Goal: Information Seeking & Learning: Find specific fact

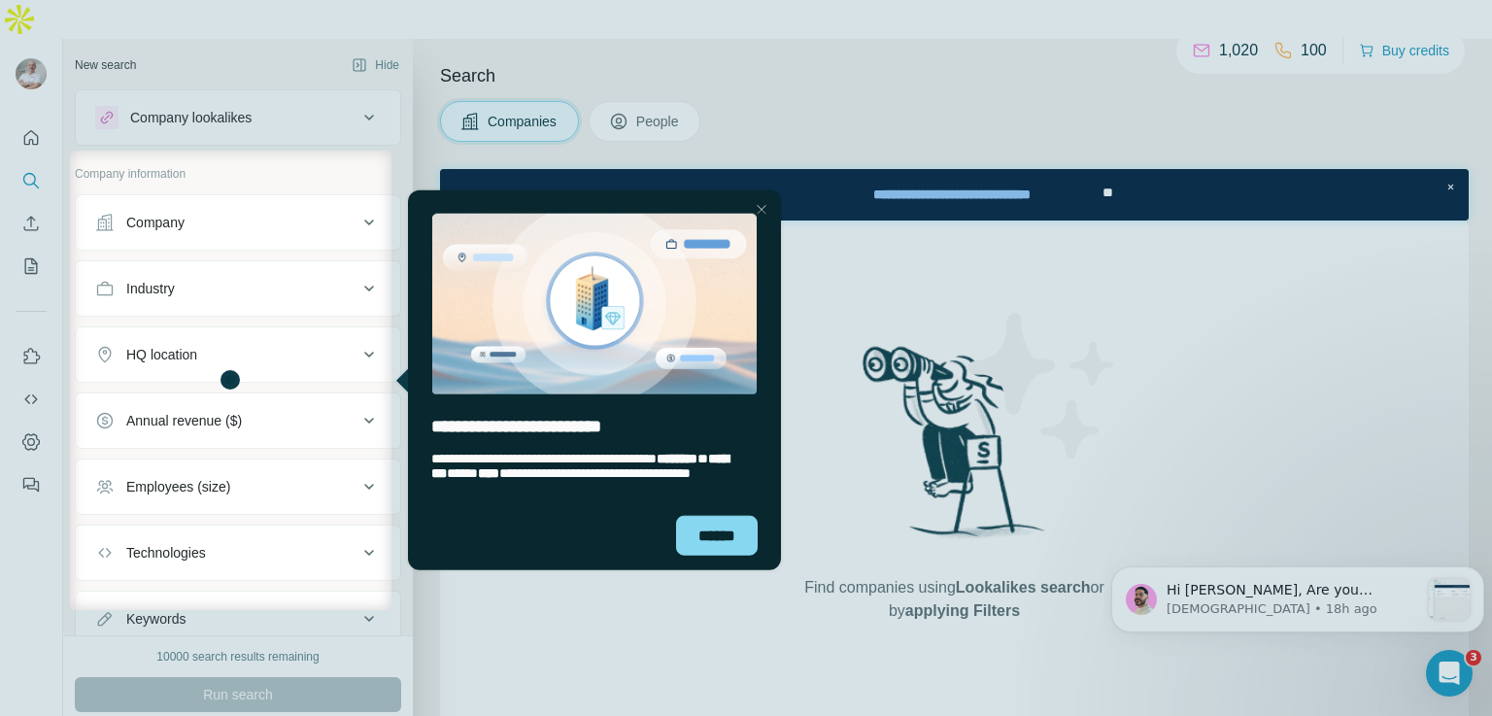
click at [1326, 591] on div at bounding box center [942, 381] width 1101 height 460
click at [763, 207] on div "Close Step" at bounding box center [760, 208] width 23 height 23
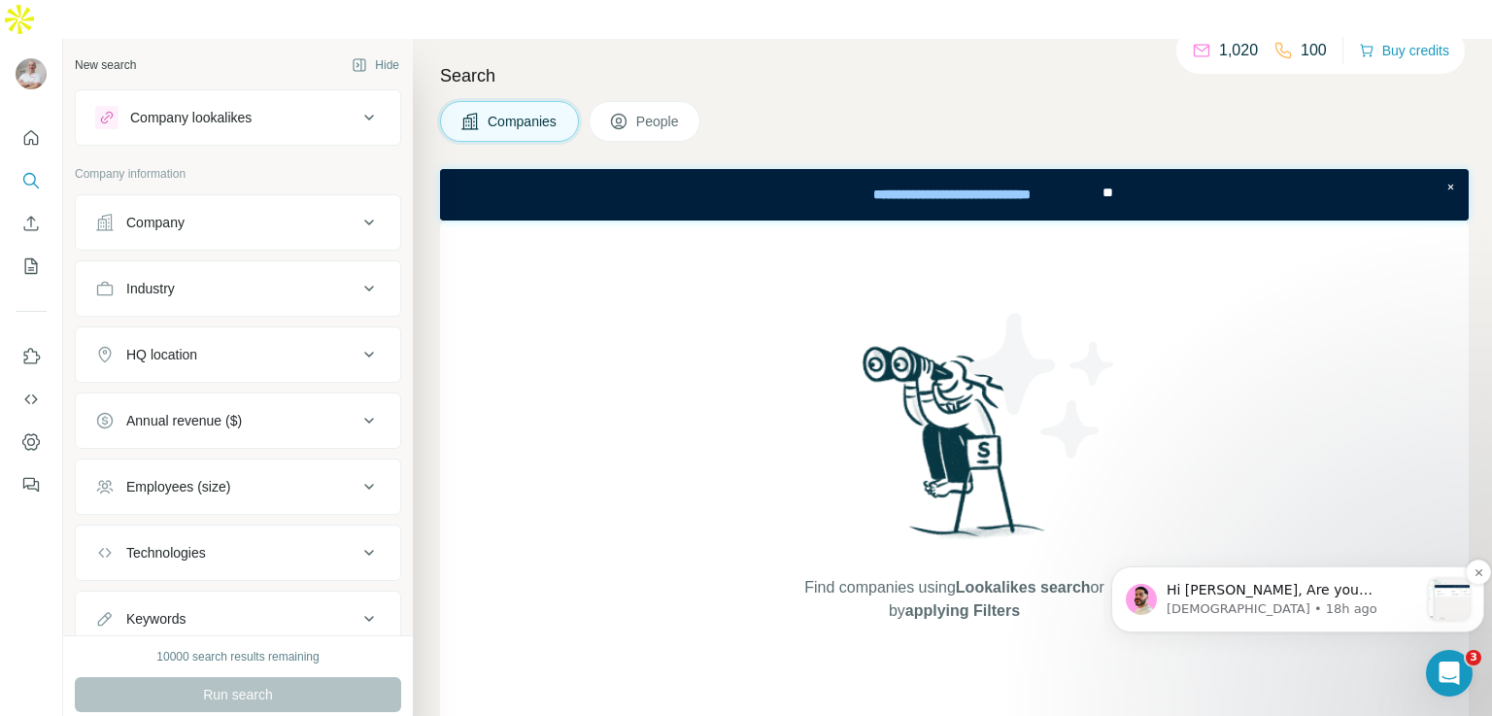
click at [1225, 591] on span "Hi Ian, Are you uploading this CSV in the company search section here?" at bounding box center [1286, 609] width 239 height 54
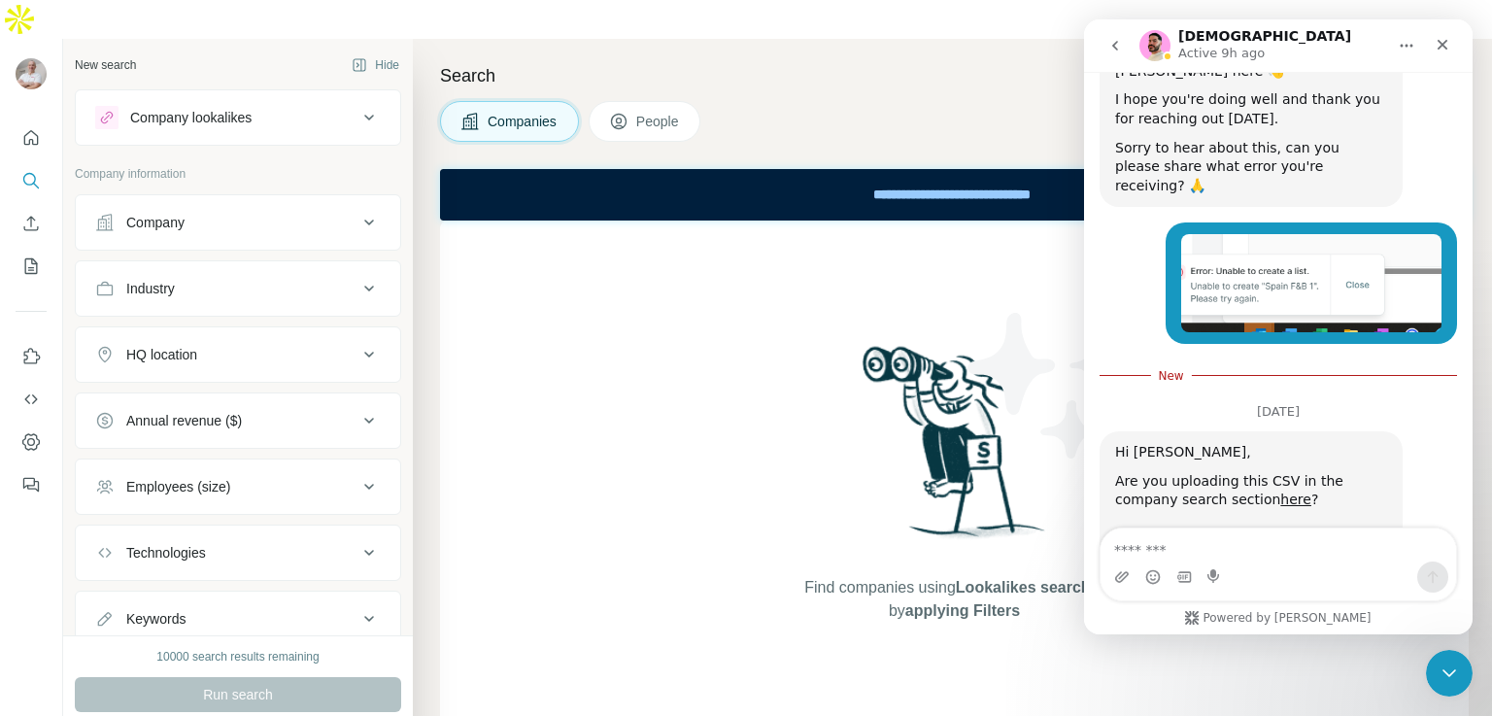
scroll to position [2335, 0]
click at [1240, 529] on img "Christian says…" at bounding box center [1245, 602] width 260 height 146
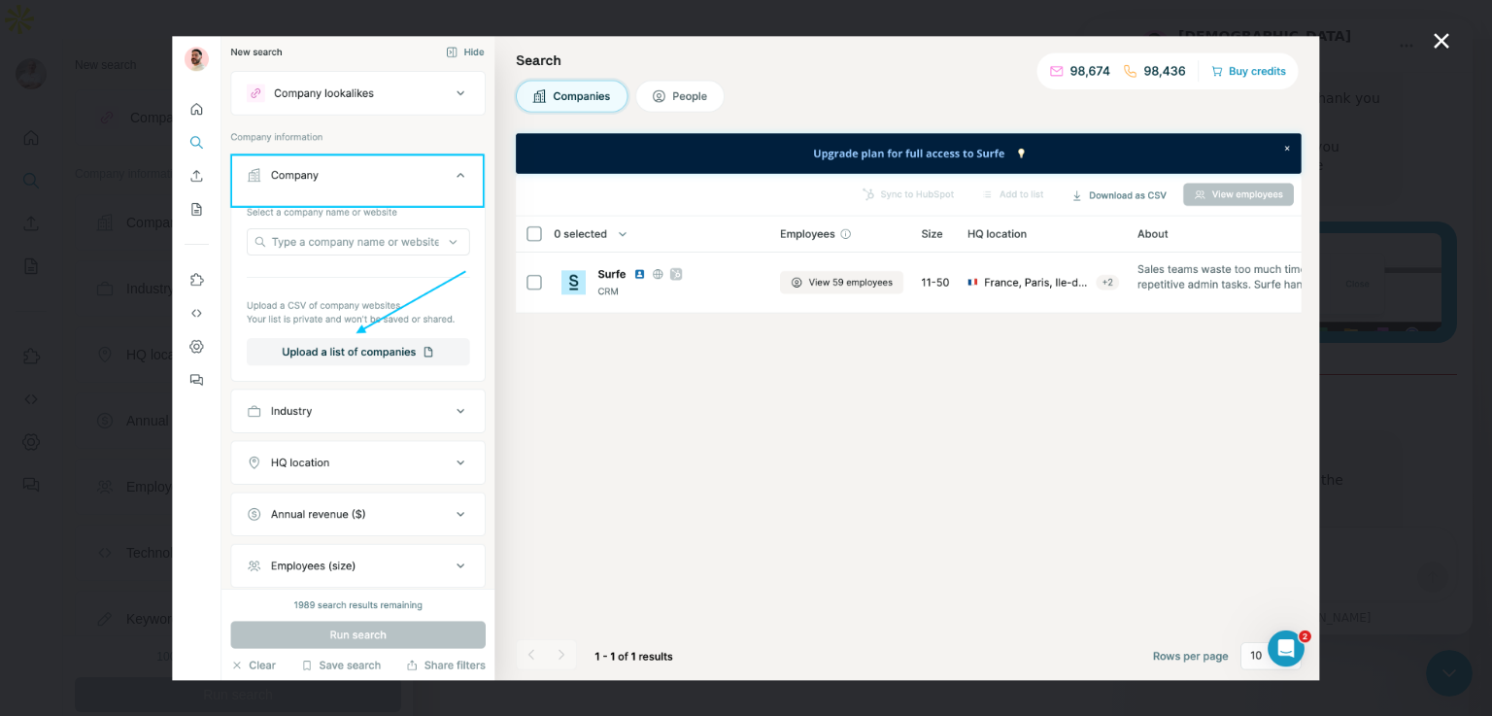
click at [1437, 43] on icon "Close" at bounding box center [1441, 40] width 23 height 23
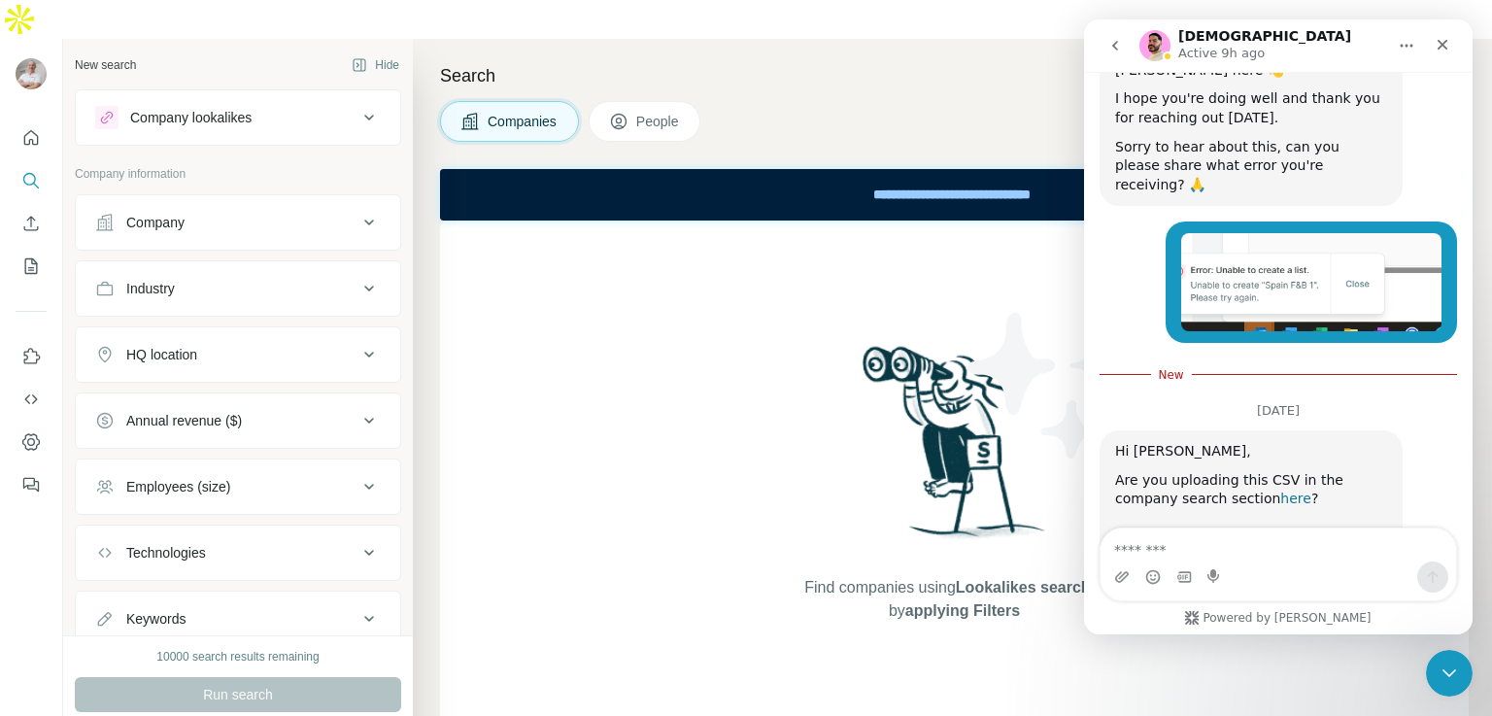
click at [1281, 491] on link "here" at bounding box center [1296, 499] width 31 height 16
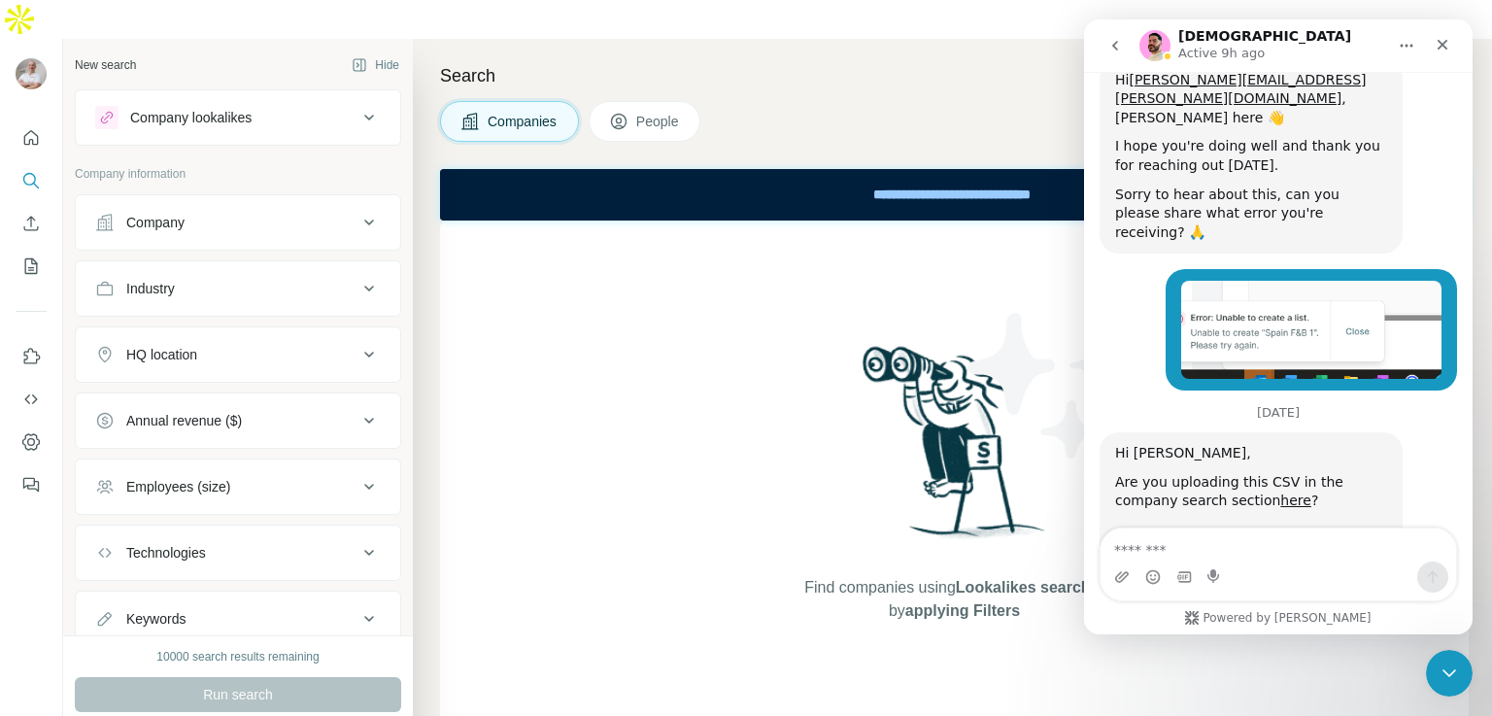
click at [1147, 531] on img "Christian says…" at bounding box center [1245, 604] width 260 height 146
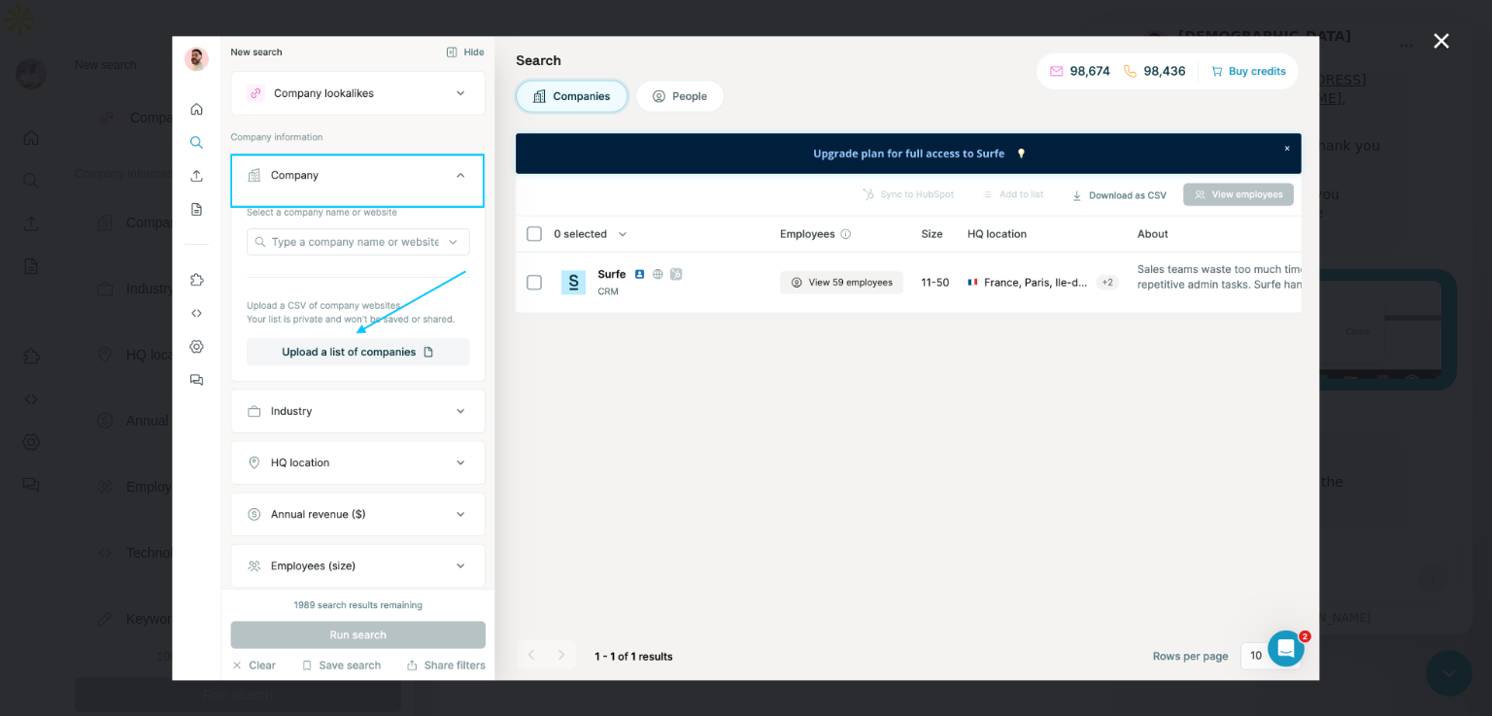
click at [1453, 36] on icon "Close" at bounding box center [1441, 40] width 23 height 23
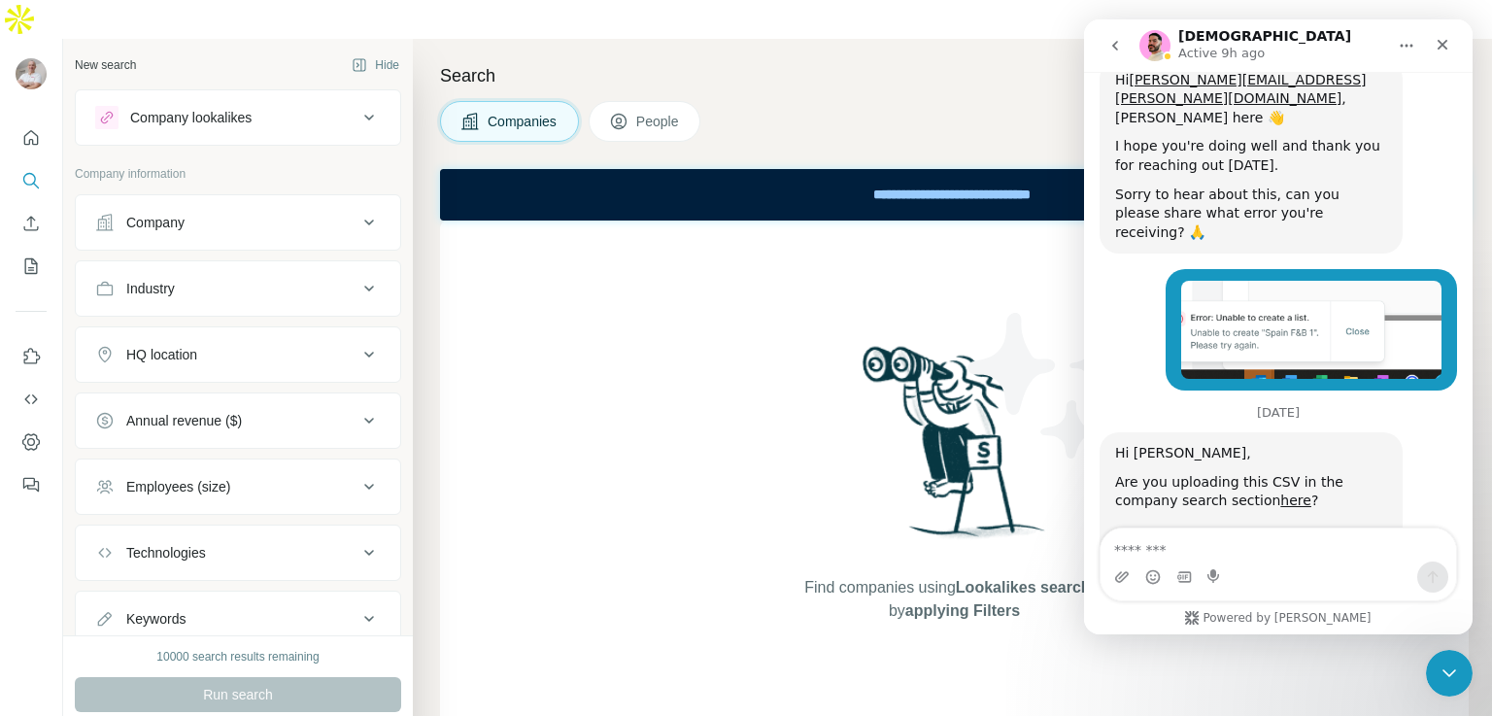
click at [358, 211] on icon at bounding box center [369, 222] width 23 height 23
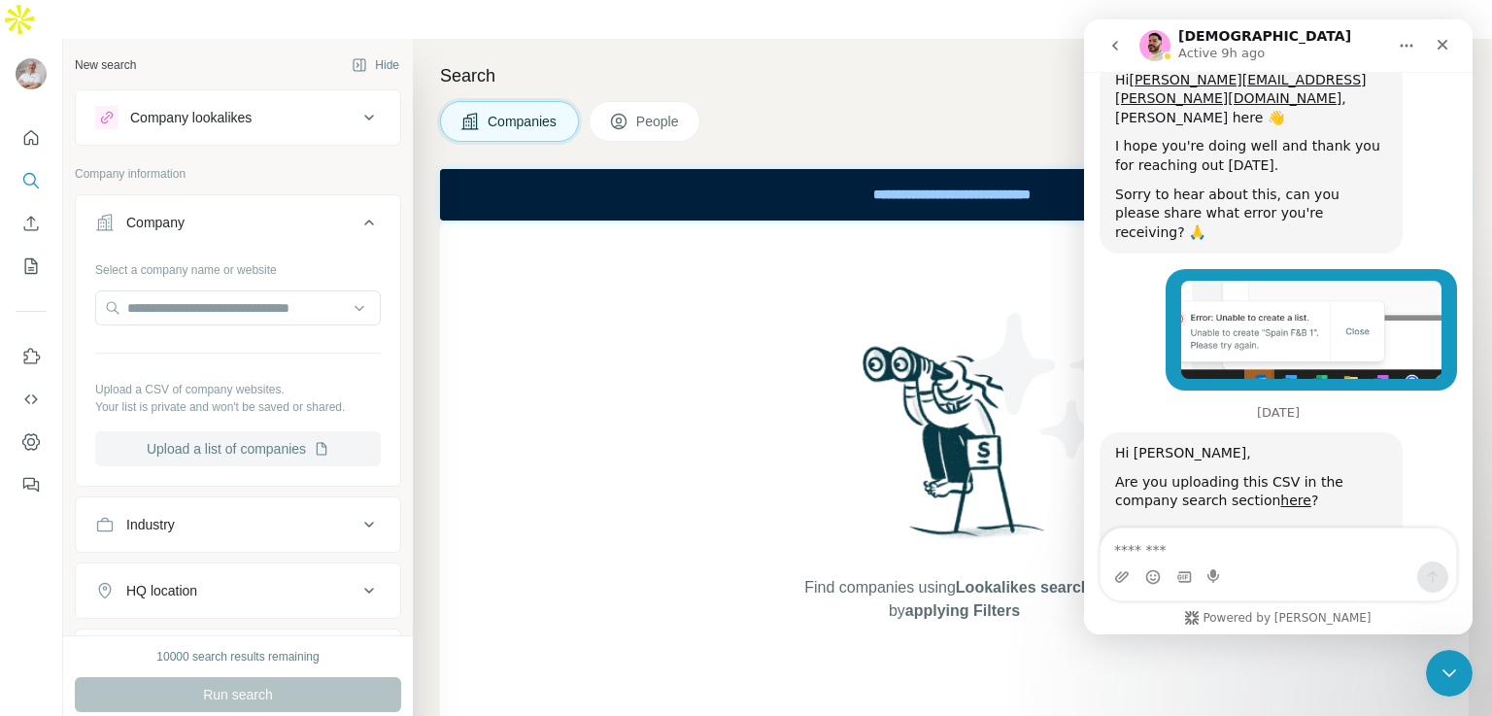
click at [245, 431] on button "Upload a list of companies" at bounding box center [238, 448] width 286 height 35
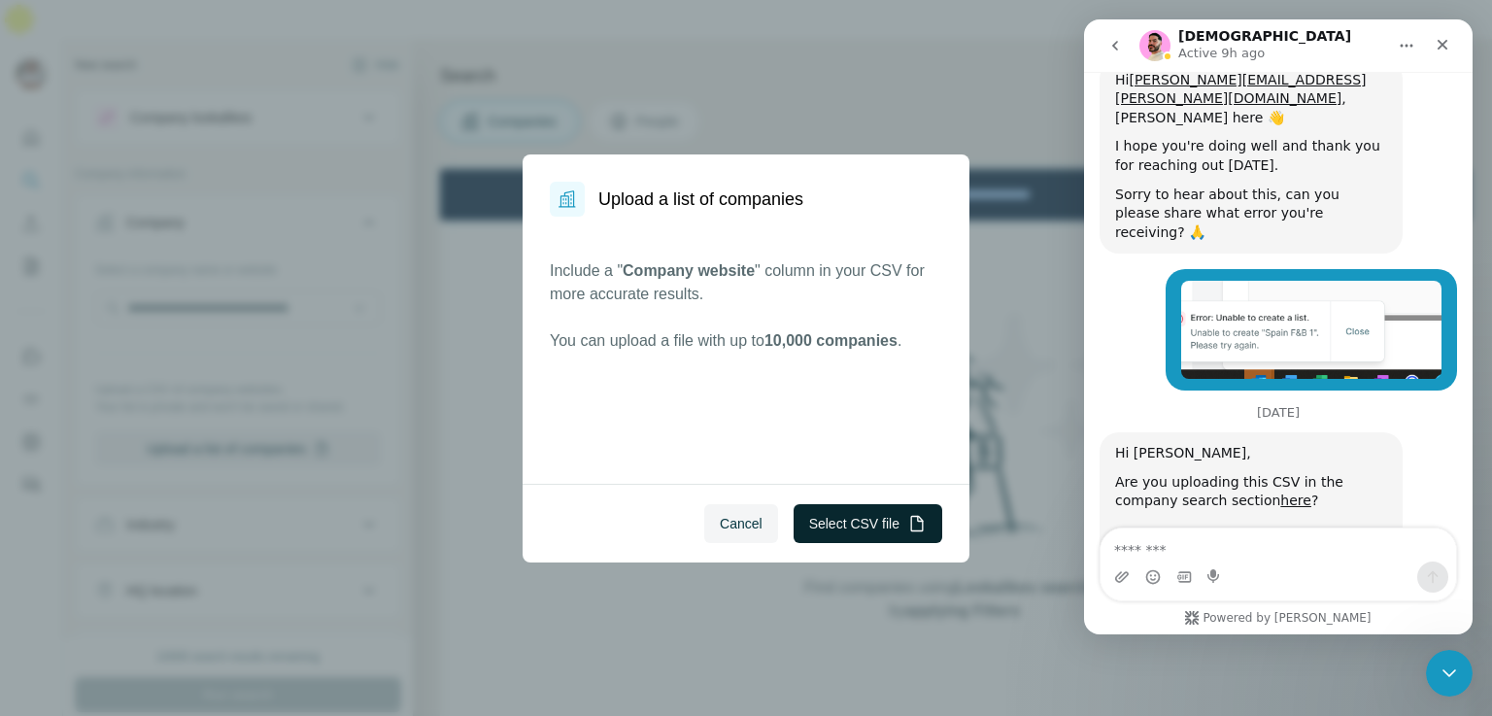
click at [878, 513] on button "Select CSV file" at bounding box center [868, 523] width 149 height 39
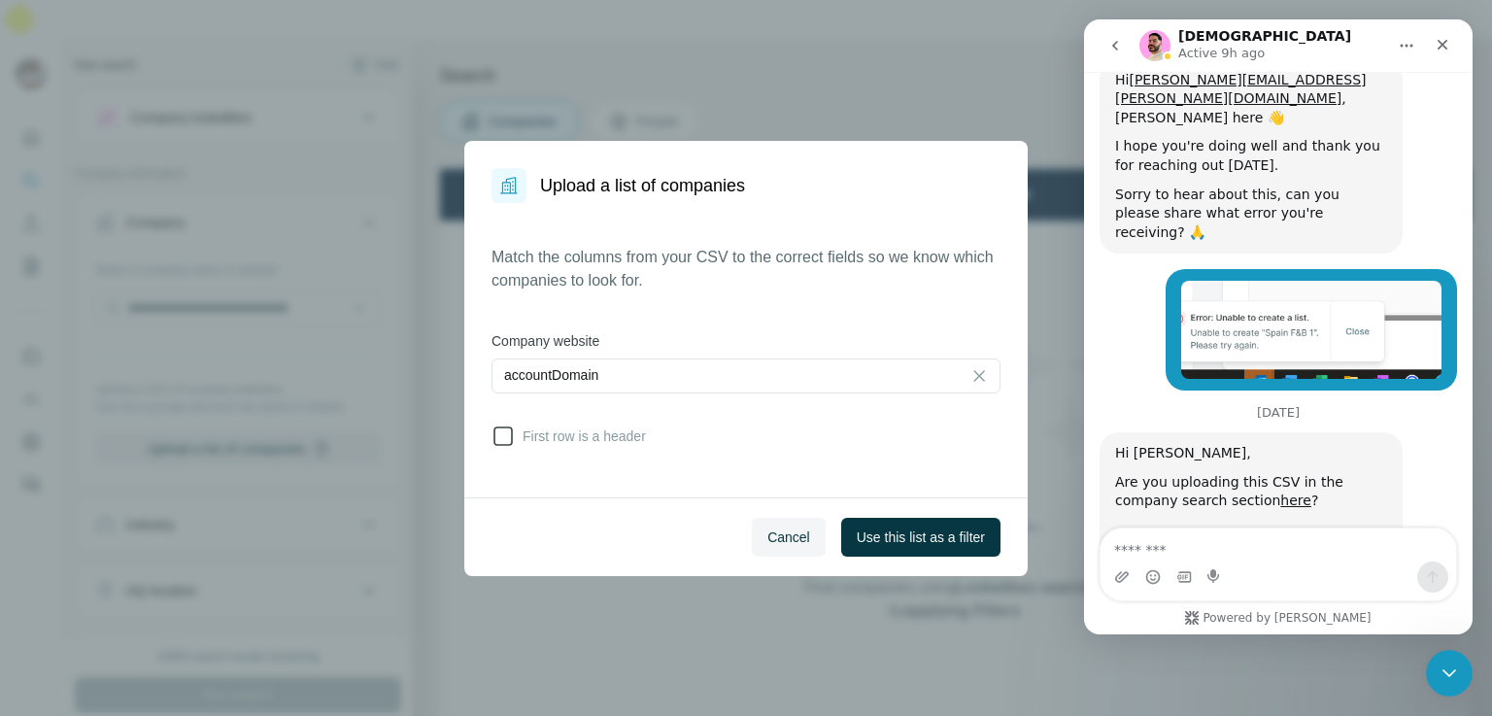
click at [497, 436] on icon at bounding box center [503, 436] width 23 height 23
click at [906, 543] on span "Use this list as a filter" at bounding box center [921, 537] width 128 height 19
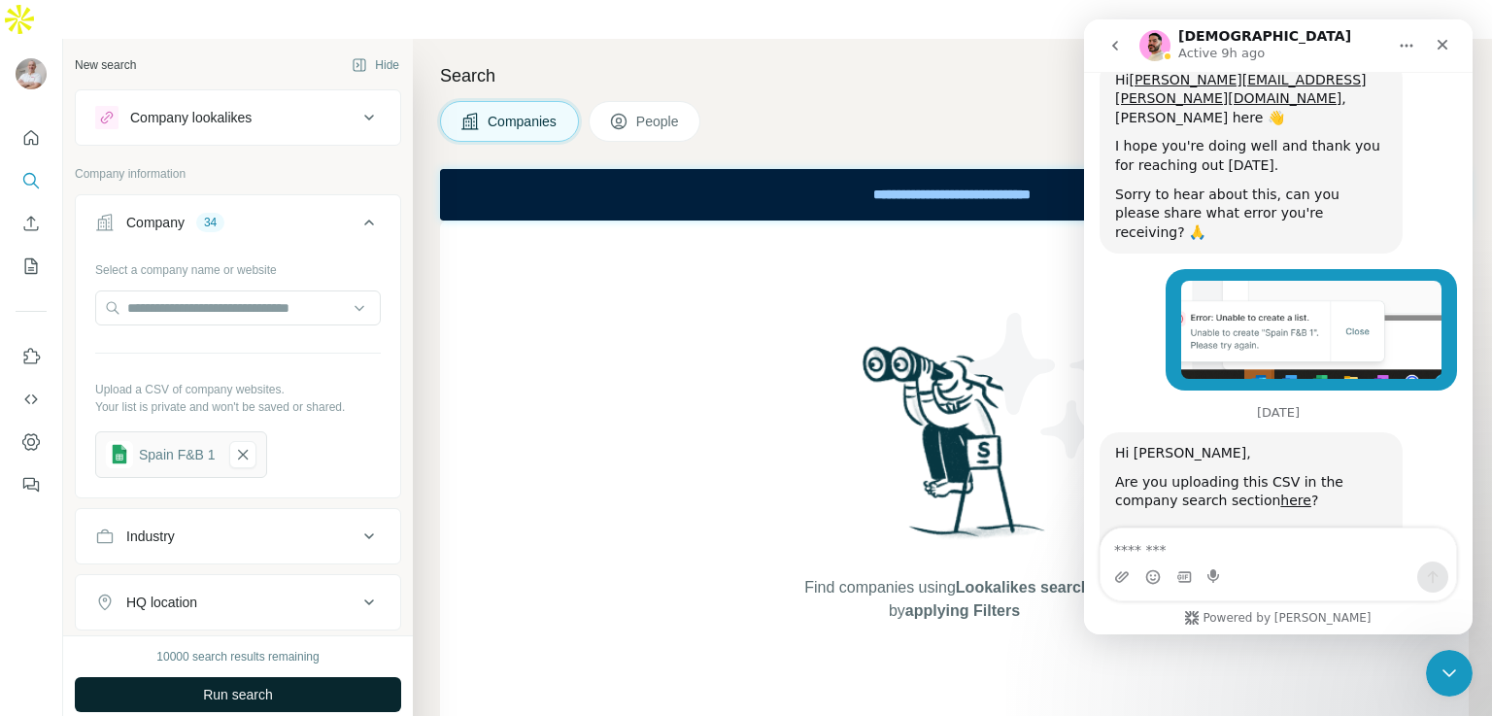
click at [279, 677] on button "Run search" at bounding box center [238, 694] width 326 height 35
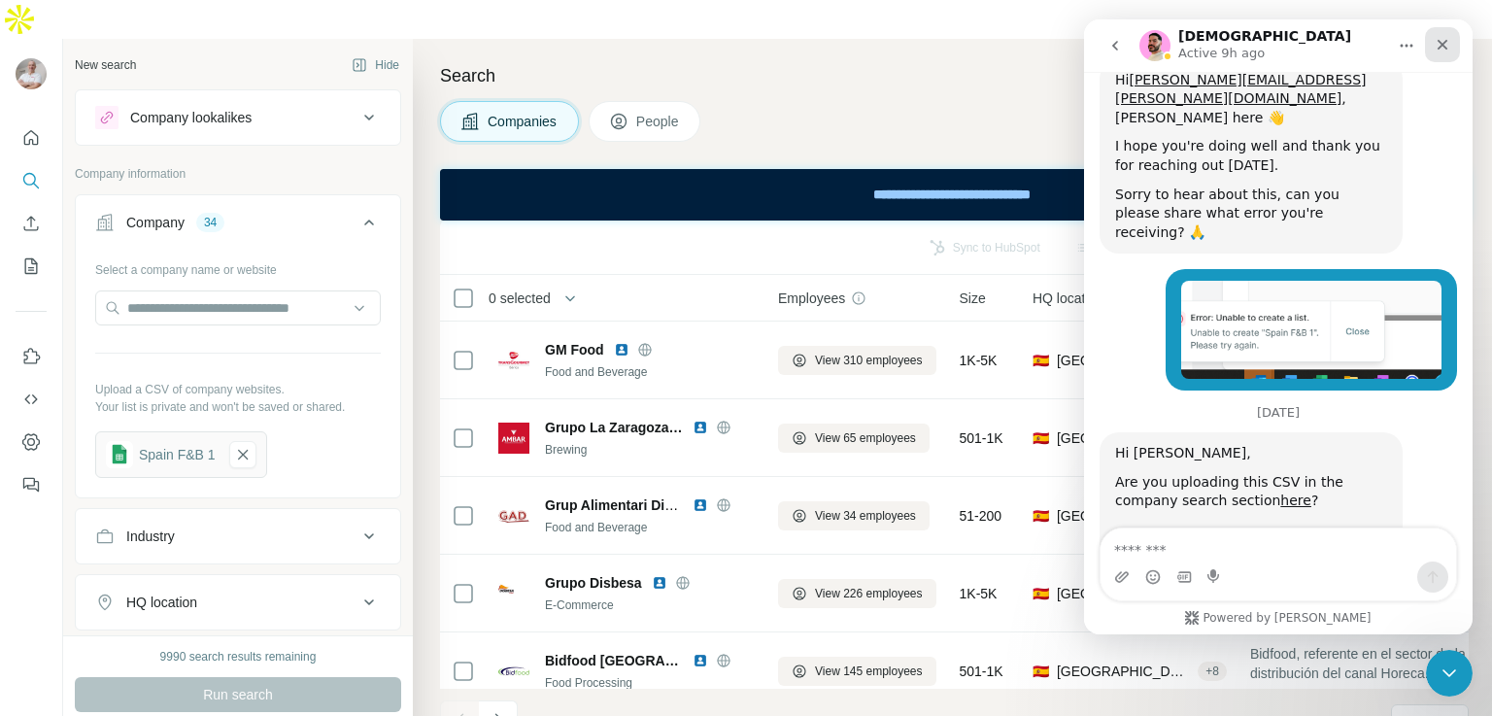
click at [1446, 48] on icon "Close" at bounding box center [1443, 45] width 11 height 11
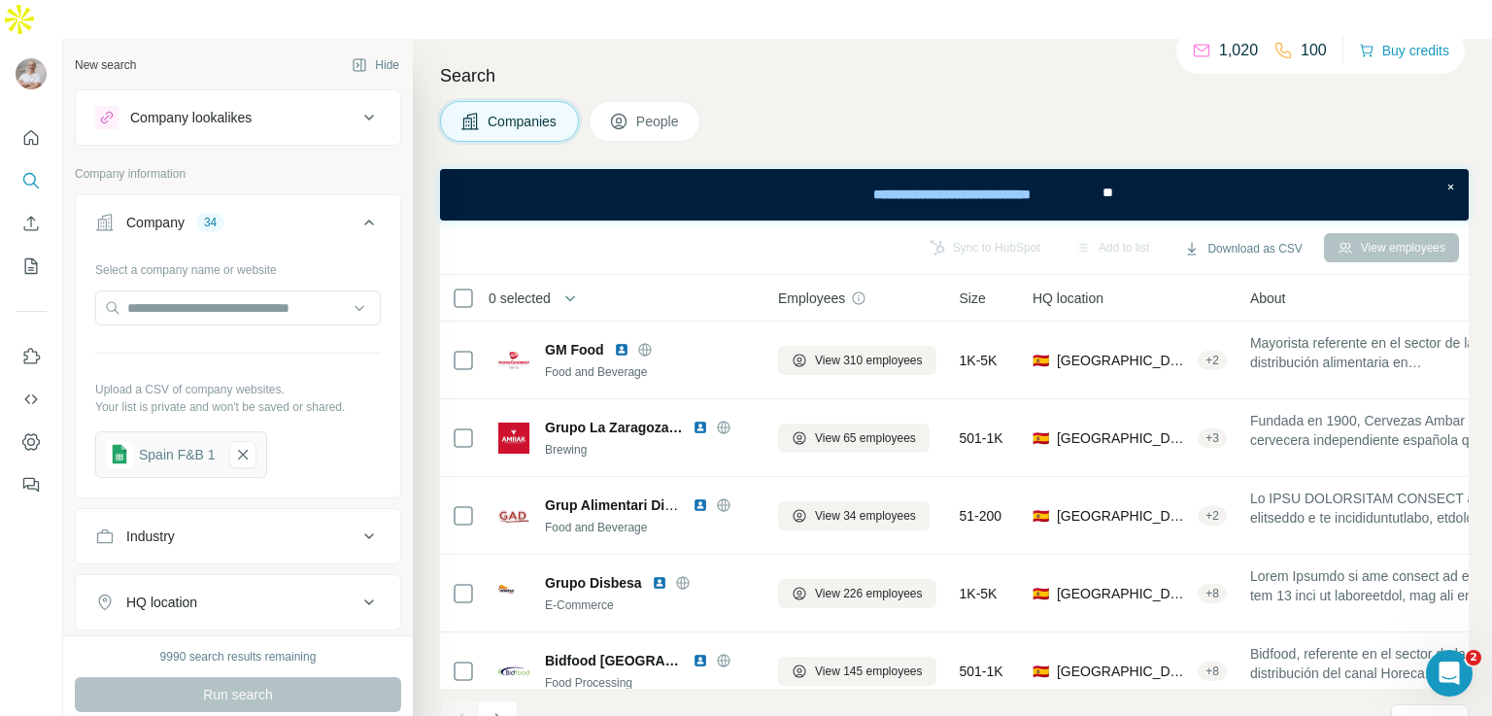
scroll to position [2289, 0]
click at [1415, 711] on p "10" at bounding box center [1412, 720] width 16 height 19
click at [1419, 573] on p "40" at bounding box center [1416, 569] width 16 height 19
click at [668, 112] on span "People" at bounding box center [658, 121] width 45 height 19
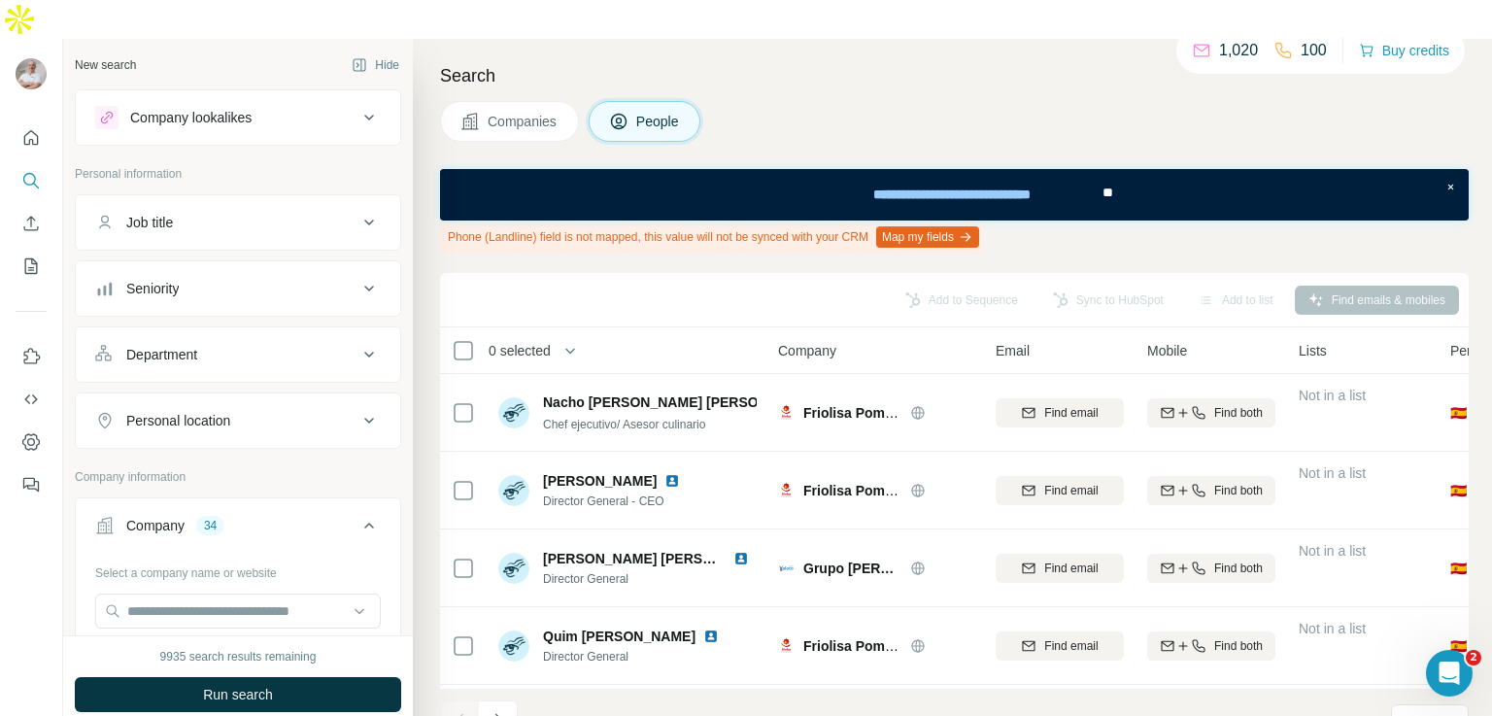
click at [358, 211] on icon at bounding box center [369, 222] width 23 height 23
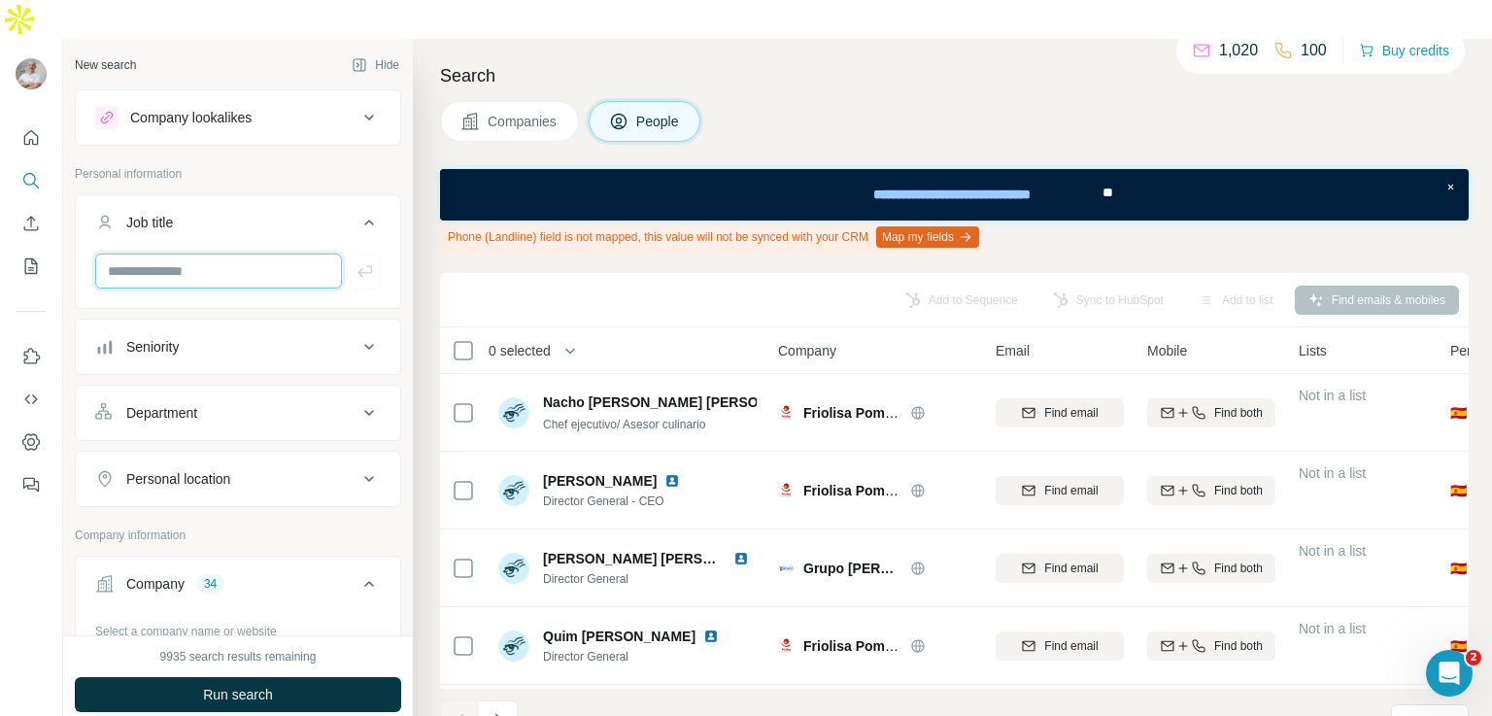
click at [227, 254] on input "text" at bounding box center [218, 271] width 247 height 35
type input "*****"
click at [371, 324] on button "Seniority" at bounding box center [238, 347] width 325 height 47
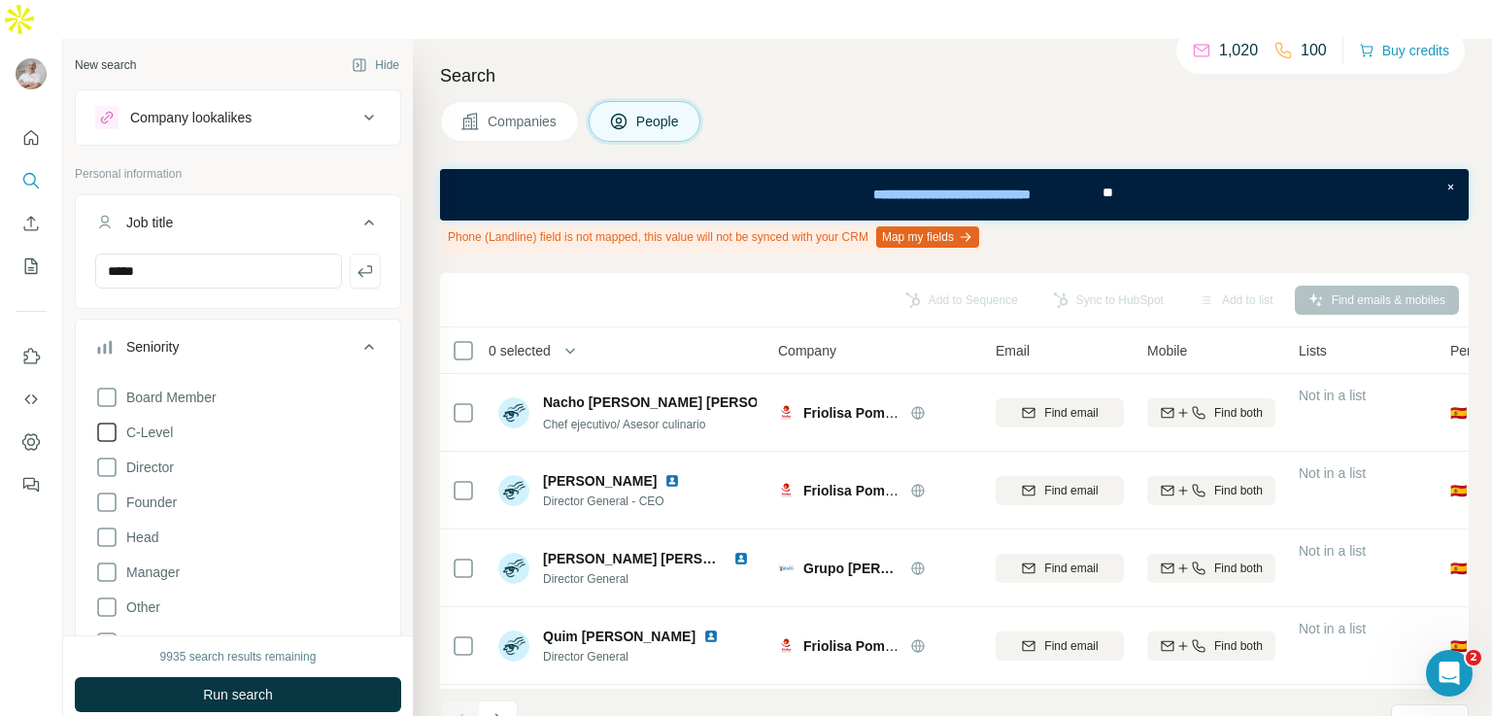
click at [147, 423] on span "C-Level" at bounding box center [146, 432] width 54 height 19
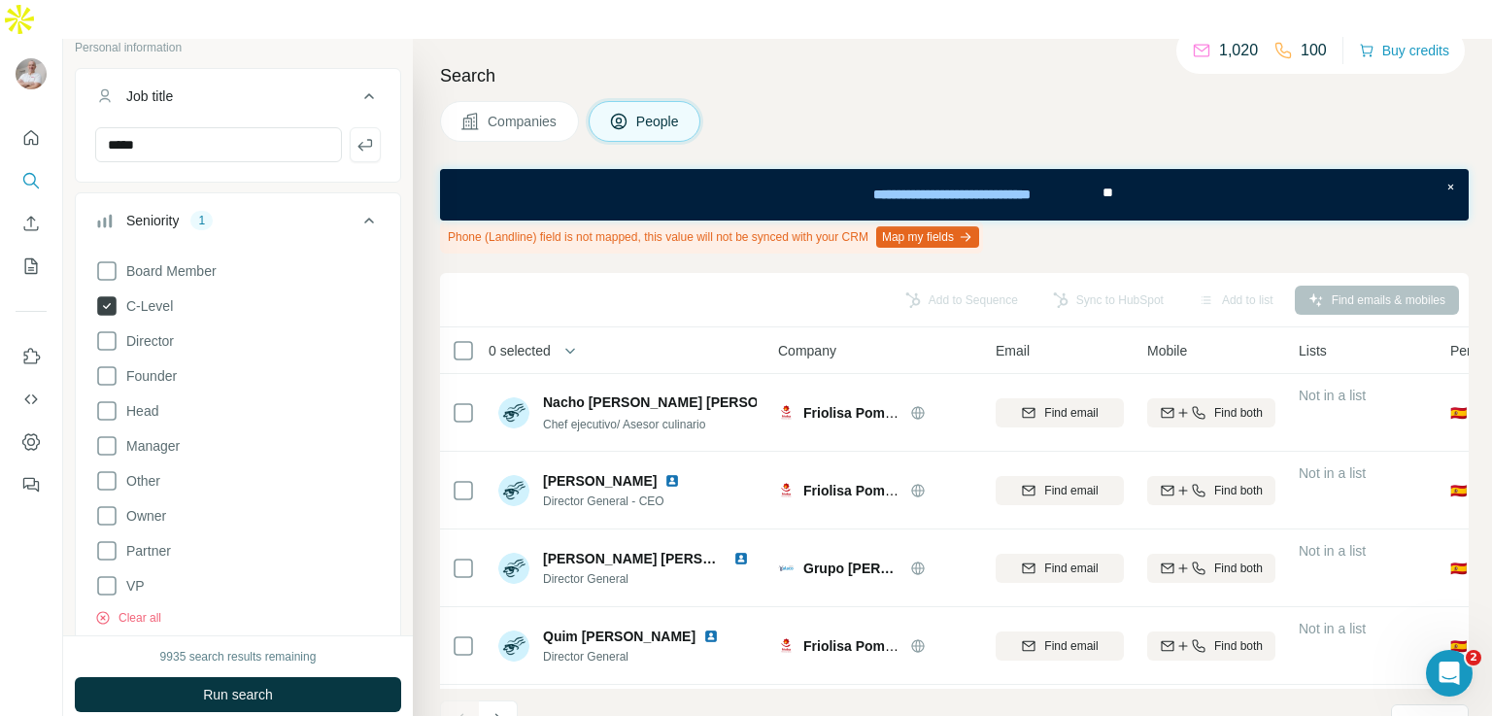
scroll to position [124, 0]
click at [103, 436] on icon at bounding box center [106, 447] width 23 height 23
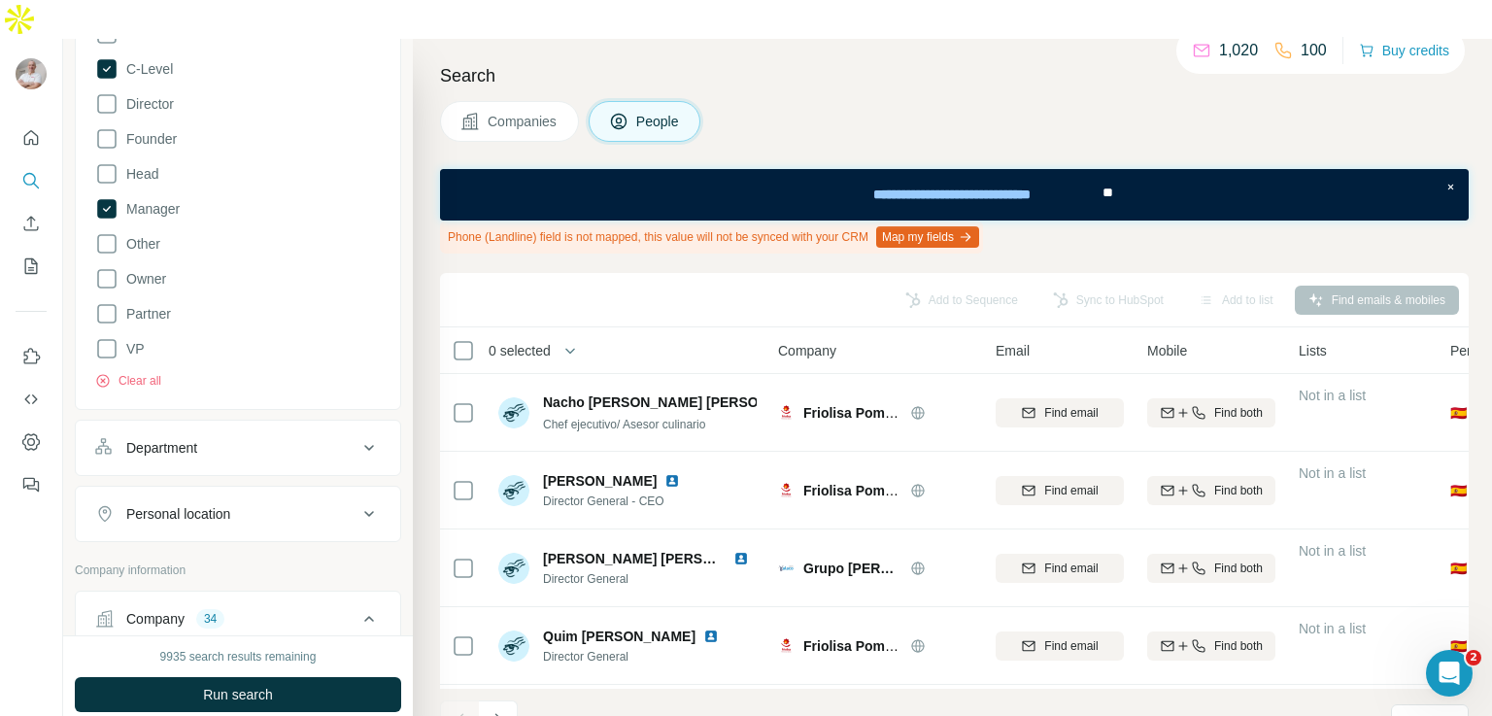
scroll to position [364, 0]
click at [360, 435] on icon at bounding box center [369, 446] width 23 height 23
click at [350, 486] on icon at bounding box center [359, 495] width 19 height 19
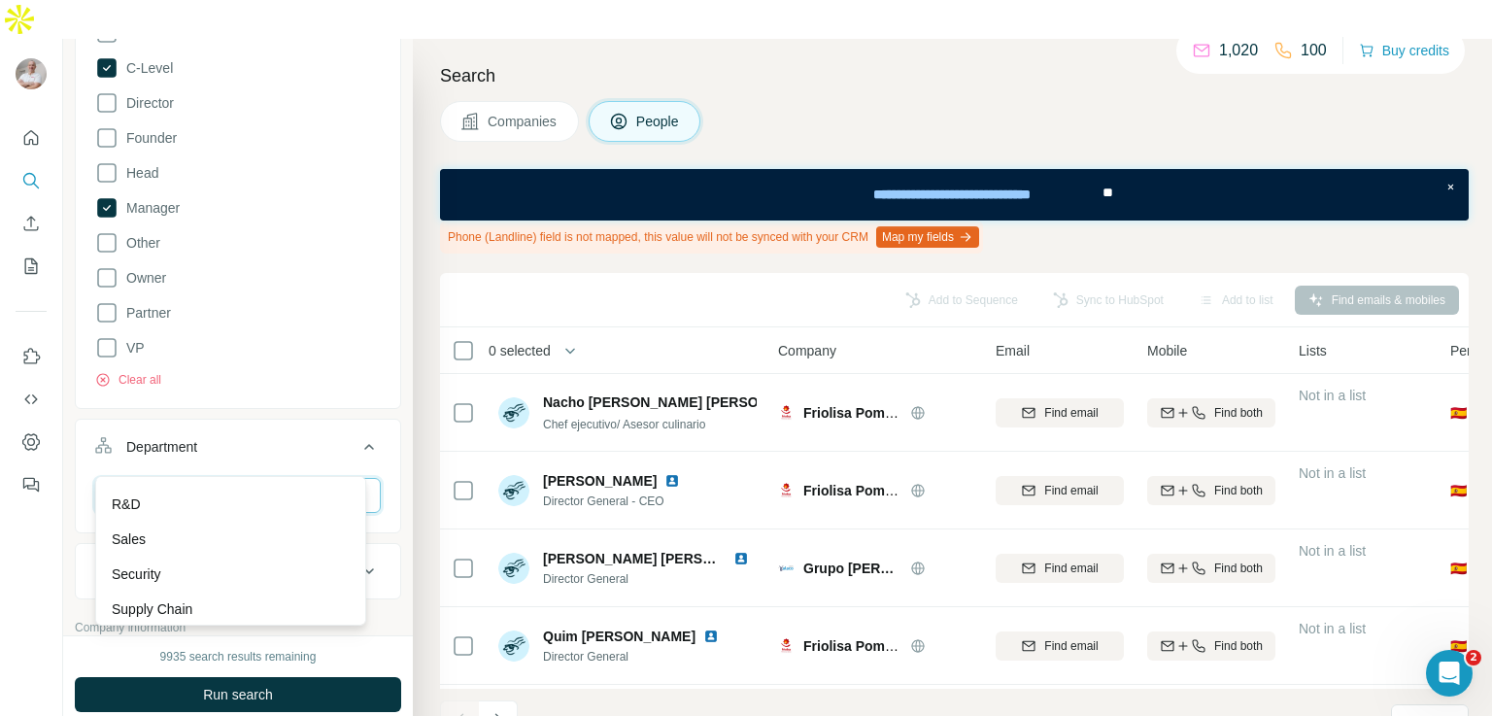
scroll to position [695, 0]
click at [283, 538] on div "Sales" at bounding box center [231, 538] width 238 height 19
click at [355, 494] on icon at bounding box center [360, 497] width 10 height 6
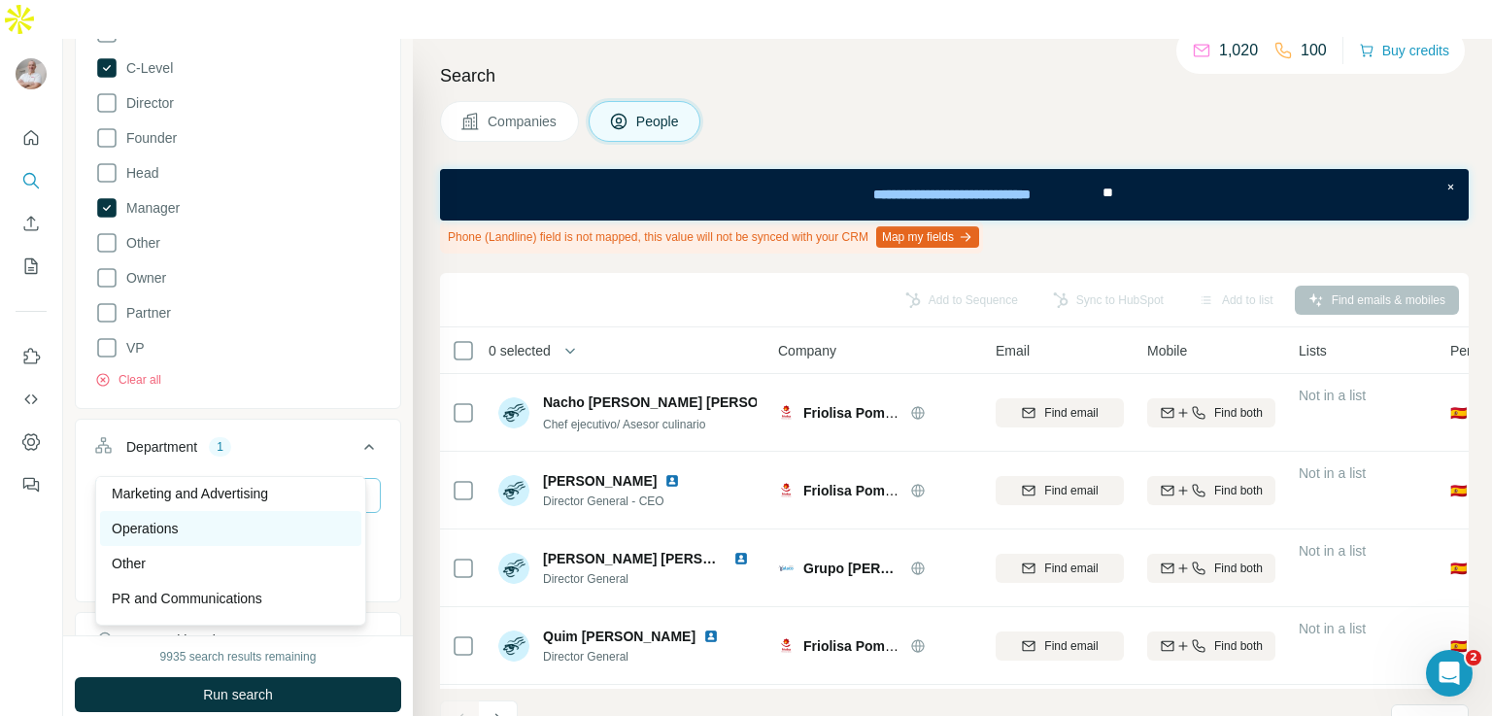
click at [245, 526] on div "Operations" at bounding box center [231, 528] width 238 height 19
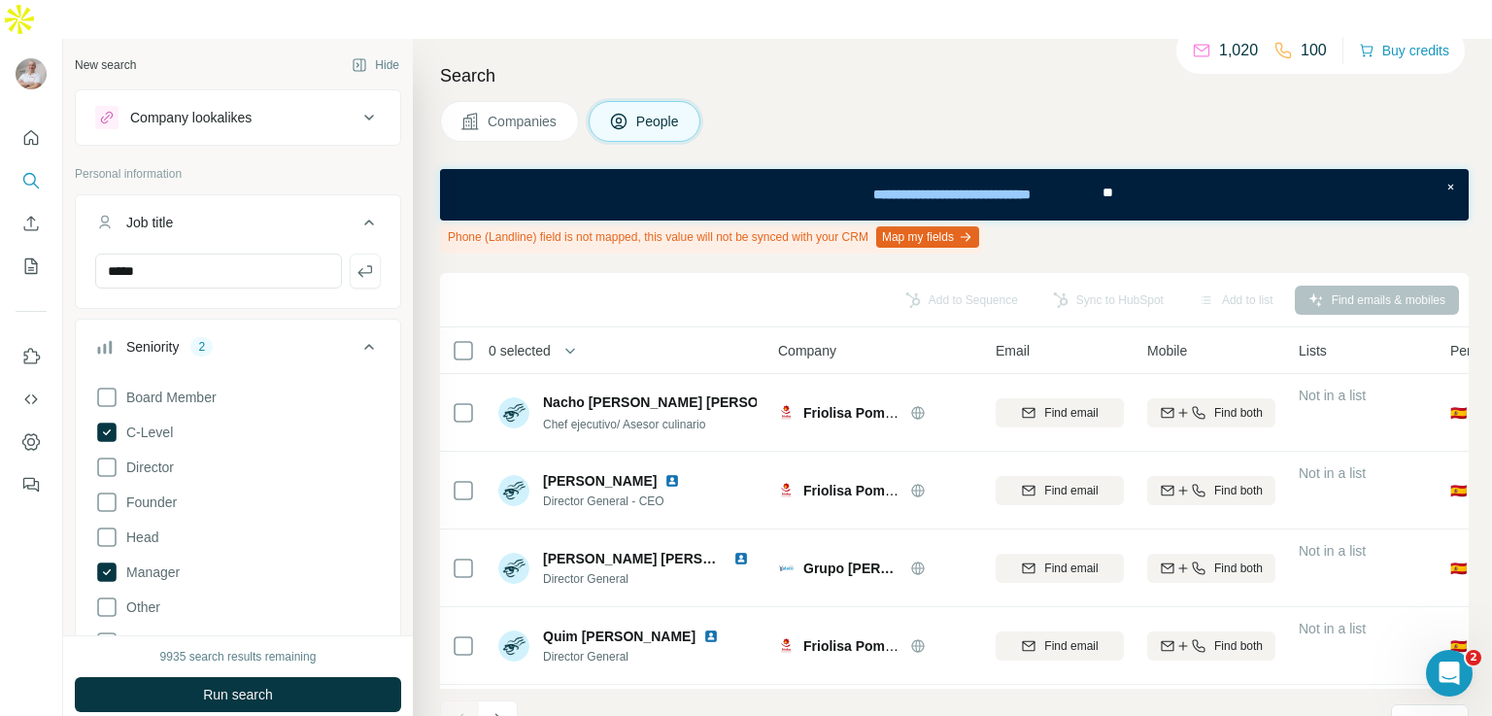
click at [338, 378] on div "Board Member C-Level Director Founder Head Manager Other Owner Partner VP Clear…" at bounding box center [238, 565] width 286 height 375
click at [356, 261] on icon "button" at bounding box center [365, 270] width 19 height 19
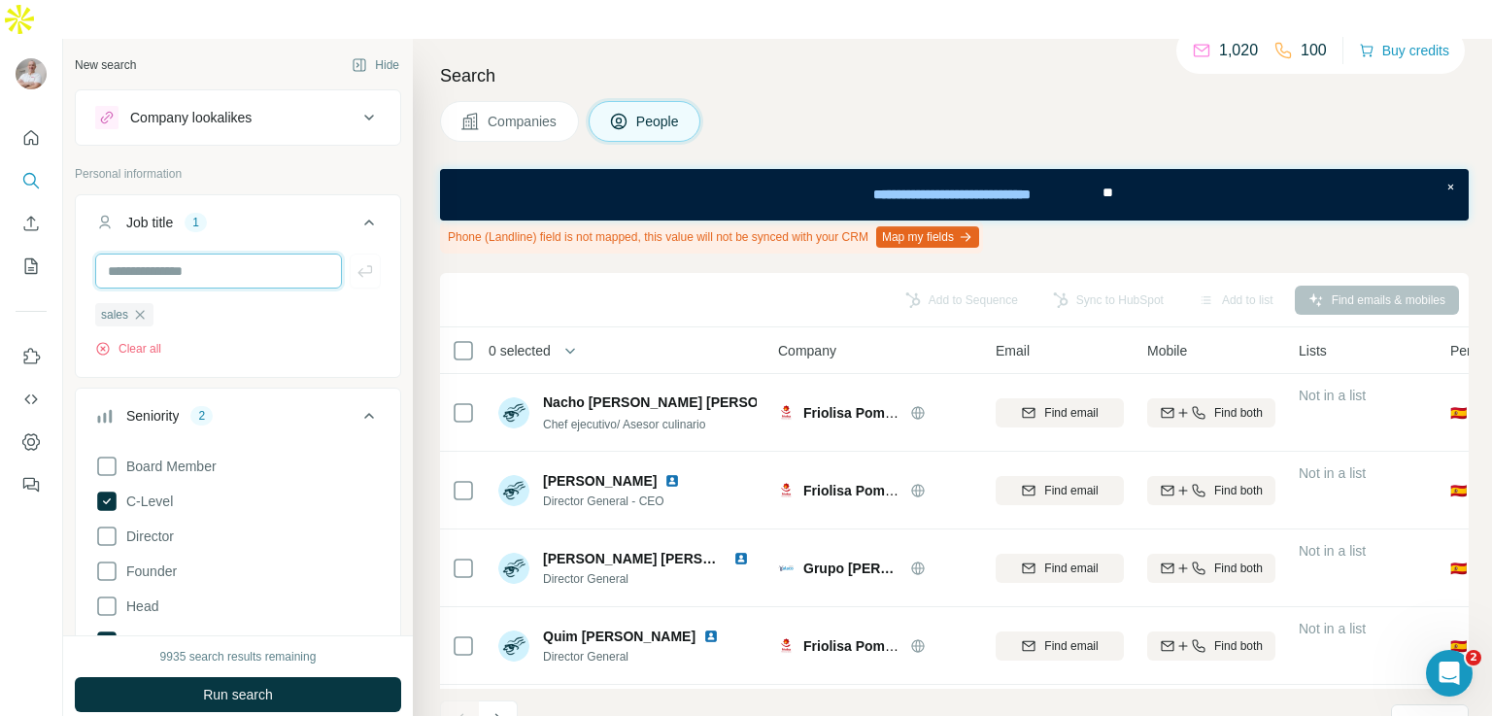
click at [244, 254] on input "text" at bounding box center [218, 271] width 247 height 35
type input "**********"
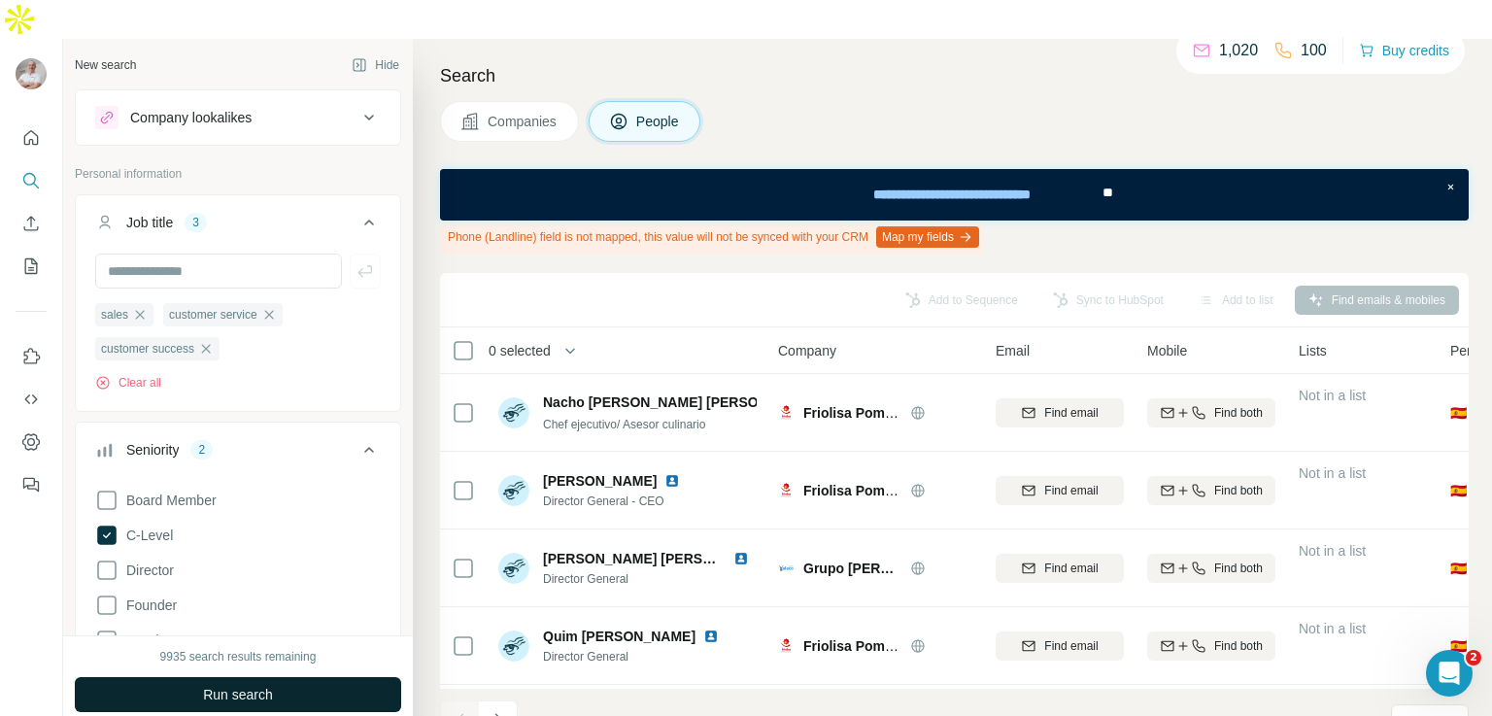
click at [247, 685] on span "Run search" at bounding box center [238, 694] width 70 height 19
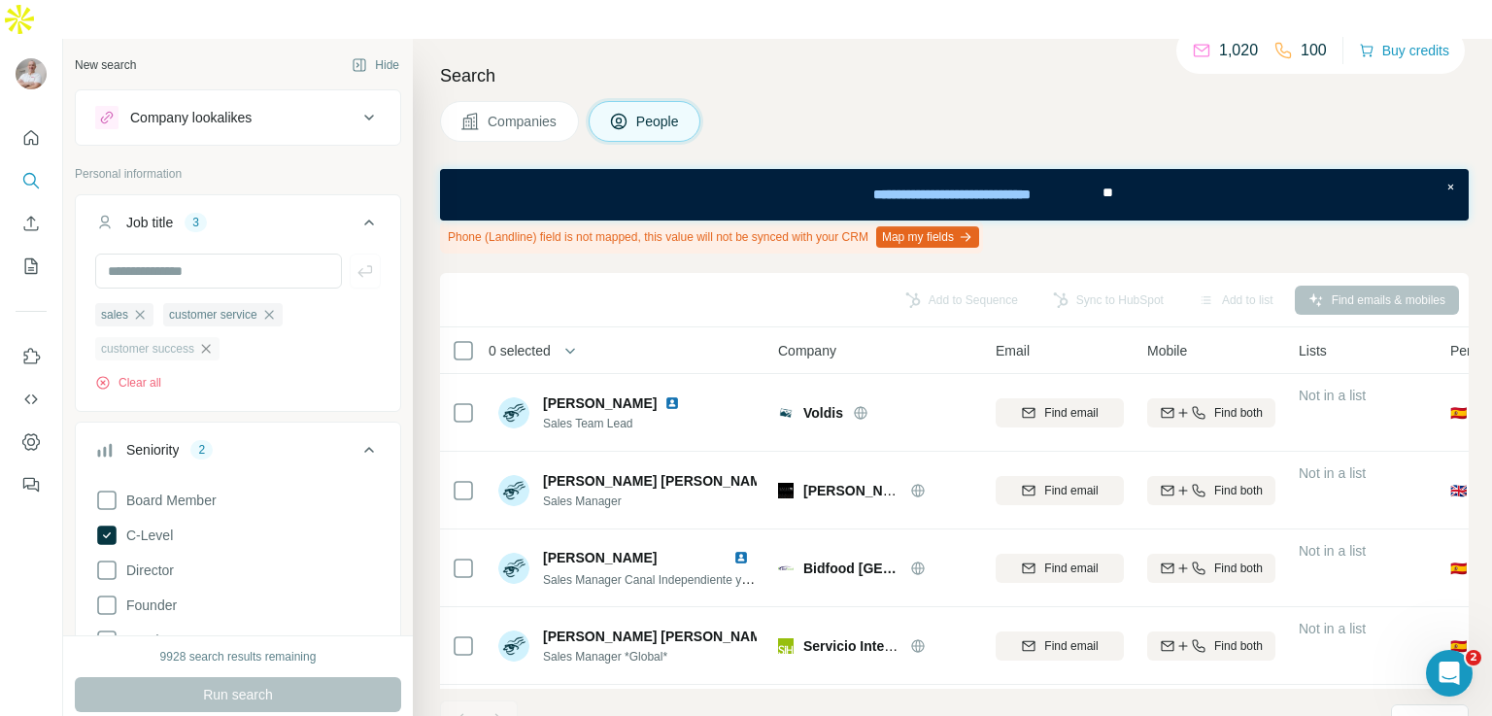
click at [211, 341] on icon "button" at bounding box center [206, 349] width 16 height 16
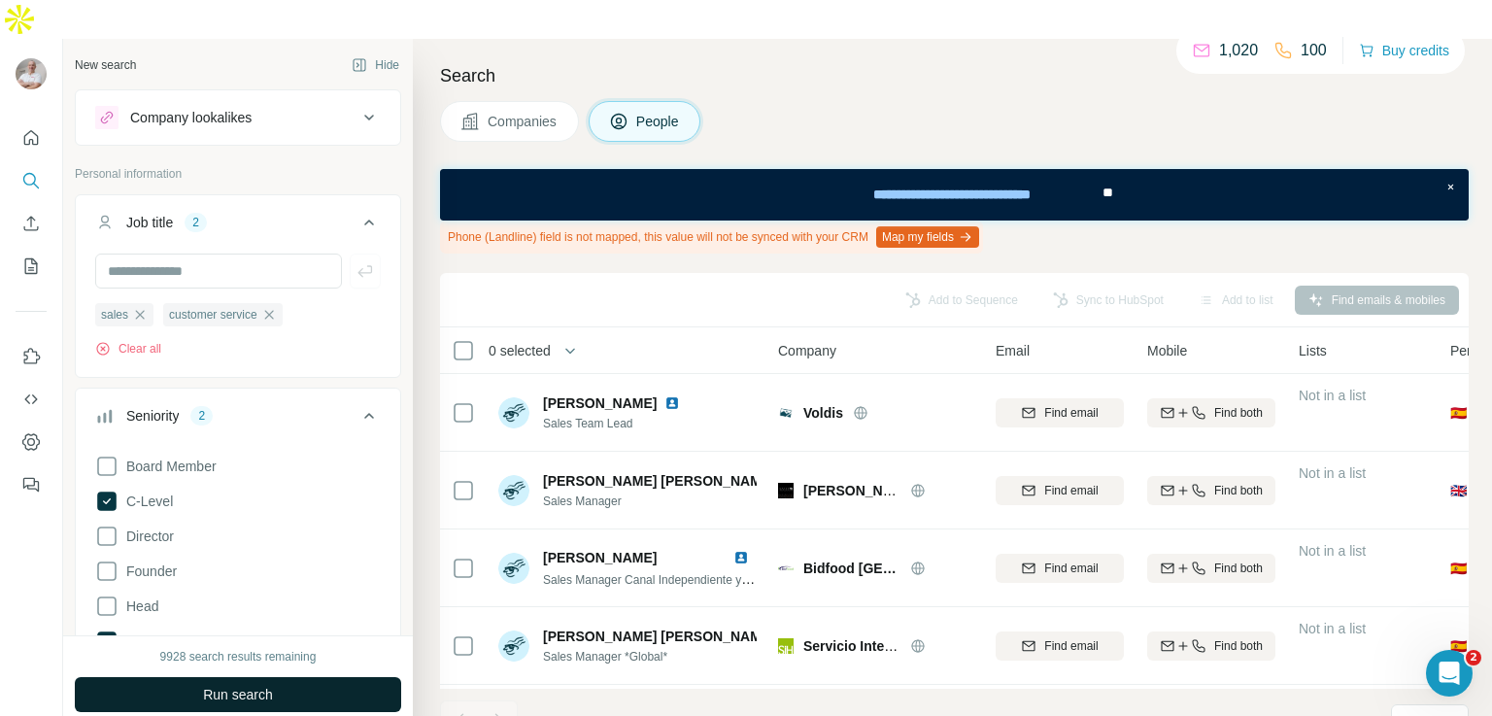
click at [257, 685] on span "Run search" at bounding box center [238, 694] width 70 height 19
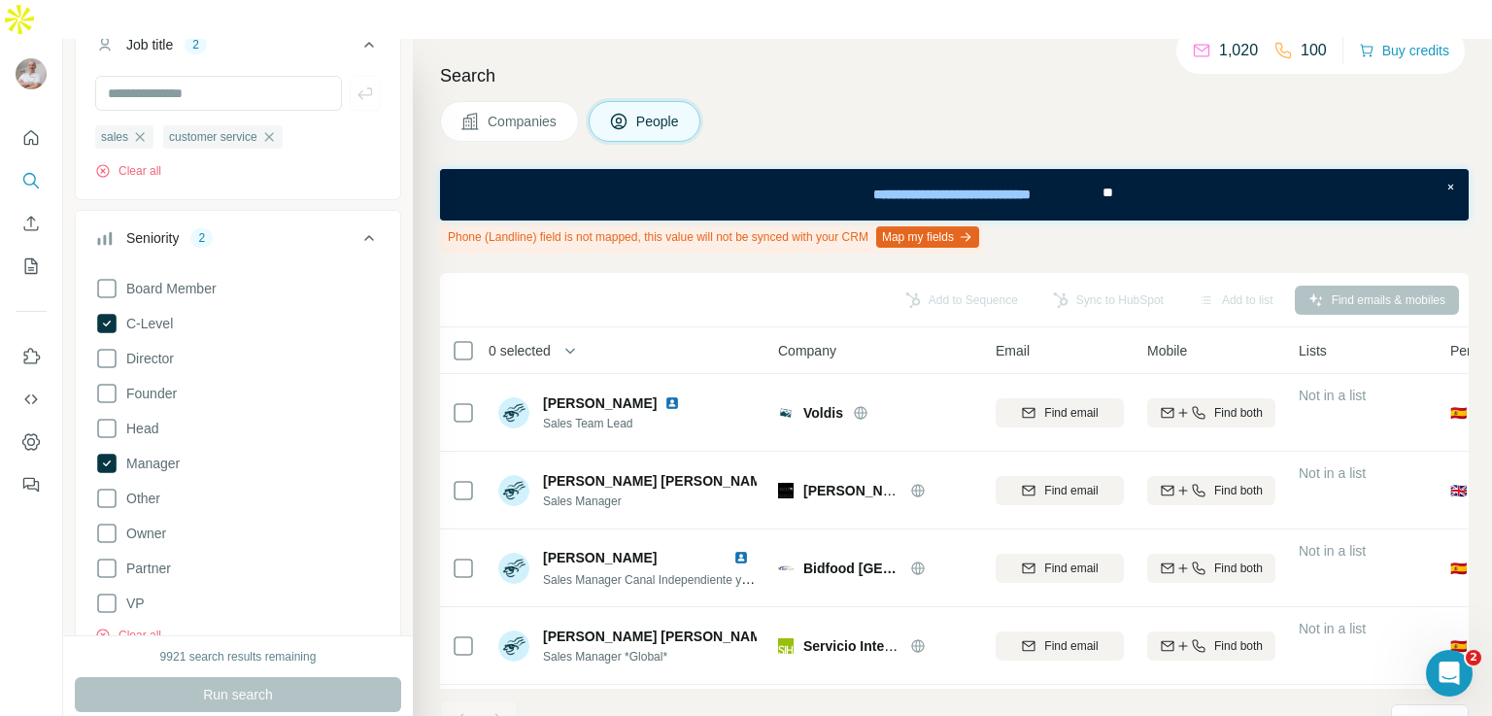
scroll to position [179, 0]
click at [106, 416] on icon at bounding box center [106, 427] width 23 height 23
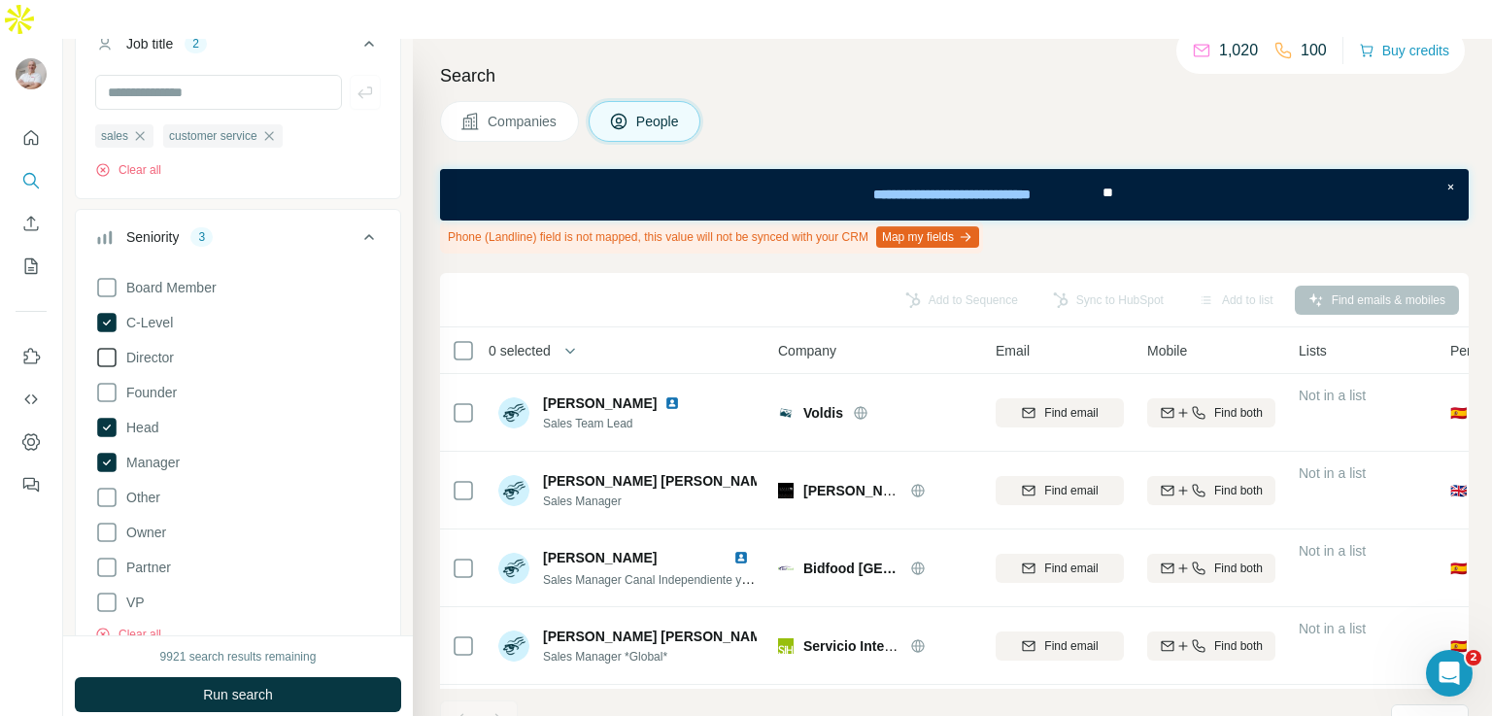
click at [111, 346] on icon at bounding box center [106, 357] width 23 height 23
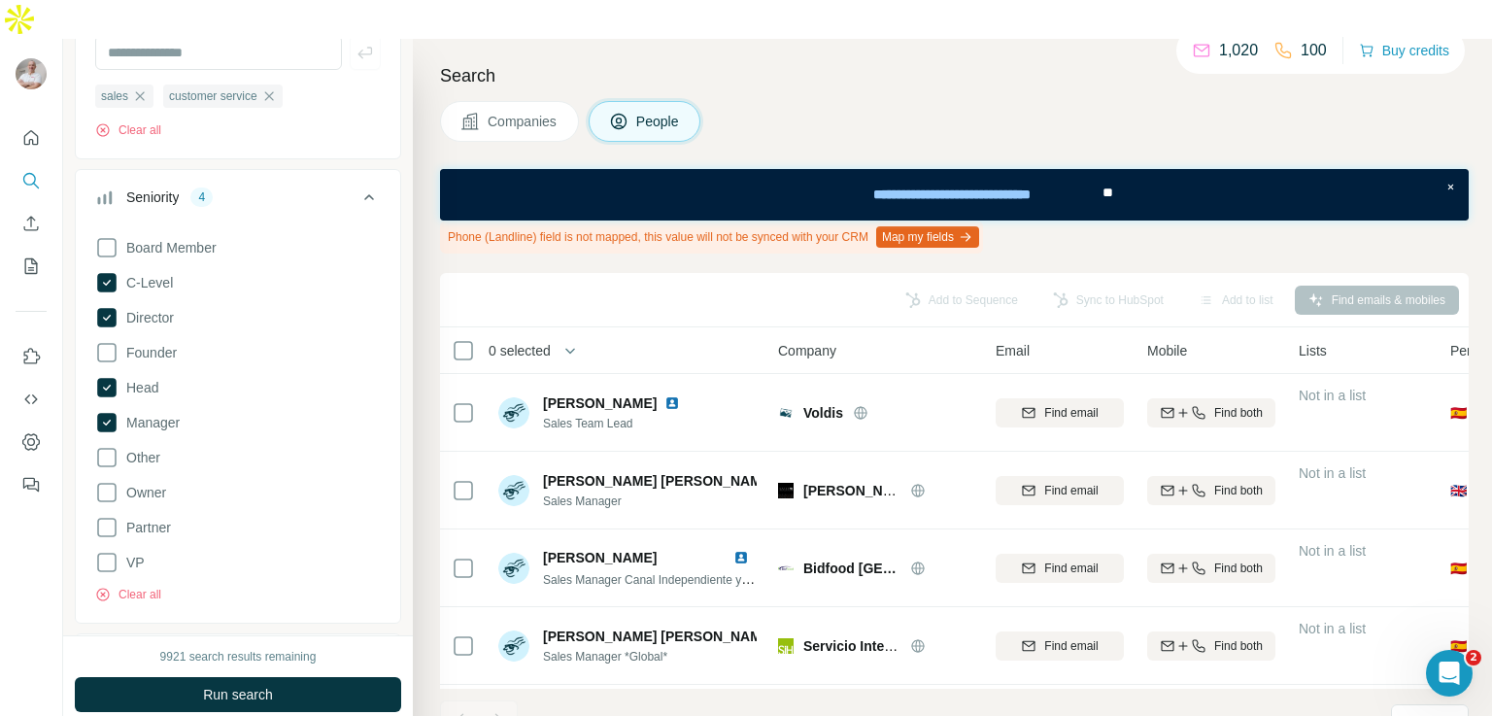
scroll to position [228, 0]
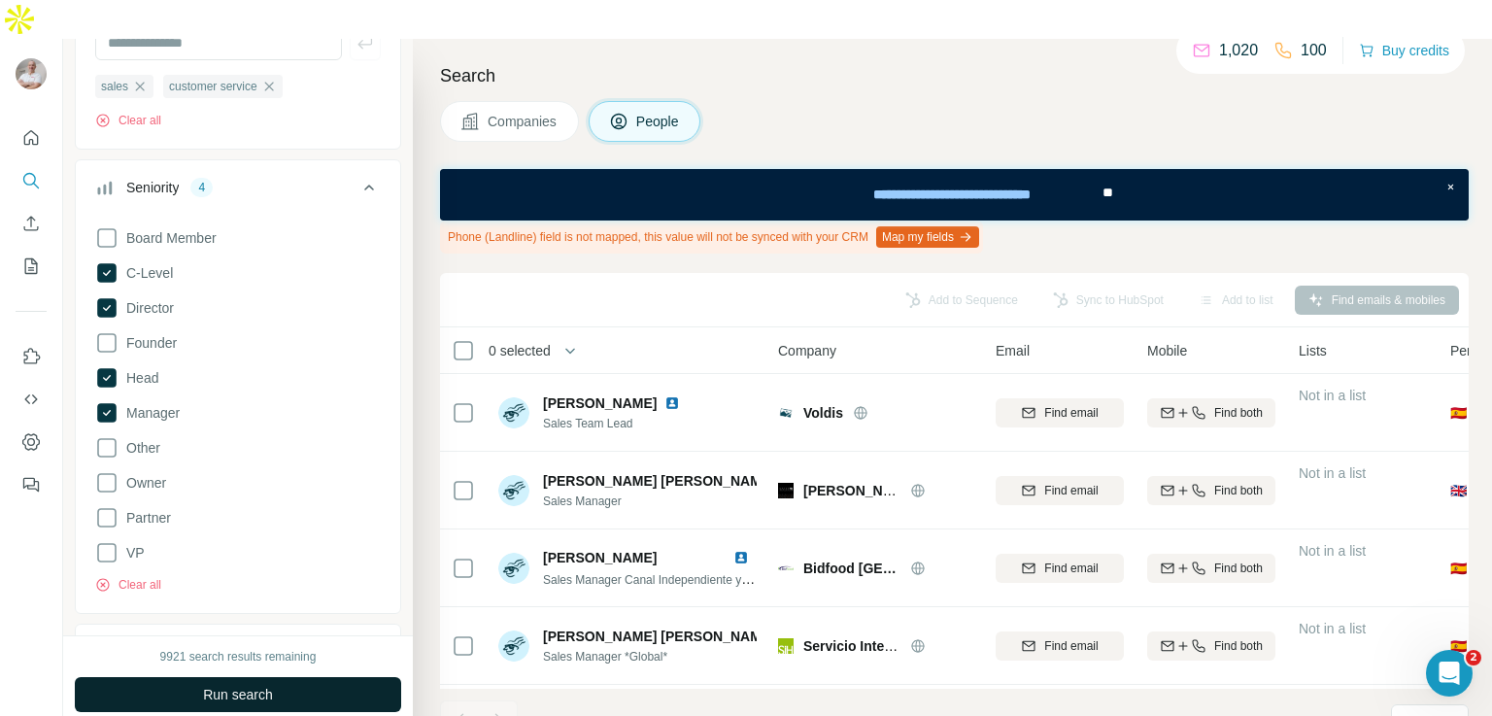
click at [273, 685] on span "Run search" at bounding box center [238, 694] width 70 height 19
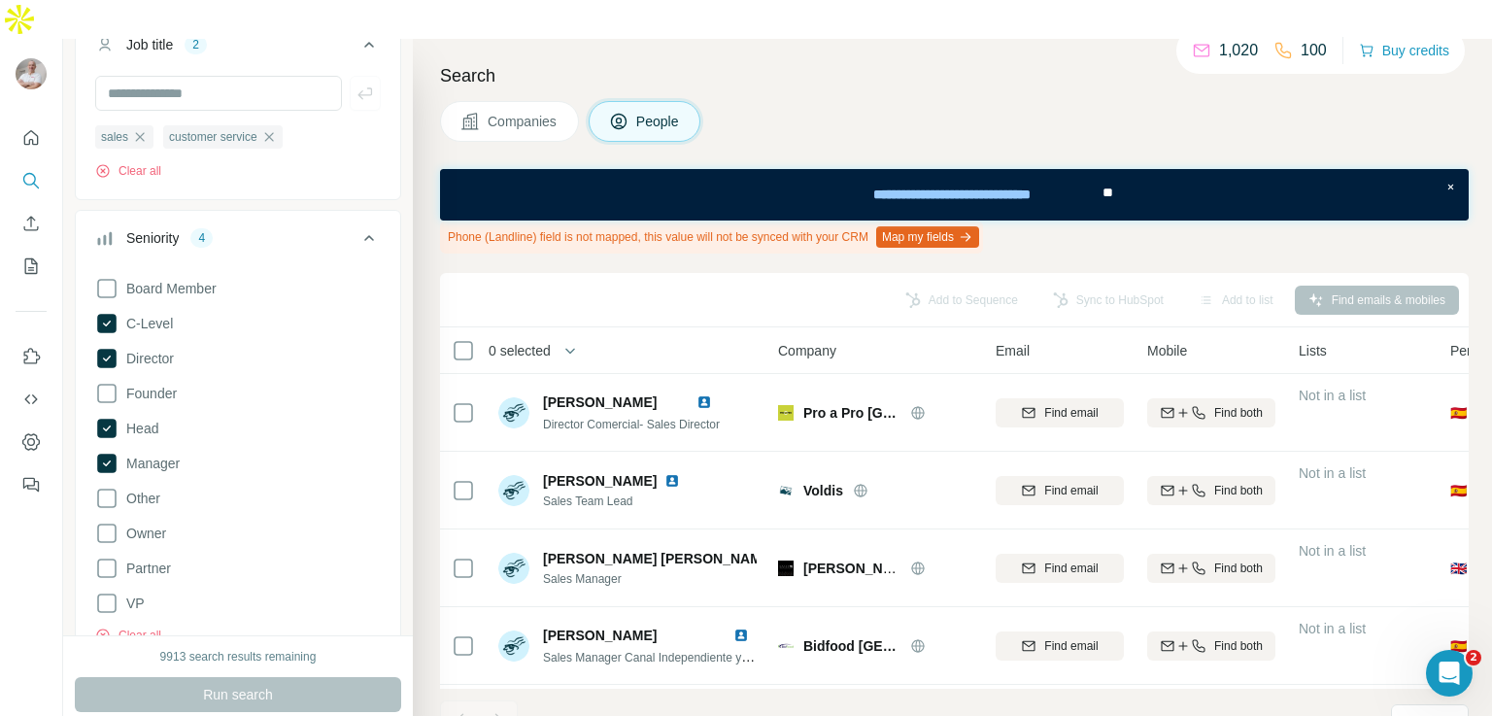
scroll to position [309, 0]
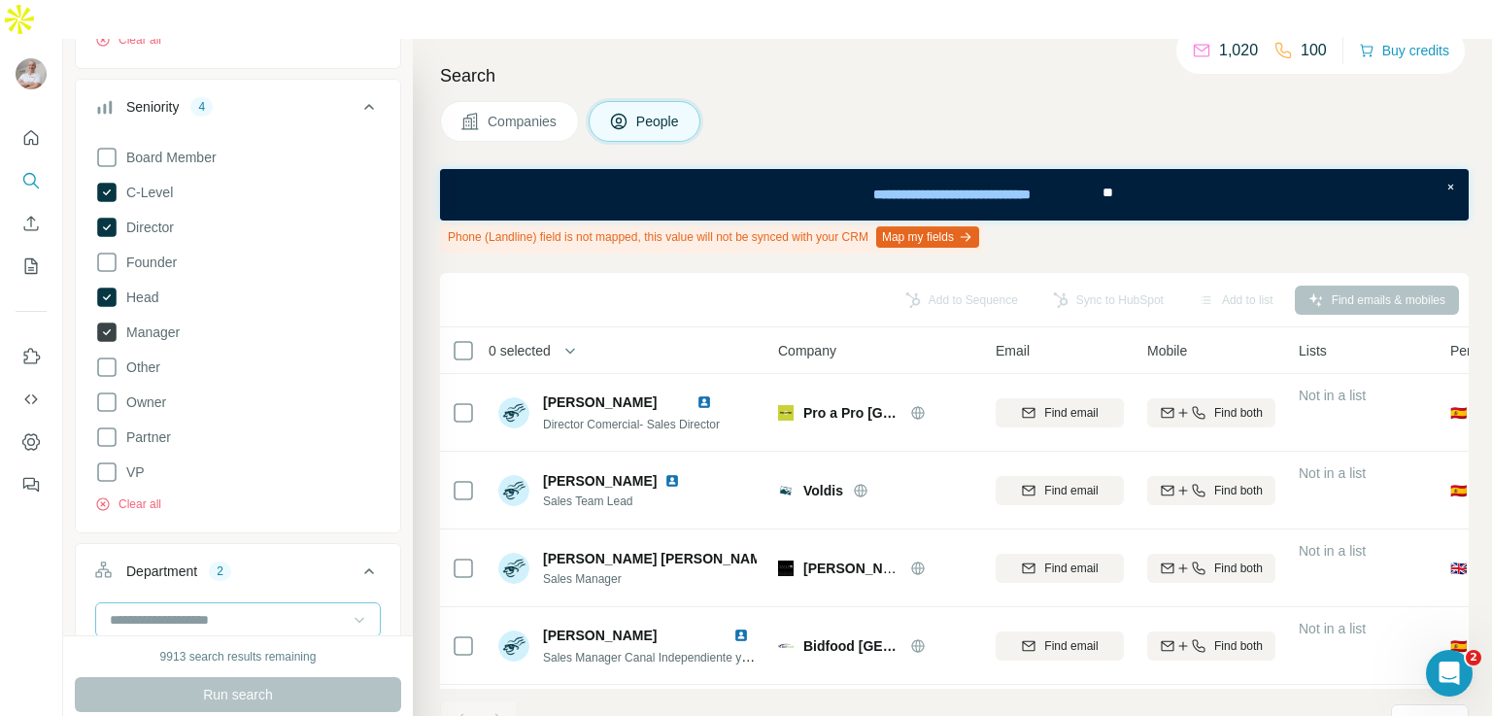
click at [106, 323] on icon at bounding box center [106, 332] width 19 height 19
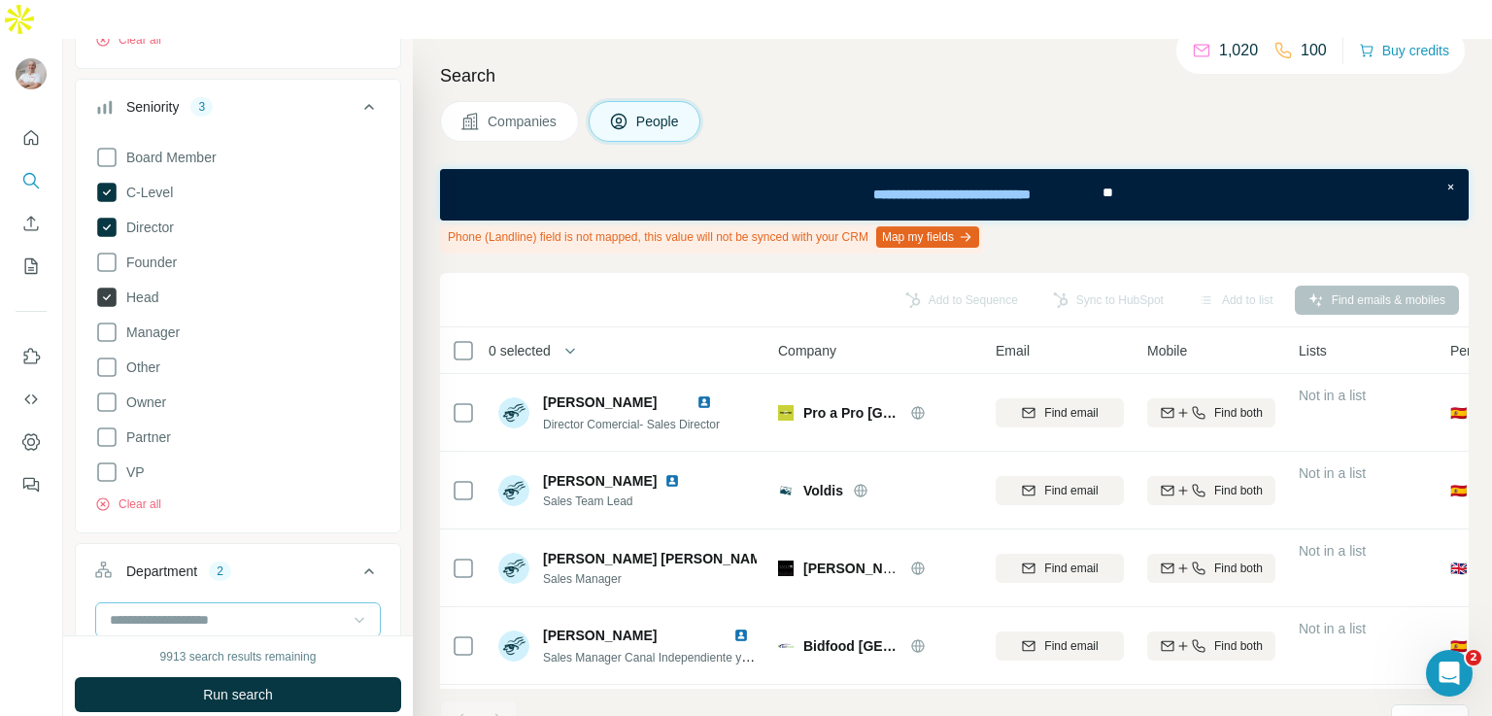
click at [106, 294] on icon at bounding box center [107, 297] width 8 height 6
click at [109, 218] on icon at bounding box center [106, 227] width 19 height 19
click at [109, 183] on icon at bounding box center [106, 192] width 19 height 19
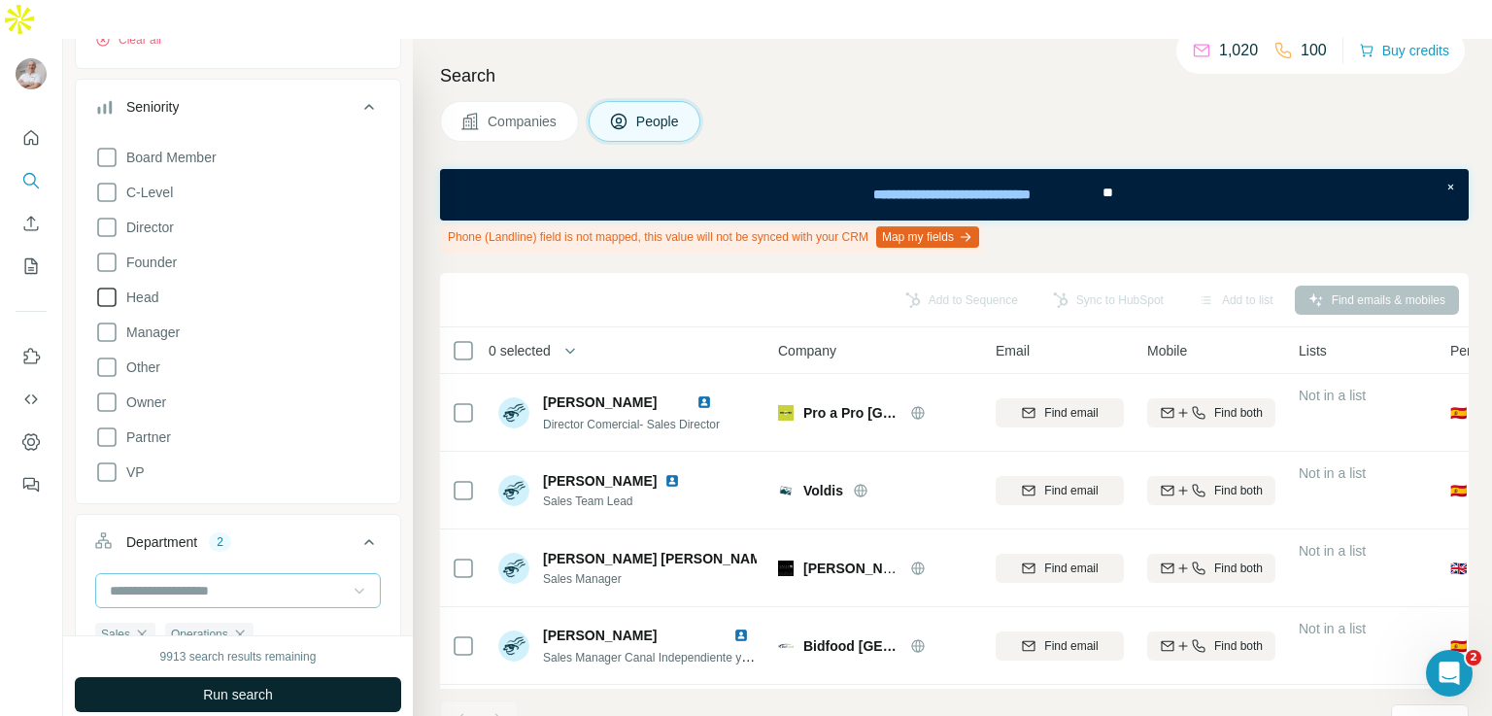
click at [250, 685] on span "Run search" at bounding box center [238, 694] width 70 height 19
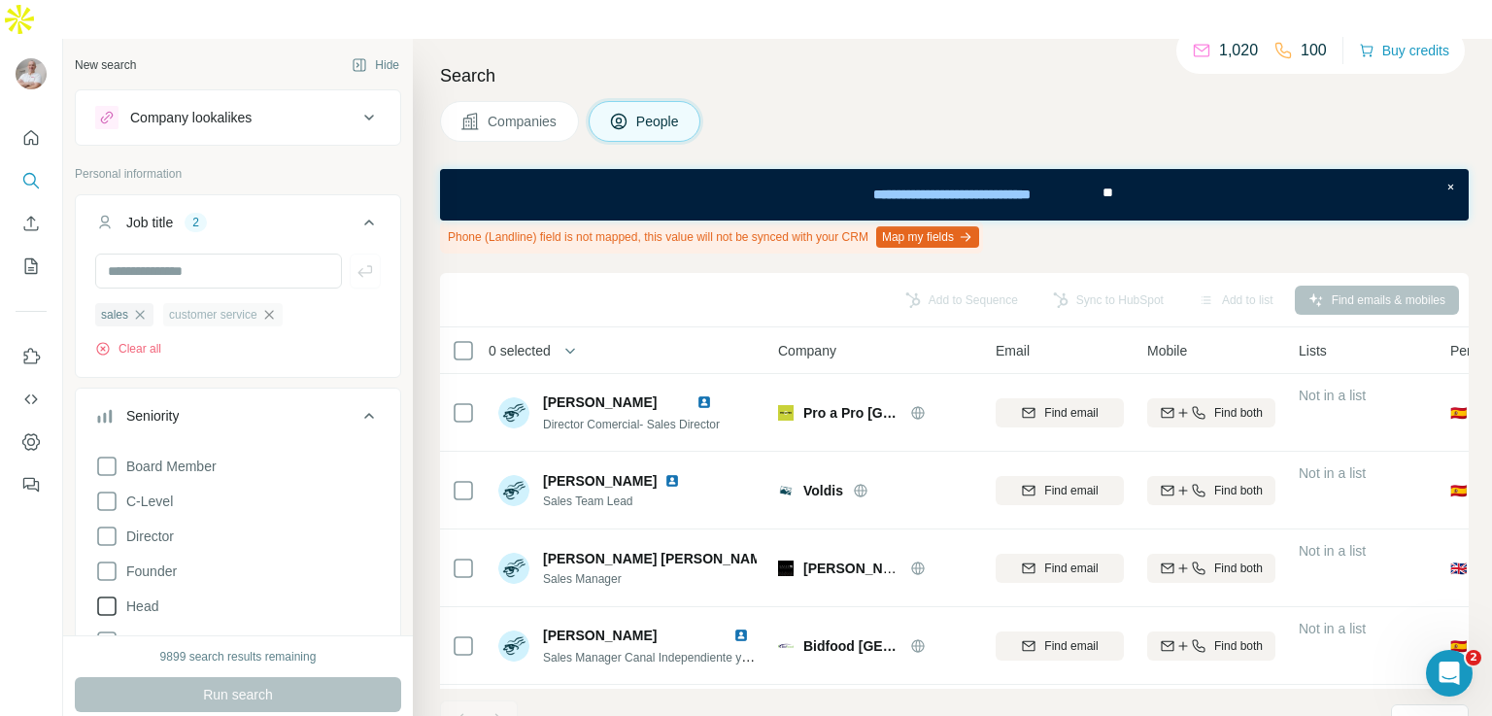
click at [272, 310] on icon "button" at bounding box center [268, 314] width 9 height 9
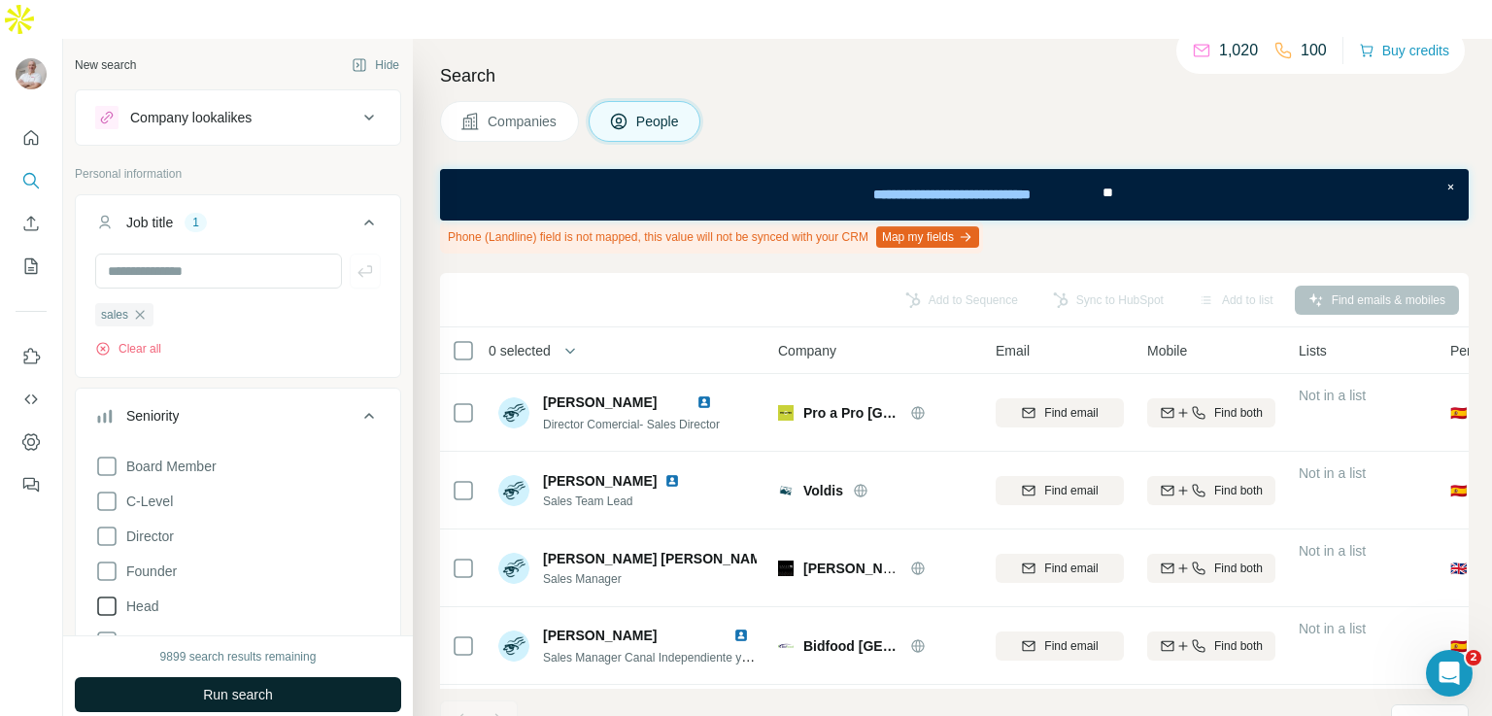
click at [241, 685] on span "Run search" at bounding box center [238, 694] width 70 height 19
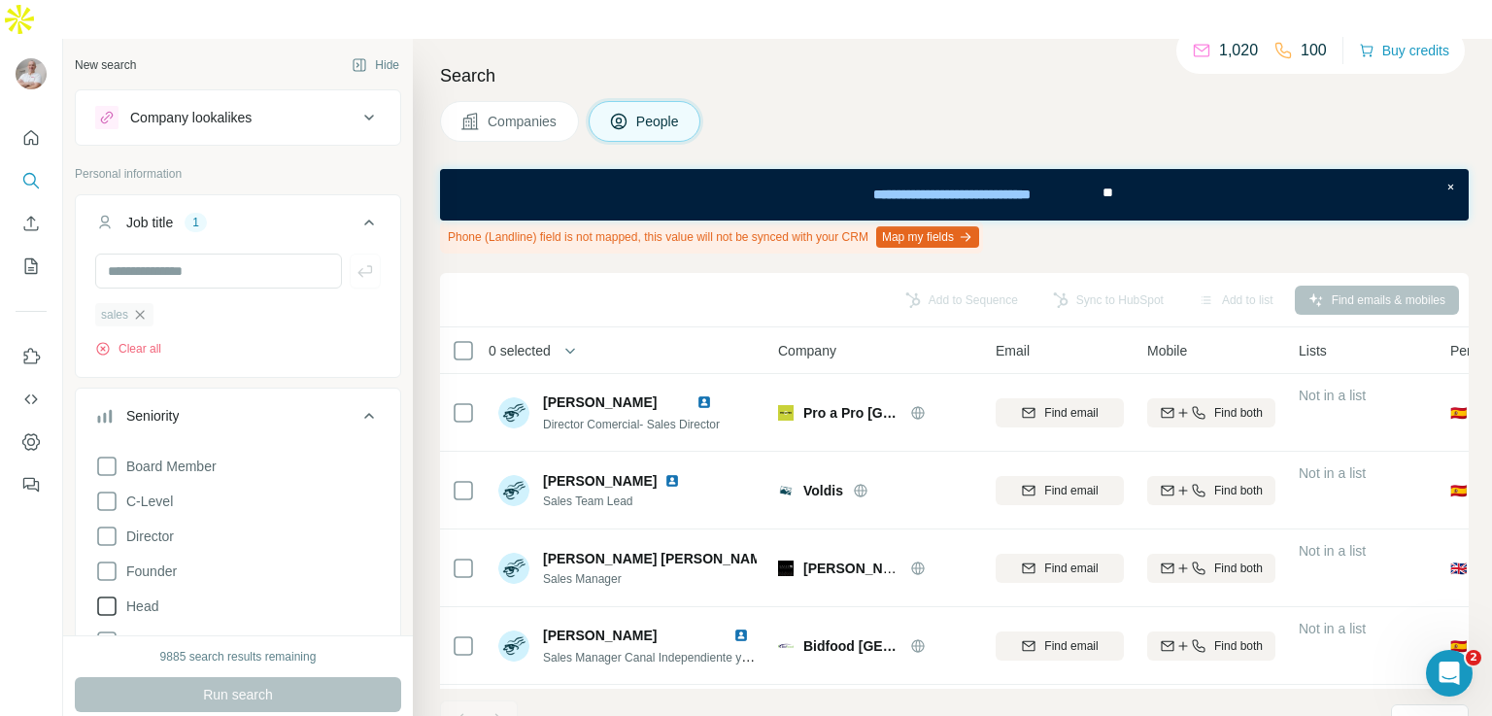
click at [141, 307] on icon "button" at bounding box center [140, 315] width 16 height 16
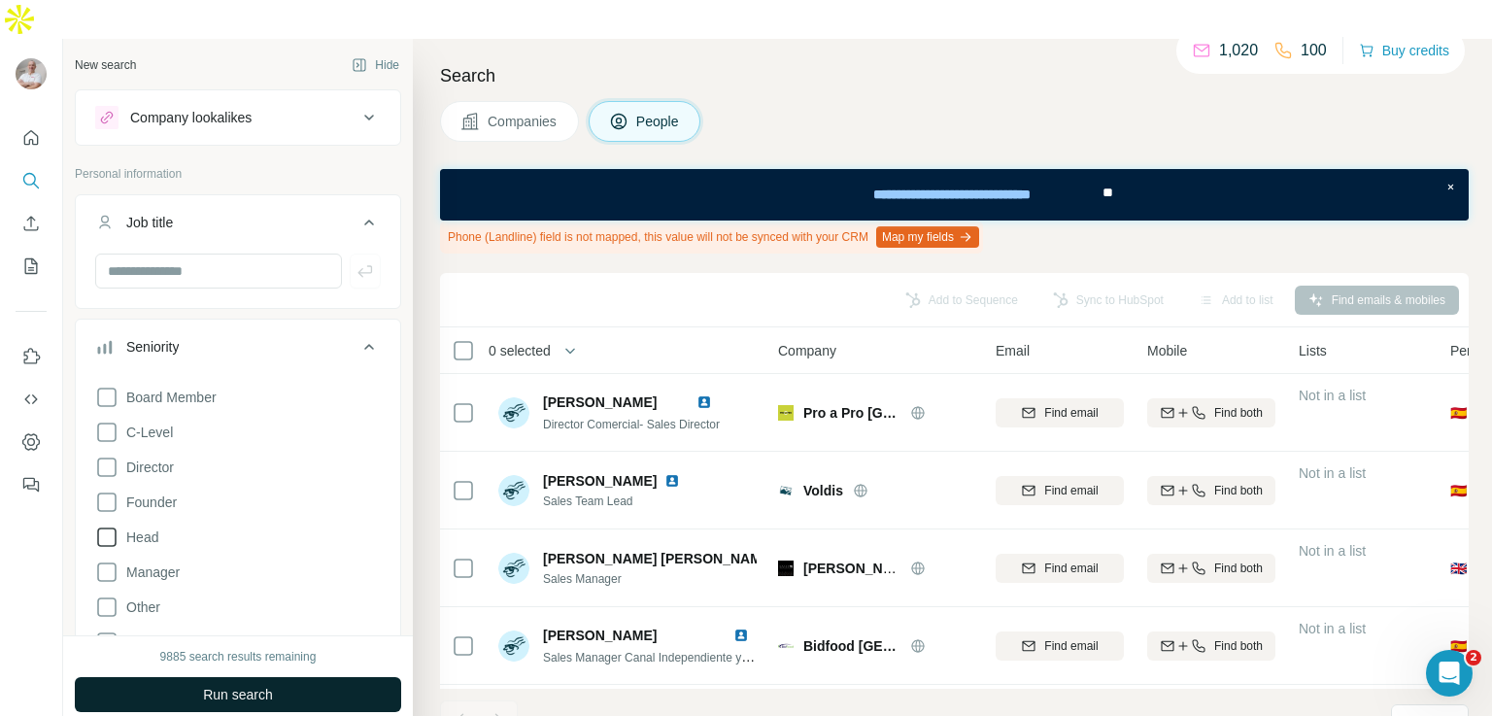
click at [257, 685] on span "Run search" at bounding box center [238, 694] width 70 height 19
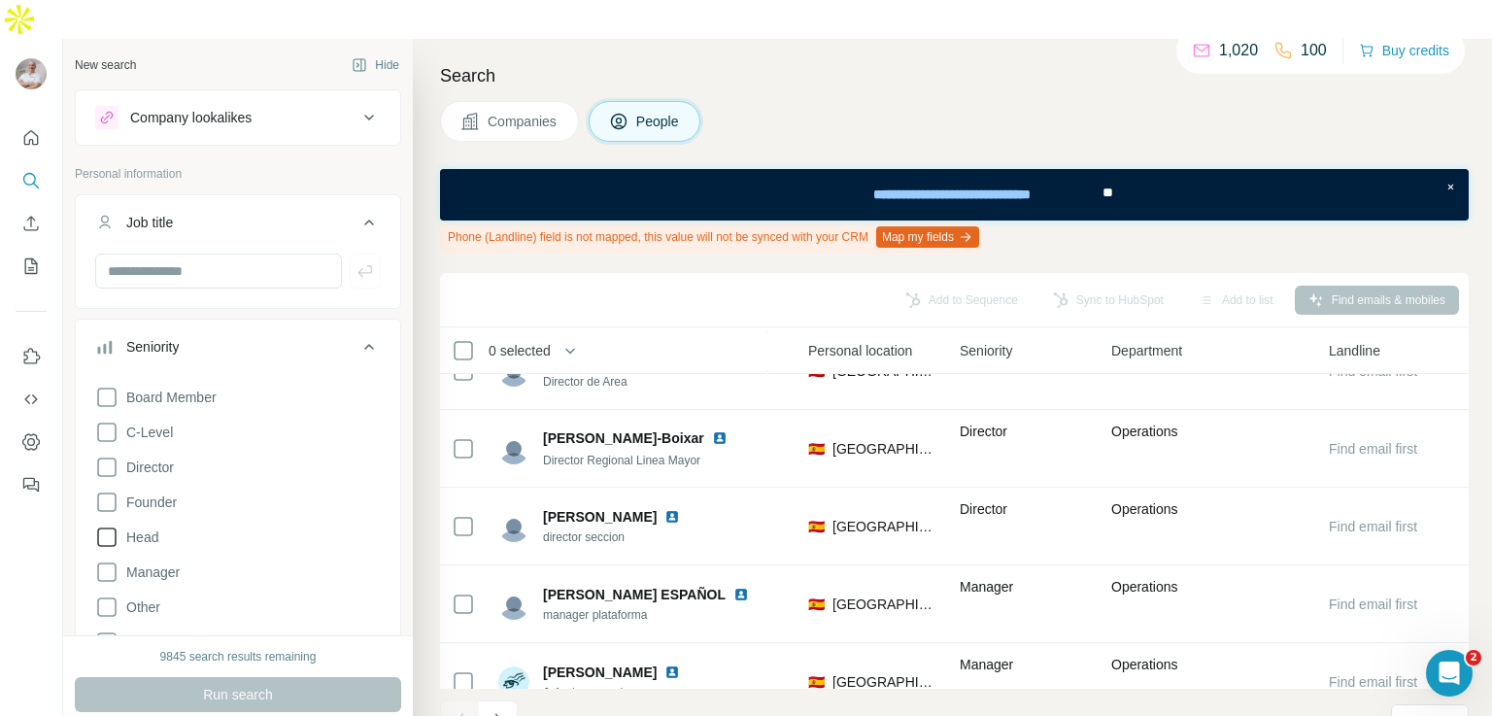
scroll to position [2530, 651]
click at [893, 487] on td "🇪🇸 [GEOGRAPHIC_DATA]" at bounding box center [873, 526] width 152 height 78
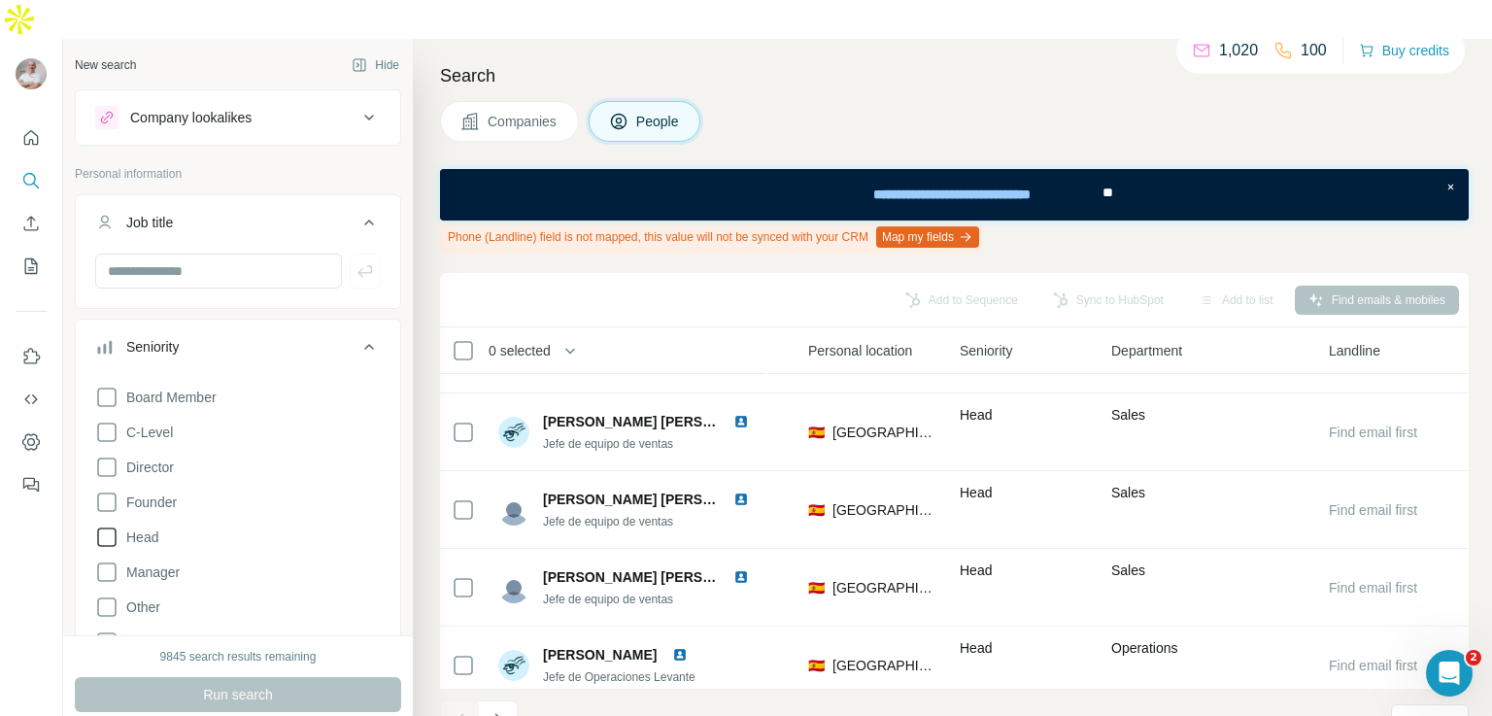
scroll to position [838, 649]
click at [284, 254] on input "text" at bounding box center [218, 271] width 247 height 35
type input "*****"
click at [297, 677] on div "Run search" at bounding box center [238, 694] width 326 height 35
click at [360, 254] on button "button" at bounding box center [365, 271] width 31 height 35
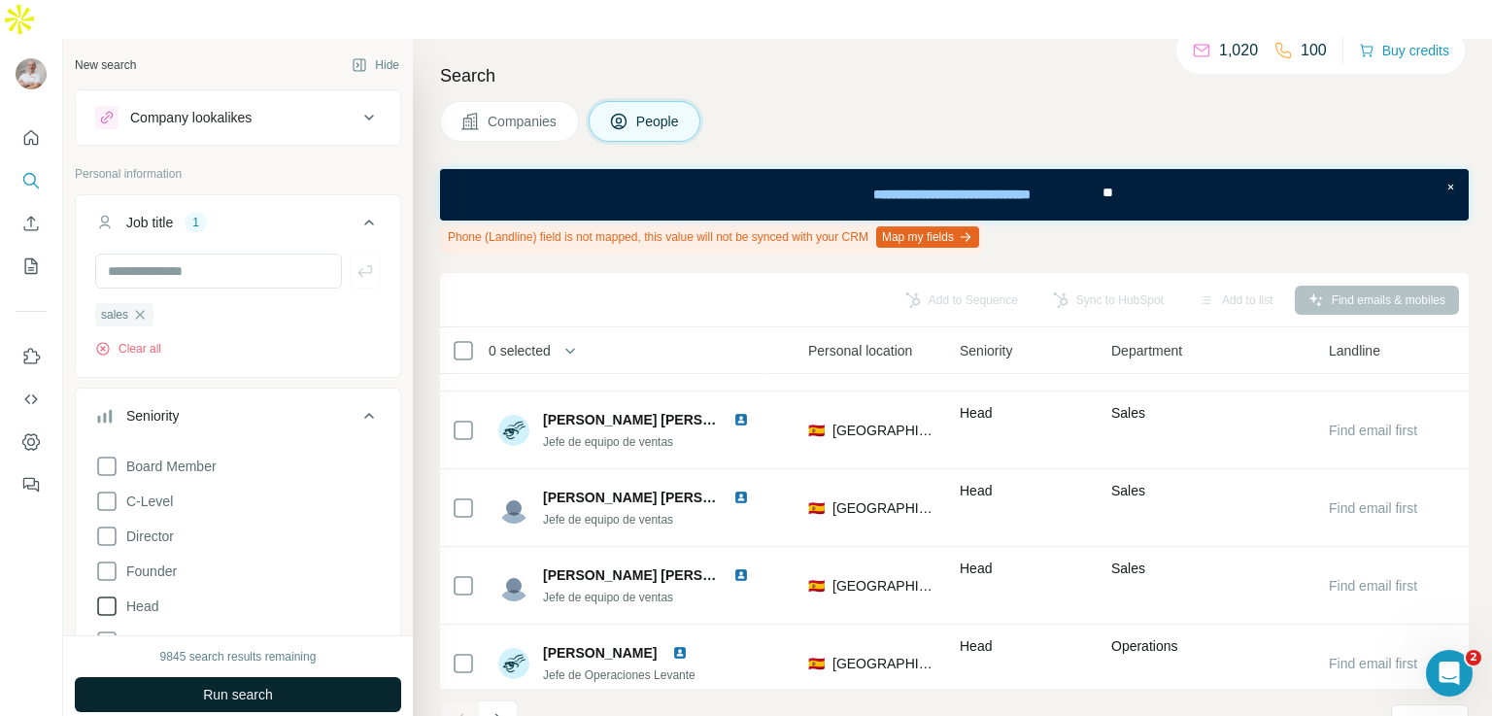
click at [225, 685] on span "Run search" at bounding box center [238, 694] width 70 height 19
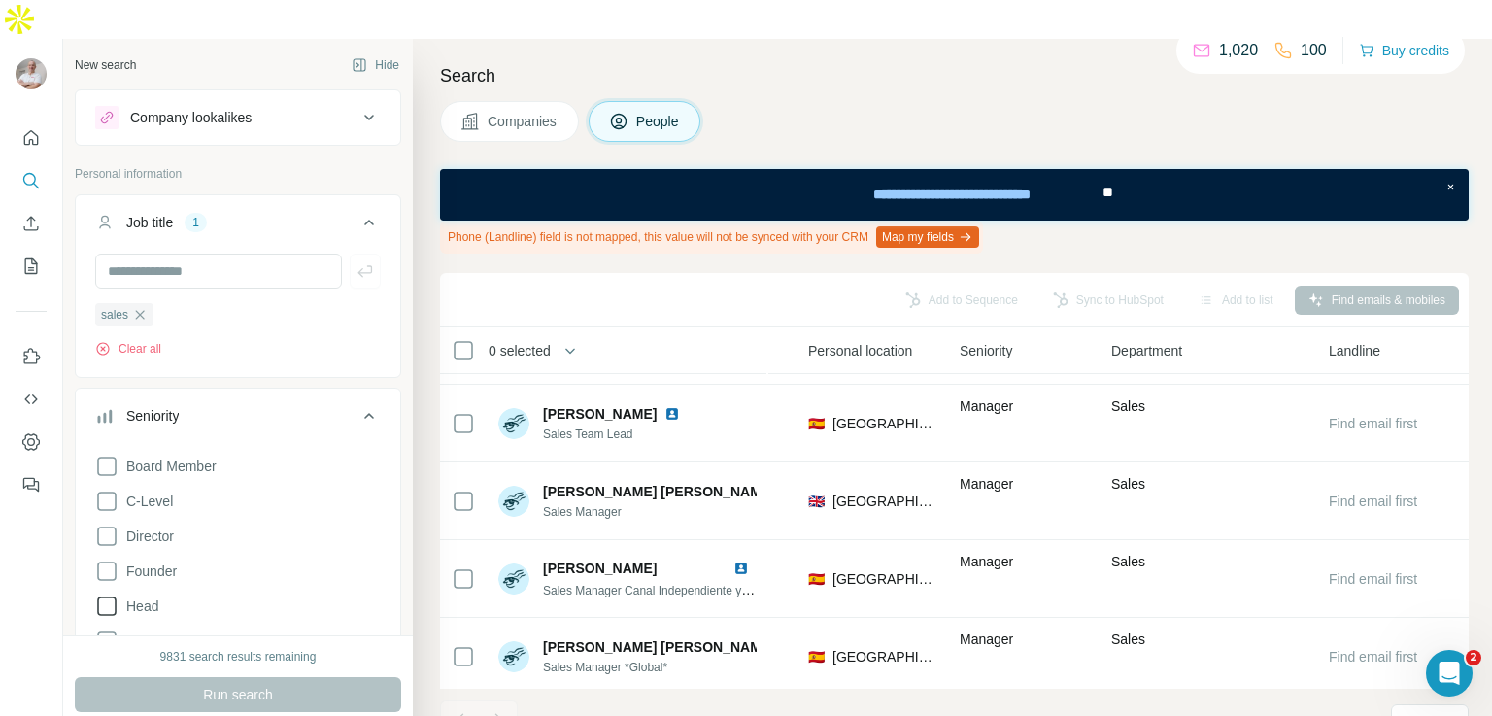
scroll to position [0, 649]
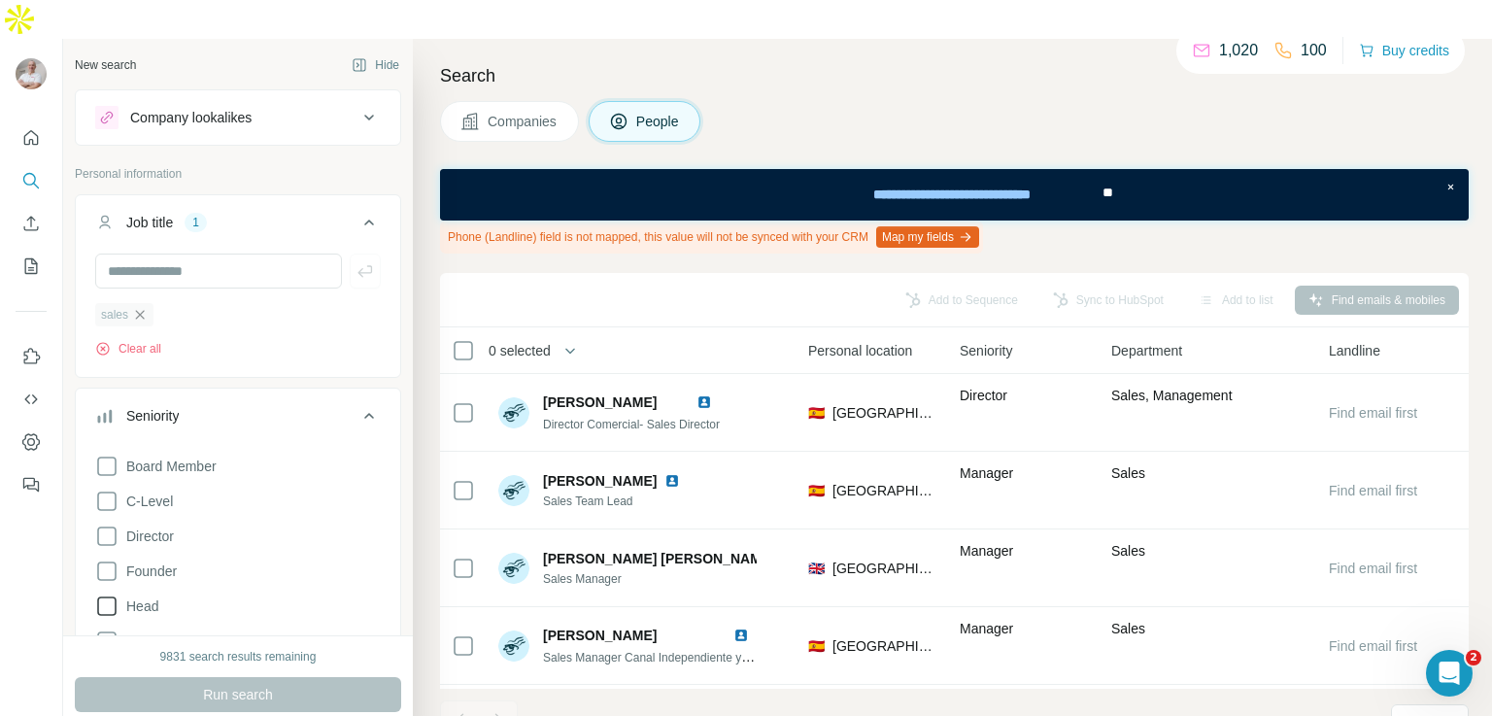
click at [140, 307] on icon "button" at bounding box center [140, 315] width 16 height 16
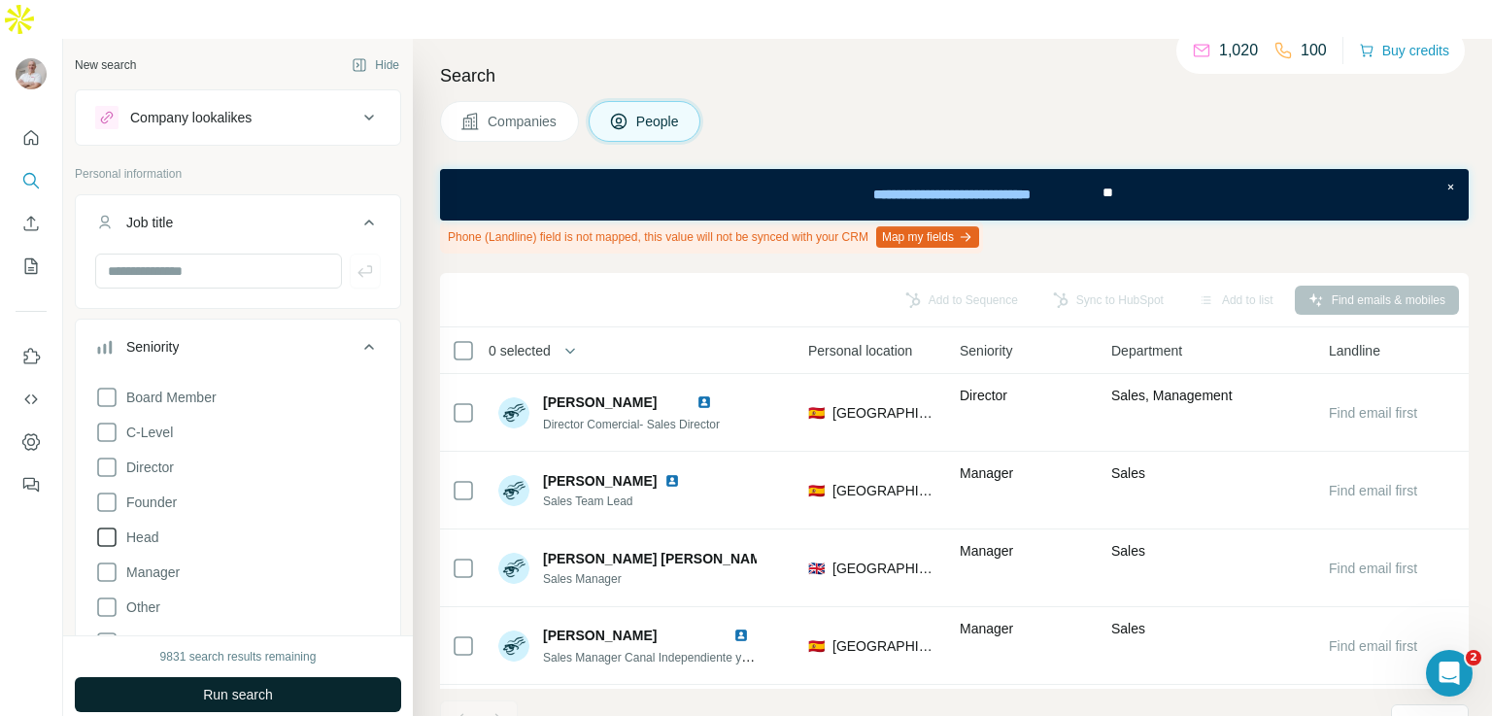
click at [263, 685] on span "Run search" at bounding box center [238, 694] width 70 height 19
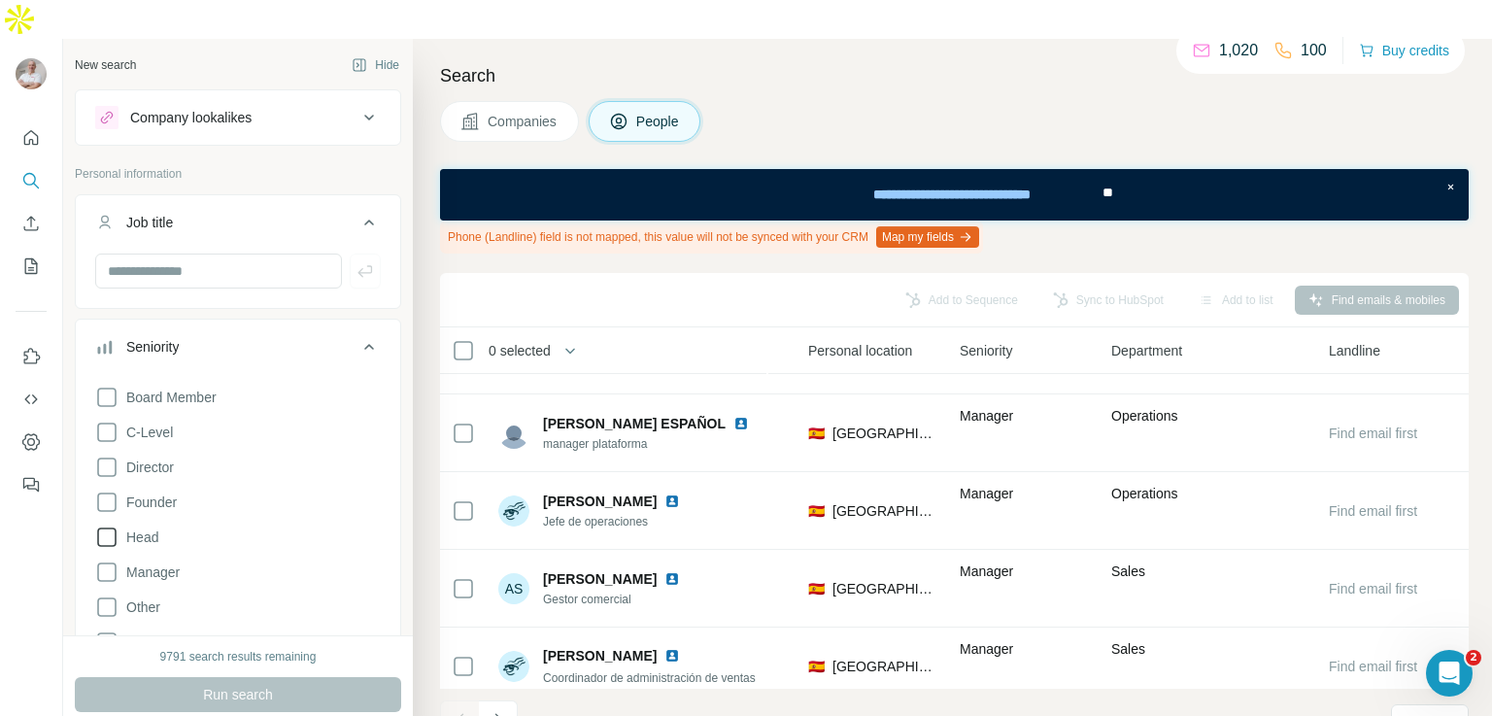
scroll to position [2803, 651]
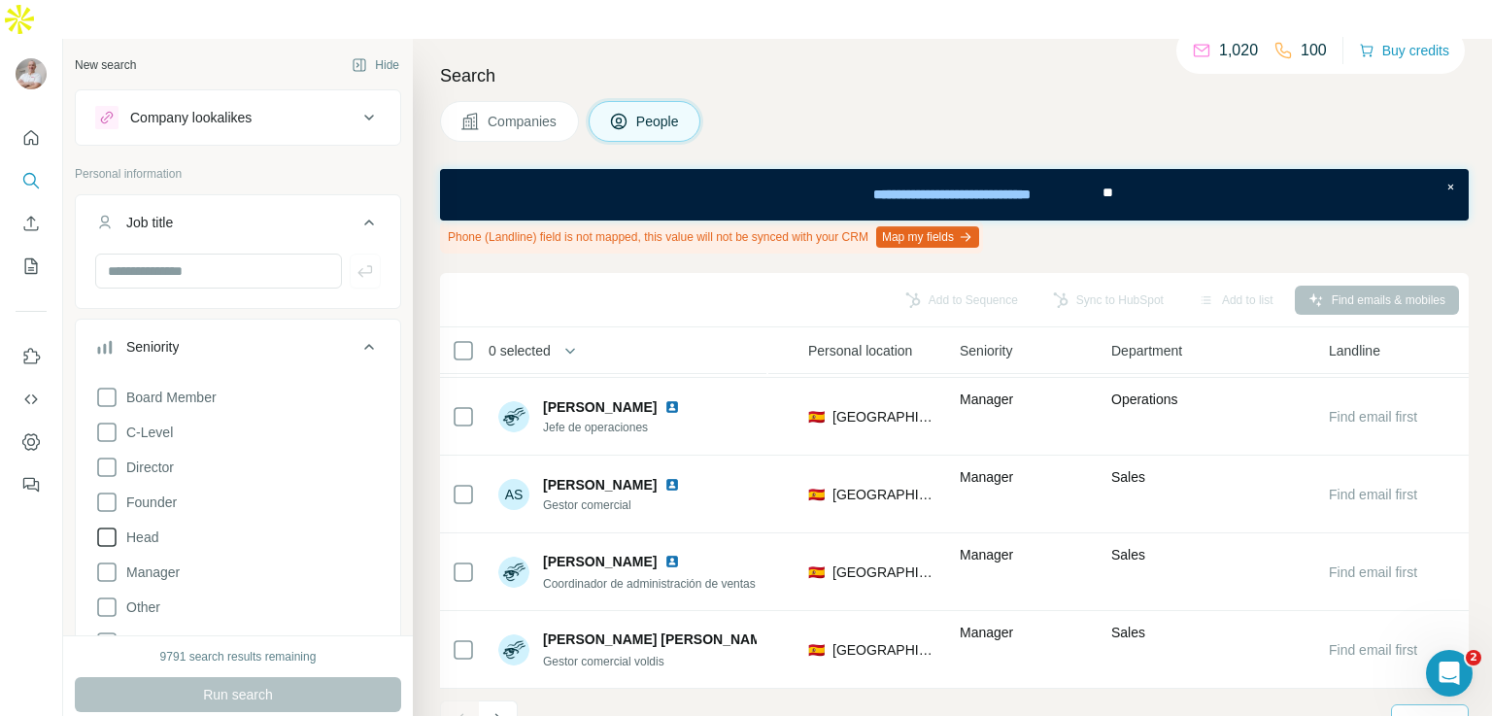
click at [1409, 711] on p "40" at bounding box center [1412, 720] width 16 height 19
click at [1429, 530] on div "60" at bounding box center [1430, 534] width 45 height 19
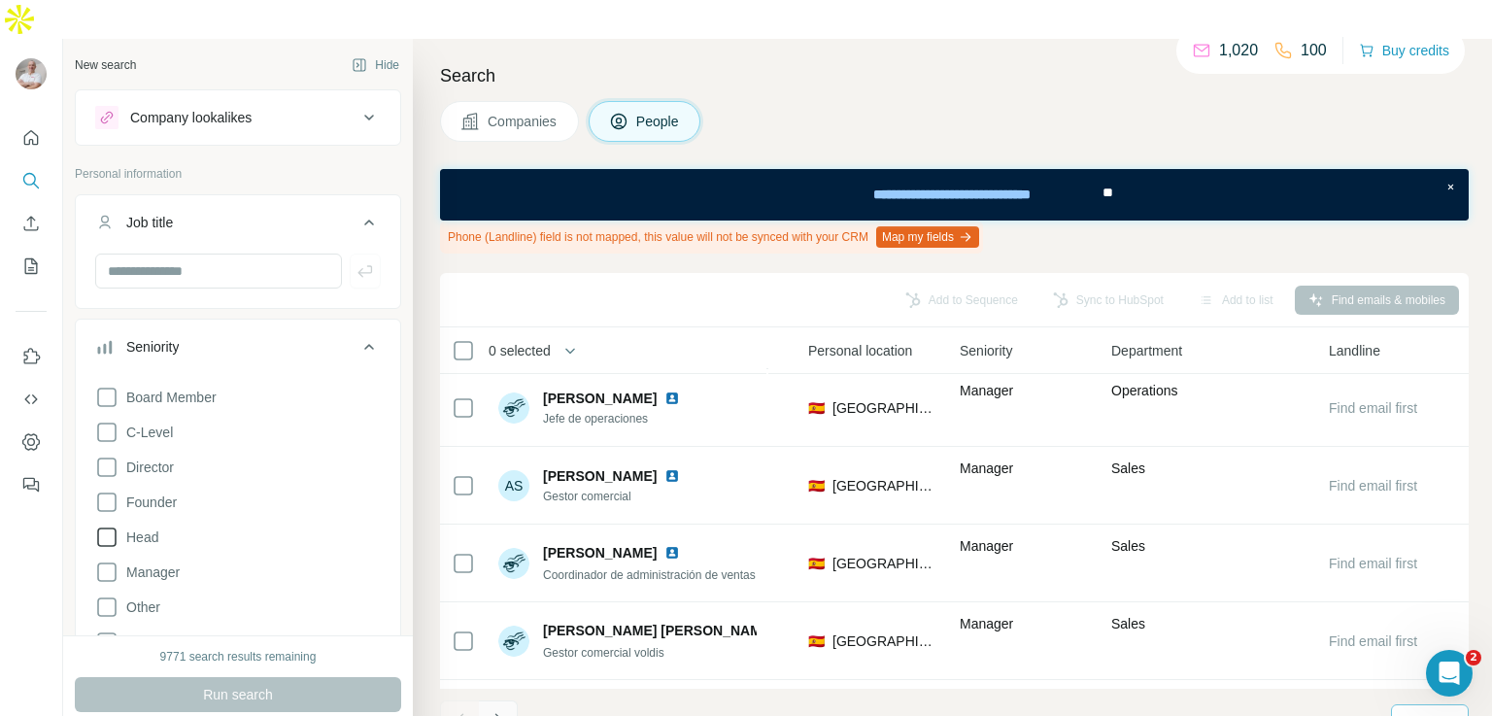
click at [498, 713] on icon "Navigate to next page" at bounding box center [498, 719] width 7 height 13
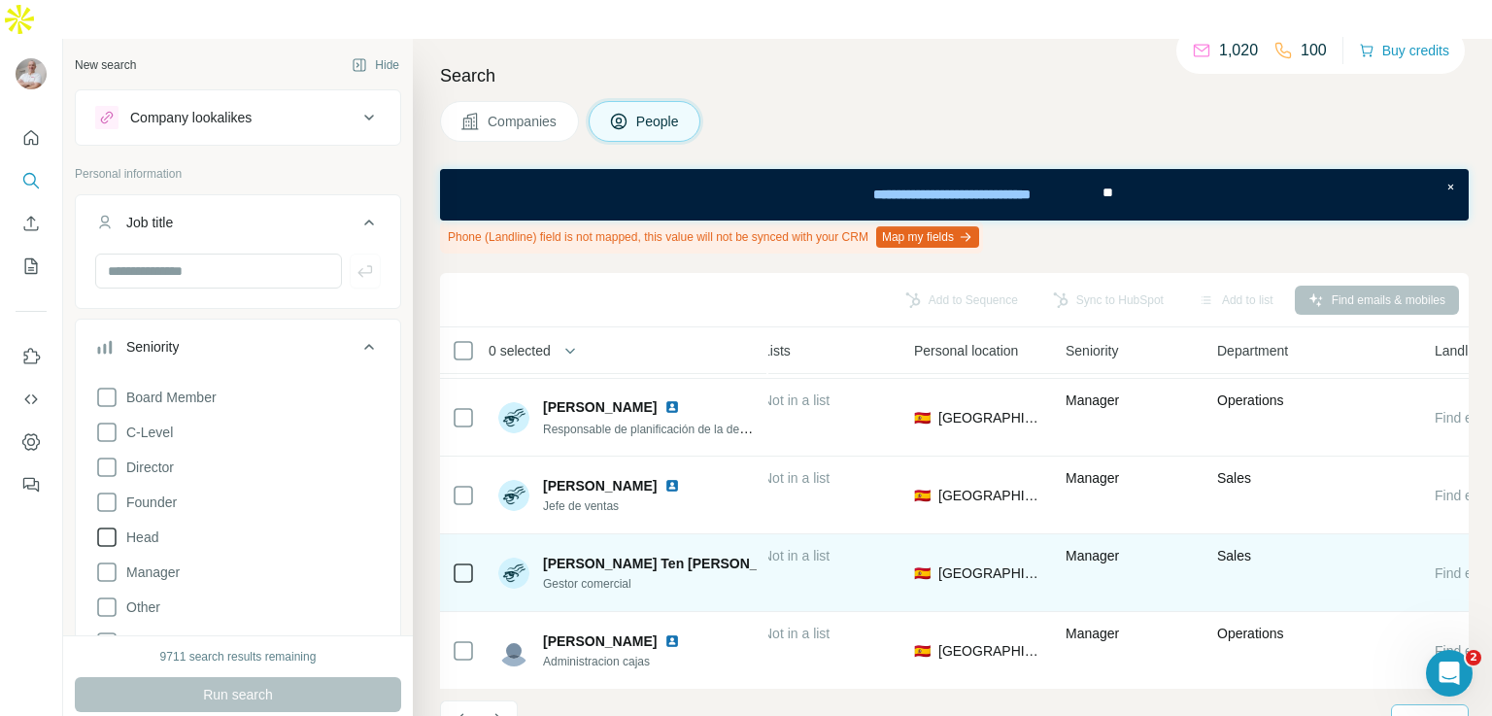
scroll to position [2794, 585]
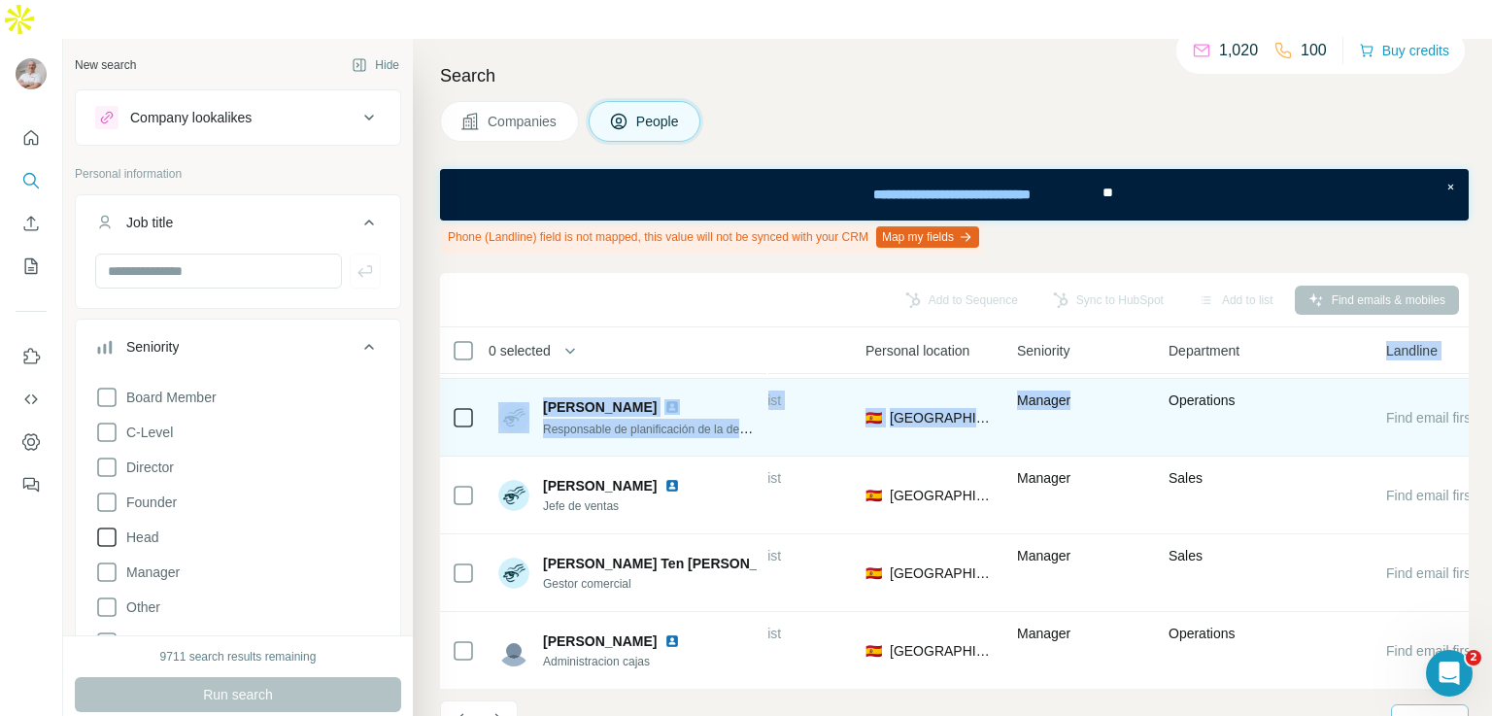
drag, startPoint x: 1251, startPoint y: 307, endPoint x: 1080, endPoint y: 340, distance: 174.2
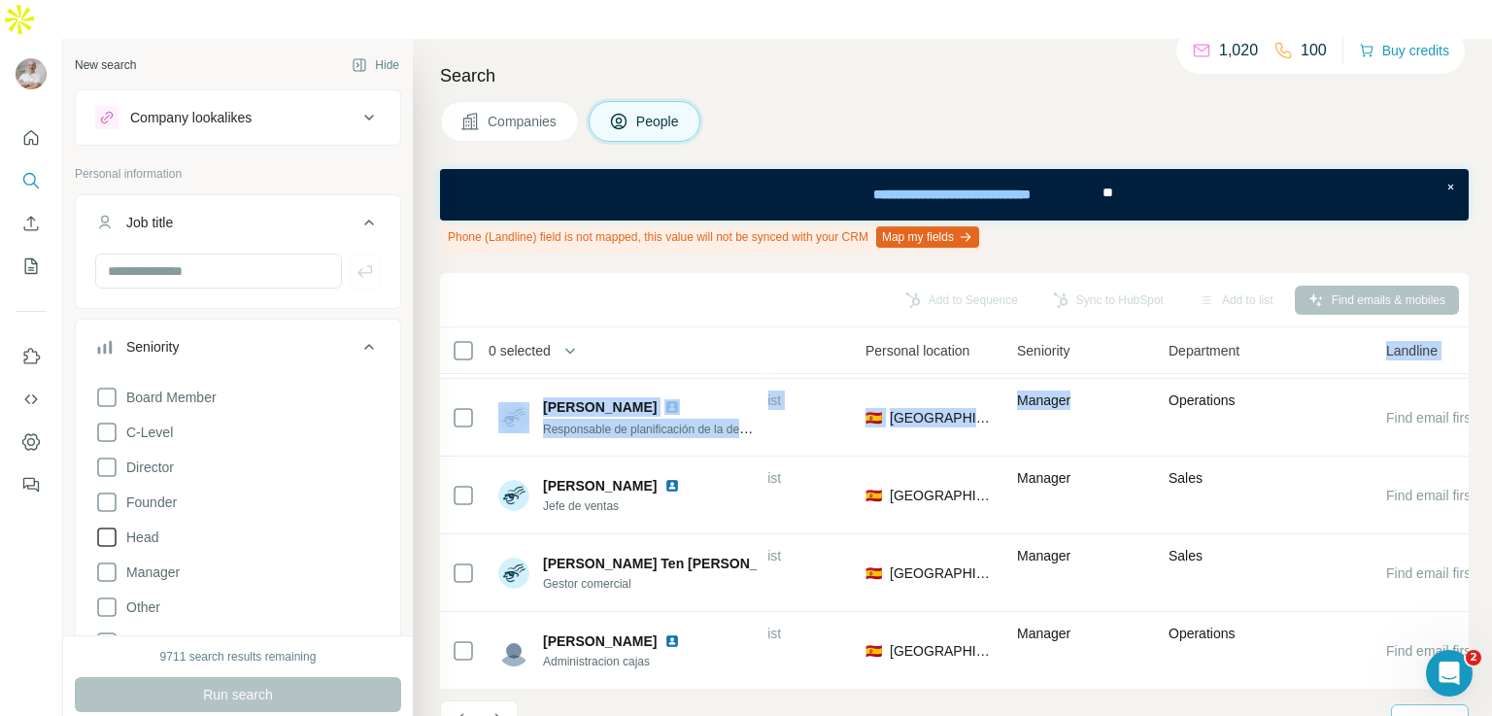
click at [1245, 339] on div "Department" at bounding box center [1266, 350] width 194 height 22
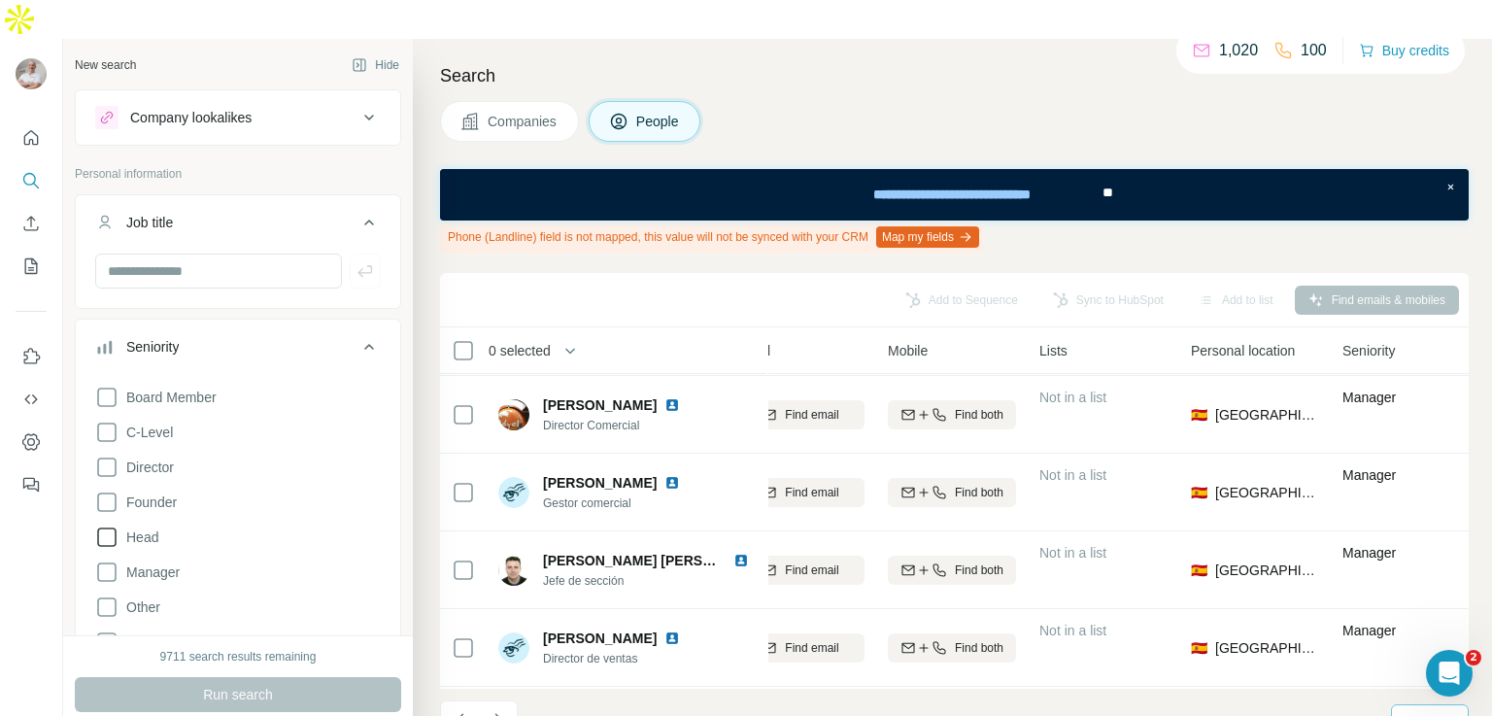
scroll to position [3419, 259]
click at [235, 254] on input "text" at bounding box center [218, 271] width 247 height 35
type input "**********"
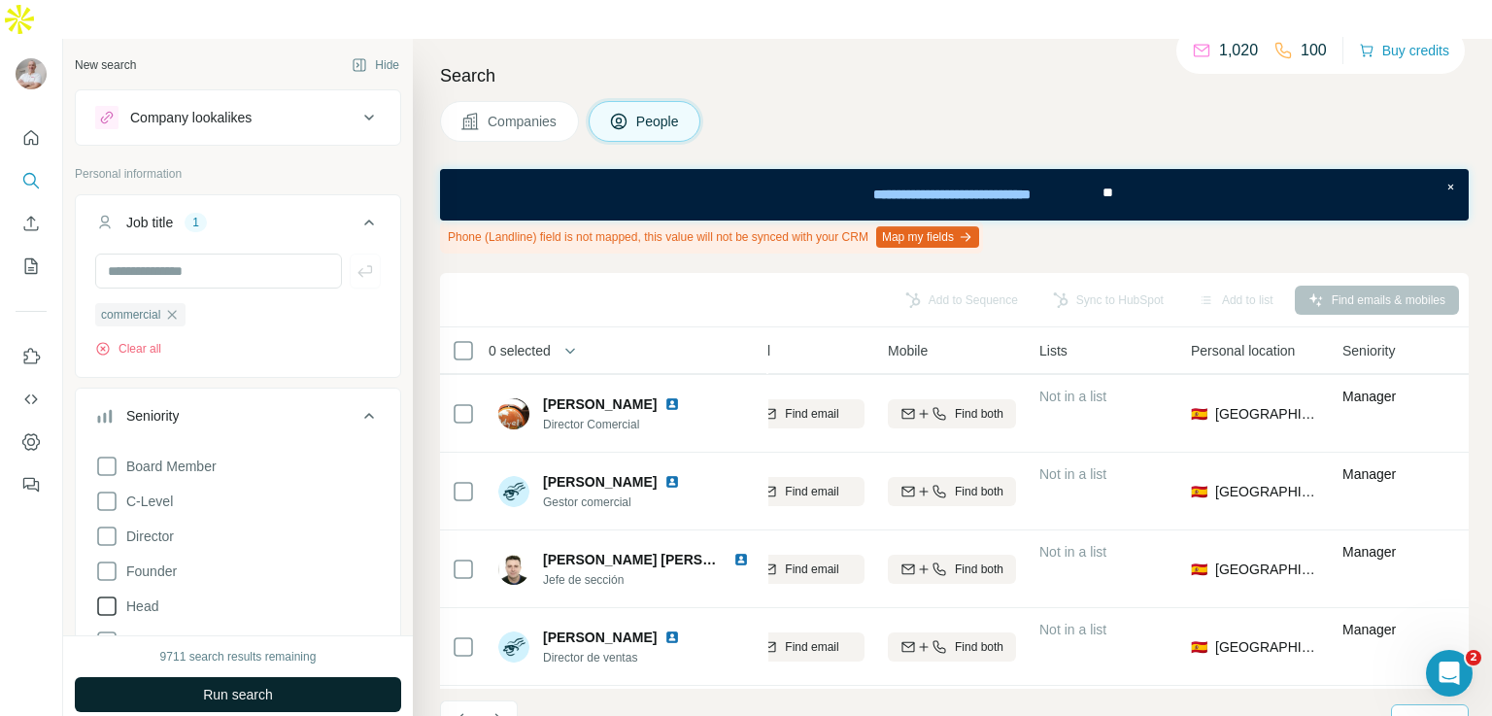
click at [248, 685] on span "Run search" at bounding box center [238, 694] width 70 height 19
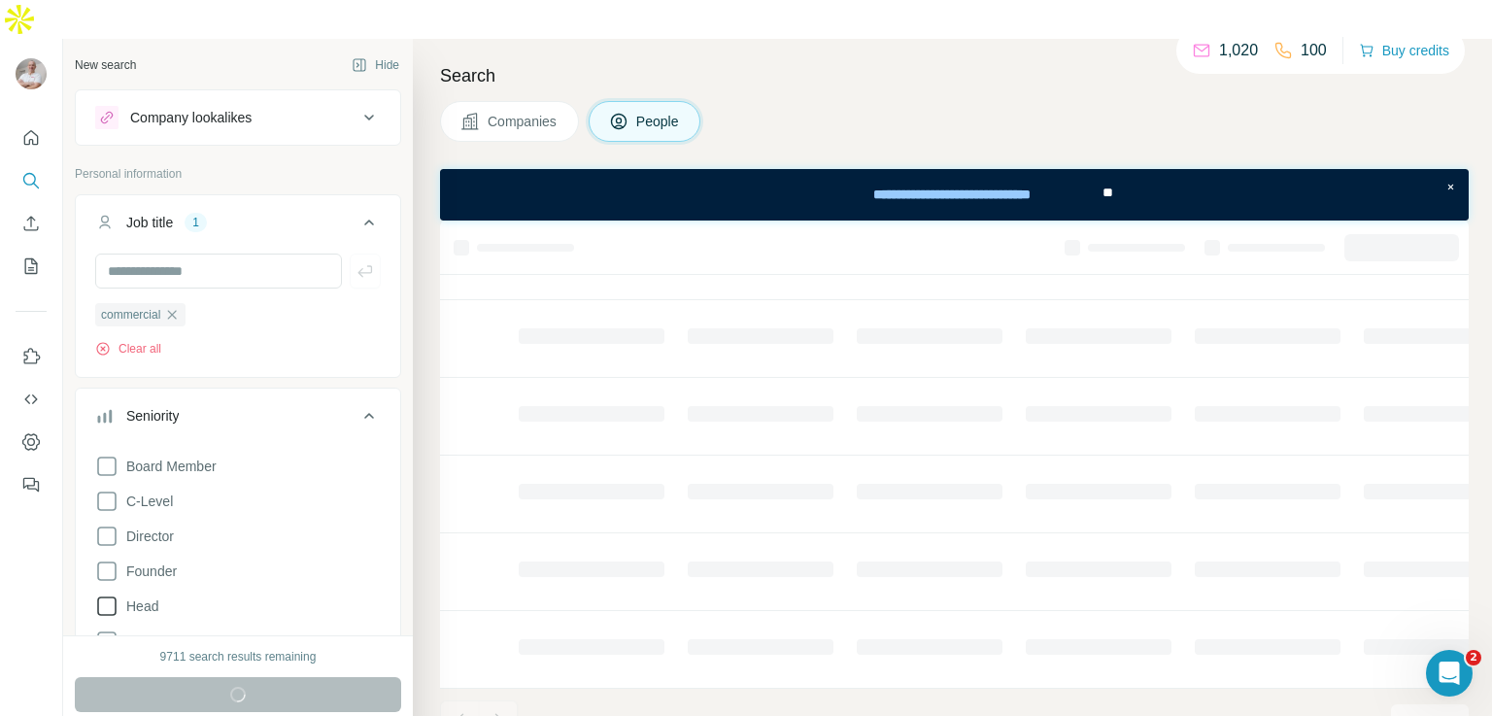
scroll to position [0, 259]
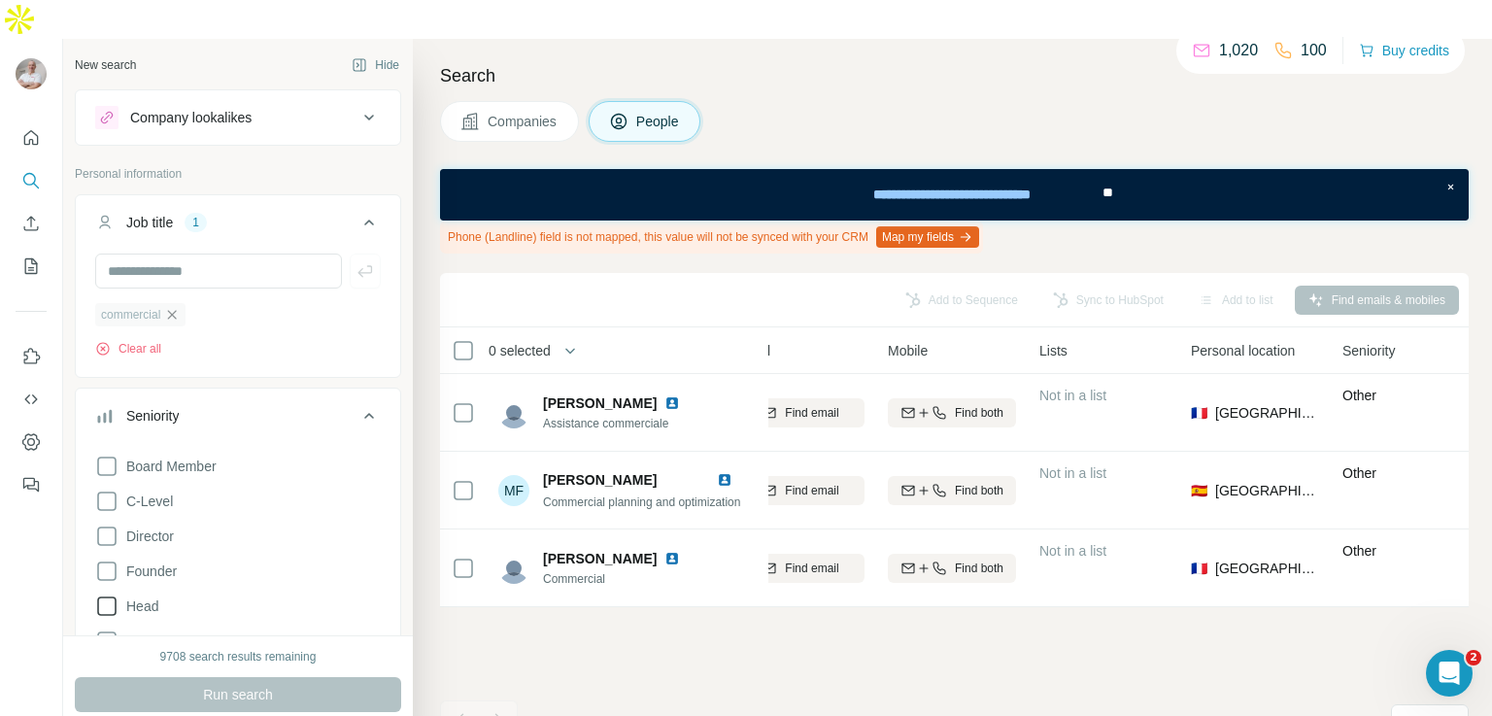
click at [177, 310] on icon "button" at bounding box center [172, 314] width 9 height 9
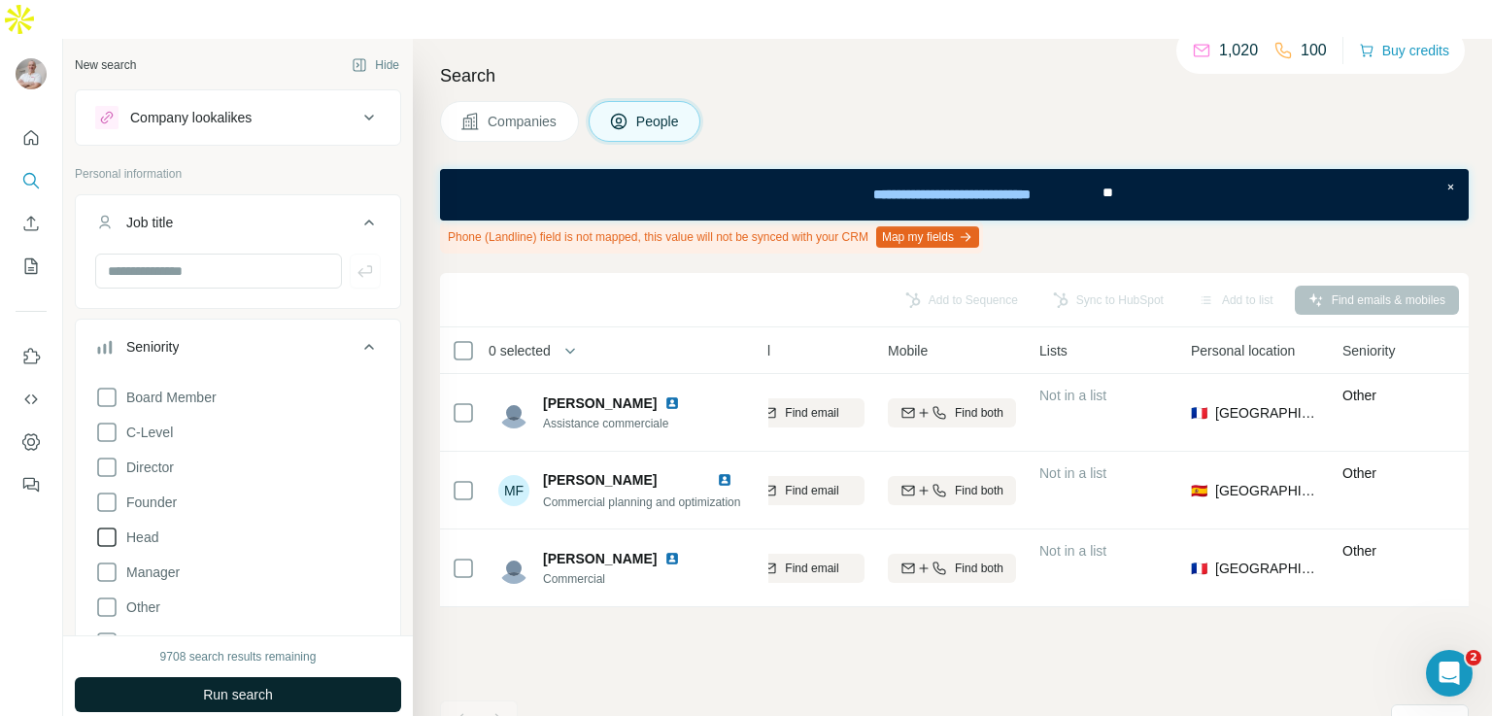
click at [260, 685] on span "Run search" at bounding box center [238, 694] width 70 height 19
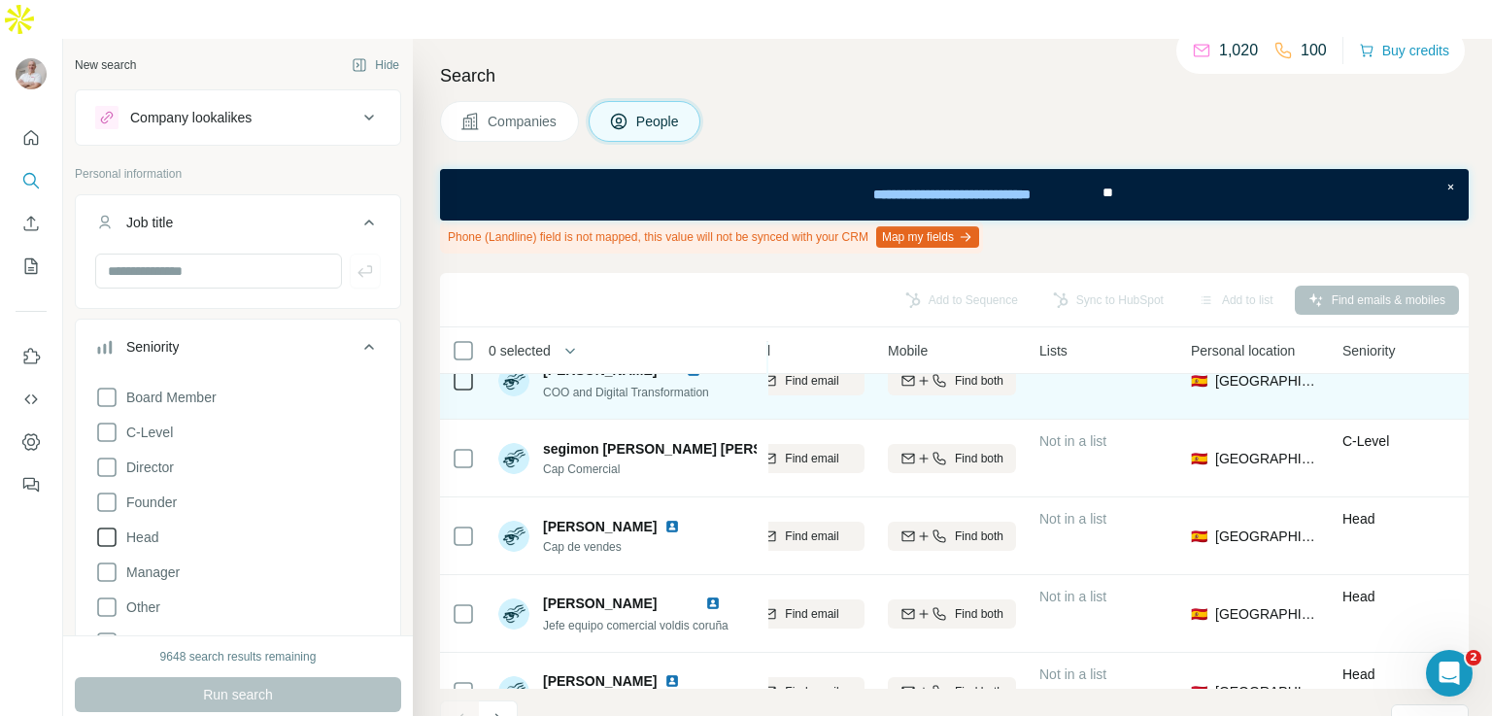
scroll to position [113, 259]
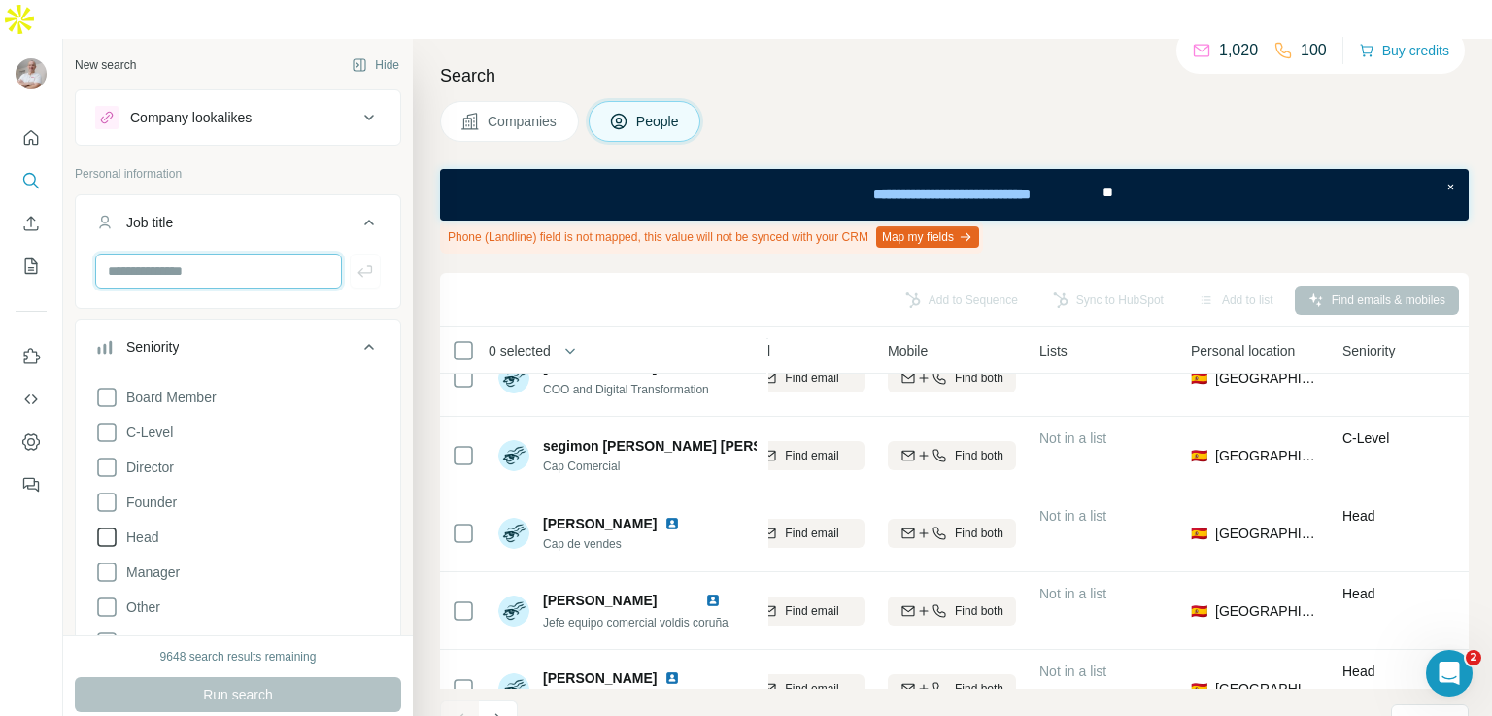
click at [207, 254] on input "text" at bounding box center [218, 271] width 247 height 35
type input "*********"
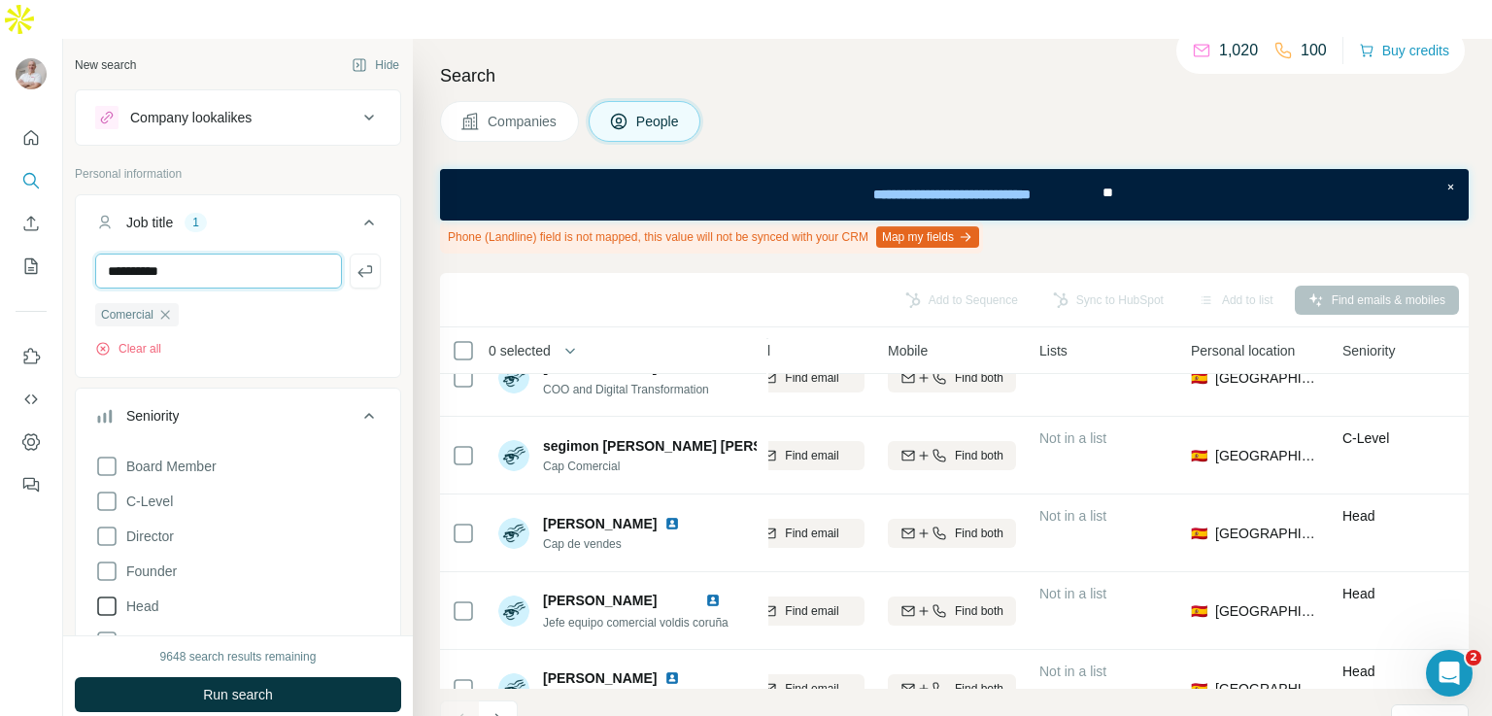
type input "**********"
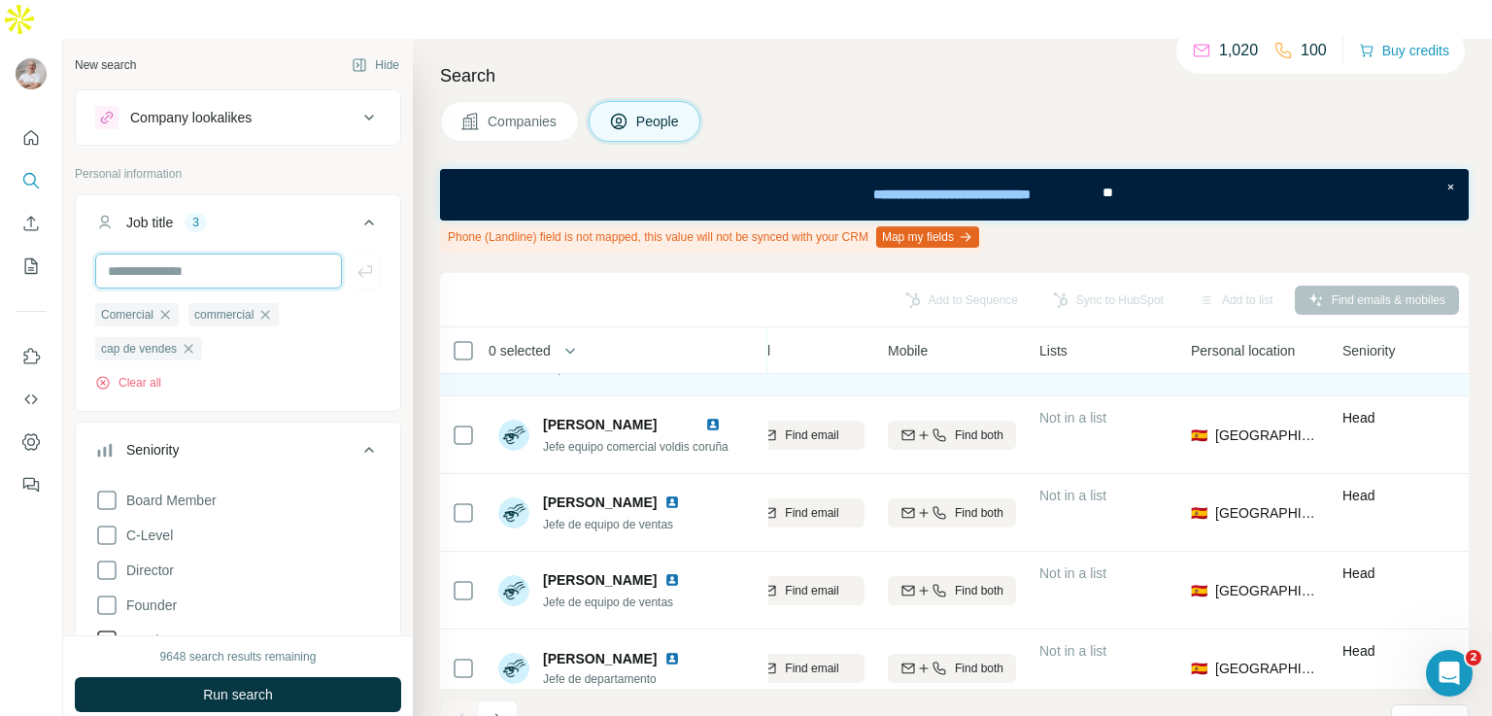
scroll to position [291, 259]
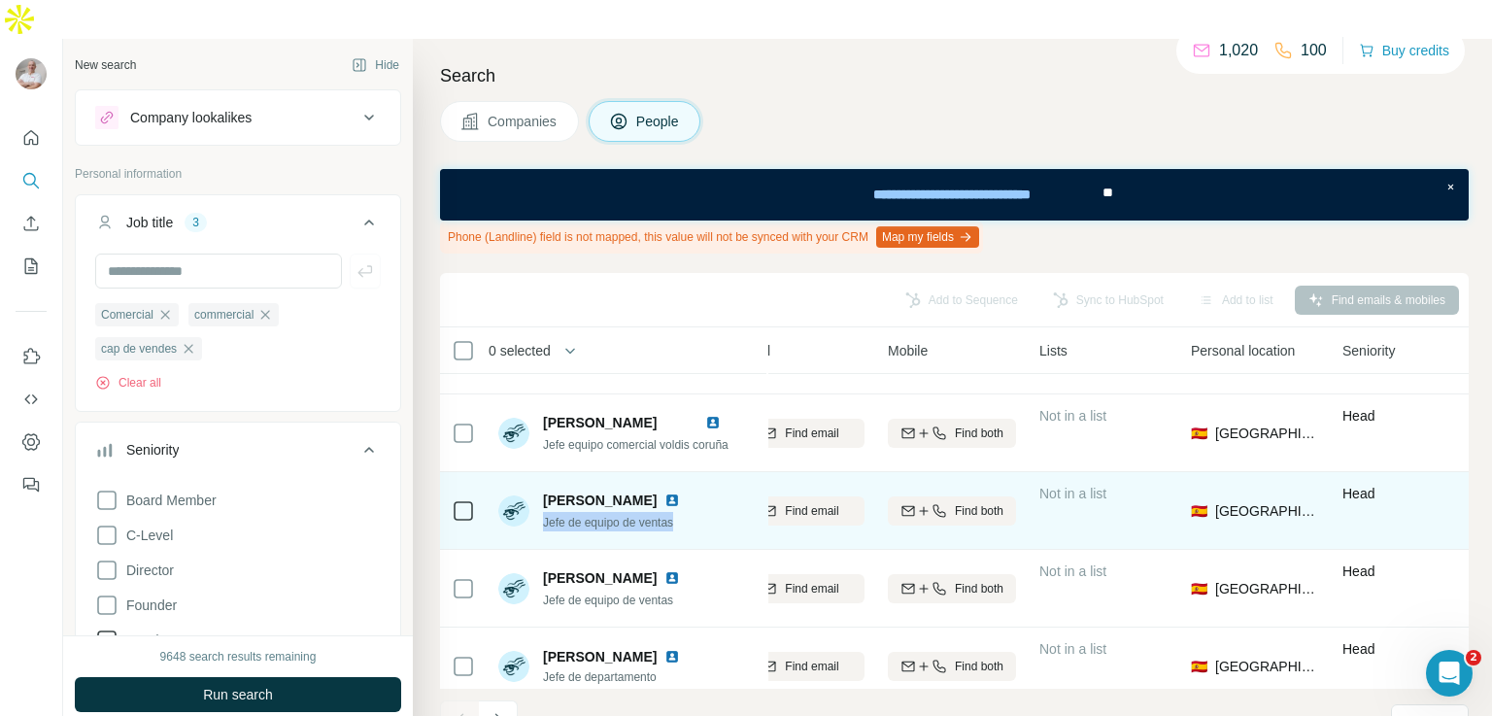
drag, startPoint x: 685, startPoint y: 485, endPoint x: 540, endPoint y: 478, distance: 144.9
click at [540, 484] on div "[PERSON_NAME] Jefe de equipo de ventas" at bounding box center [627, 510] width 258 height 53
copy span "Jefe de equipo de ventas"
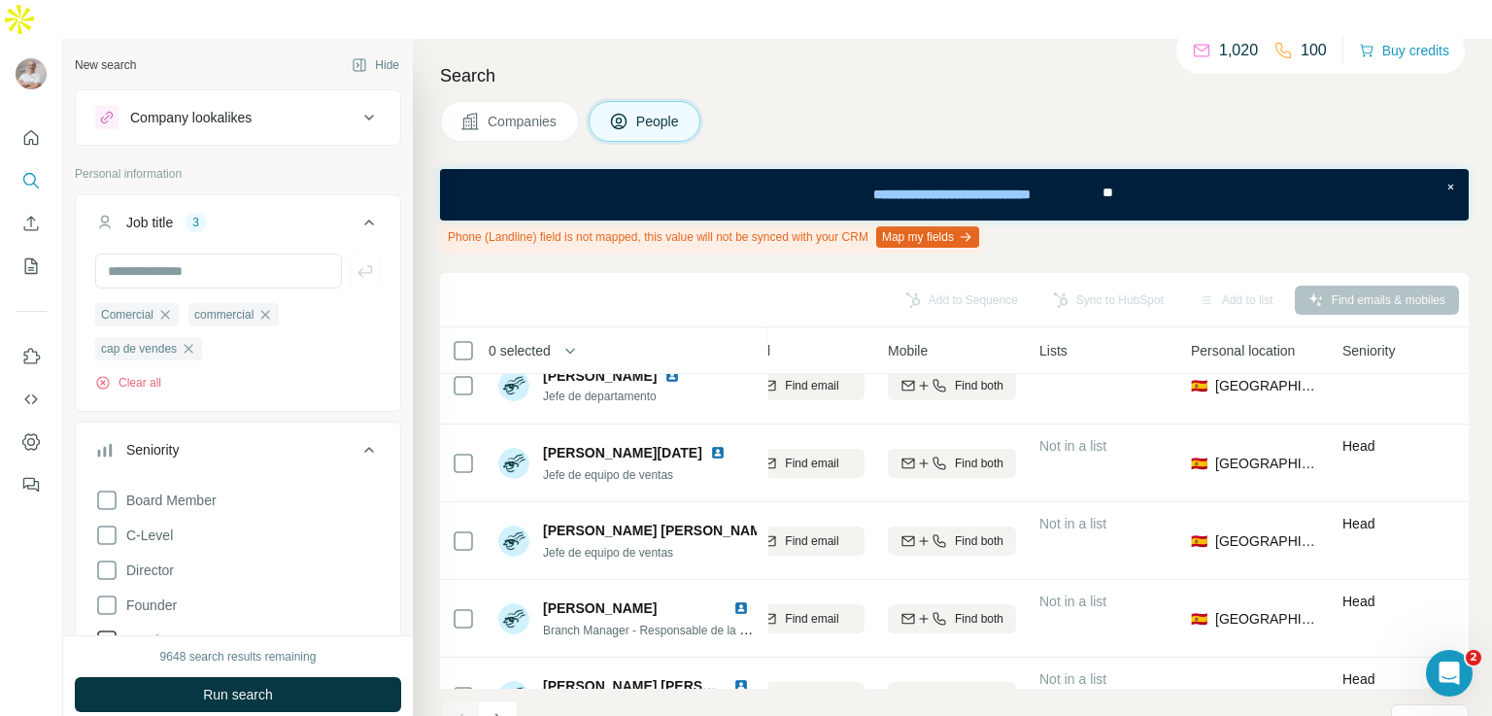
scroll to position [573, 259]
click at [257, 254] on input "text" at bounding box center [218, 271] width 247 height 35
paste input "**********"
type input "**********"
click at [358, 265] on icon "button" at bounding box center [365, 271] width 15 height 12
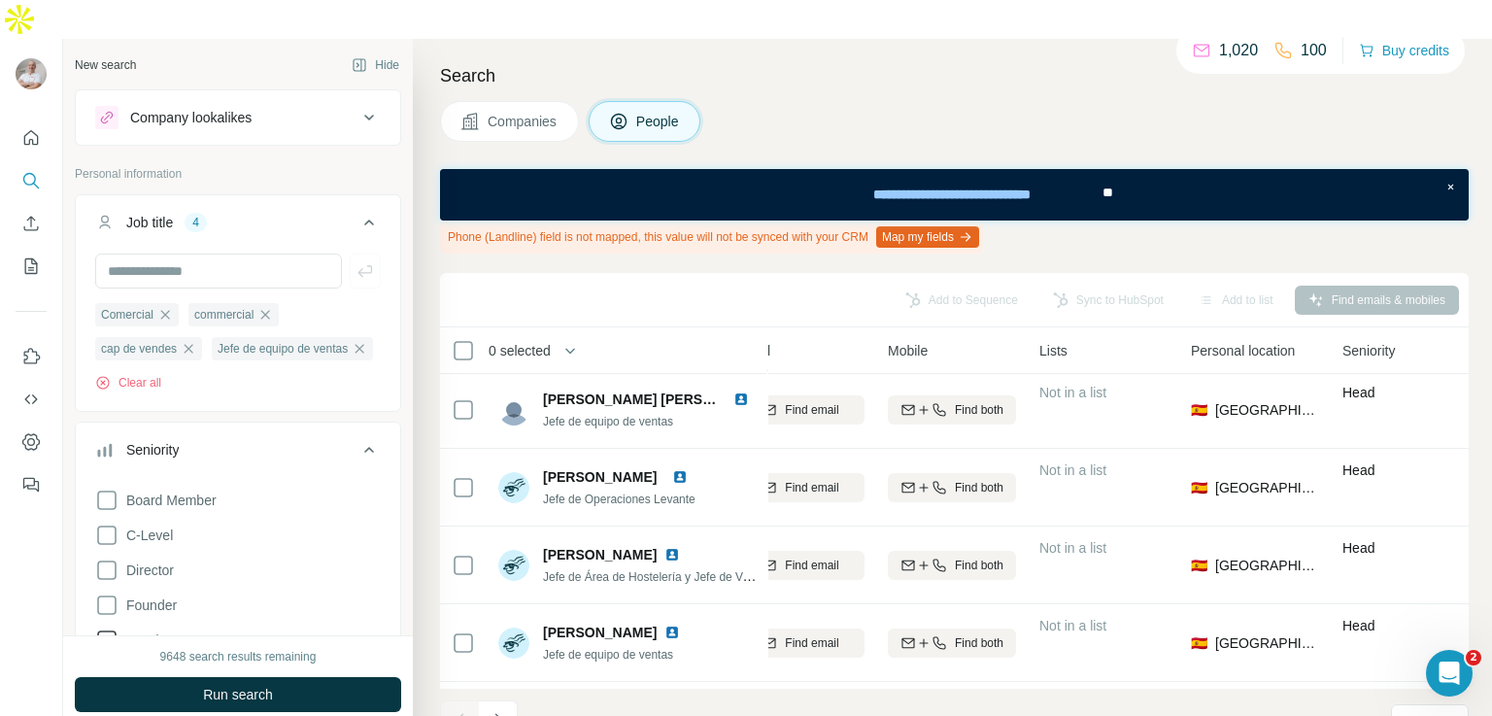
scroll to position [1015, 259]
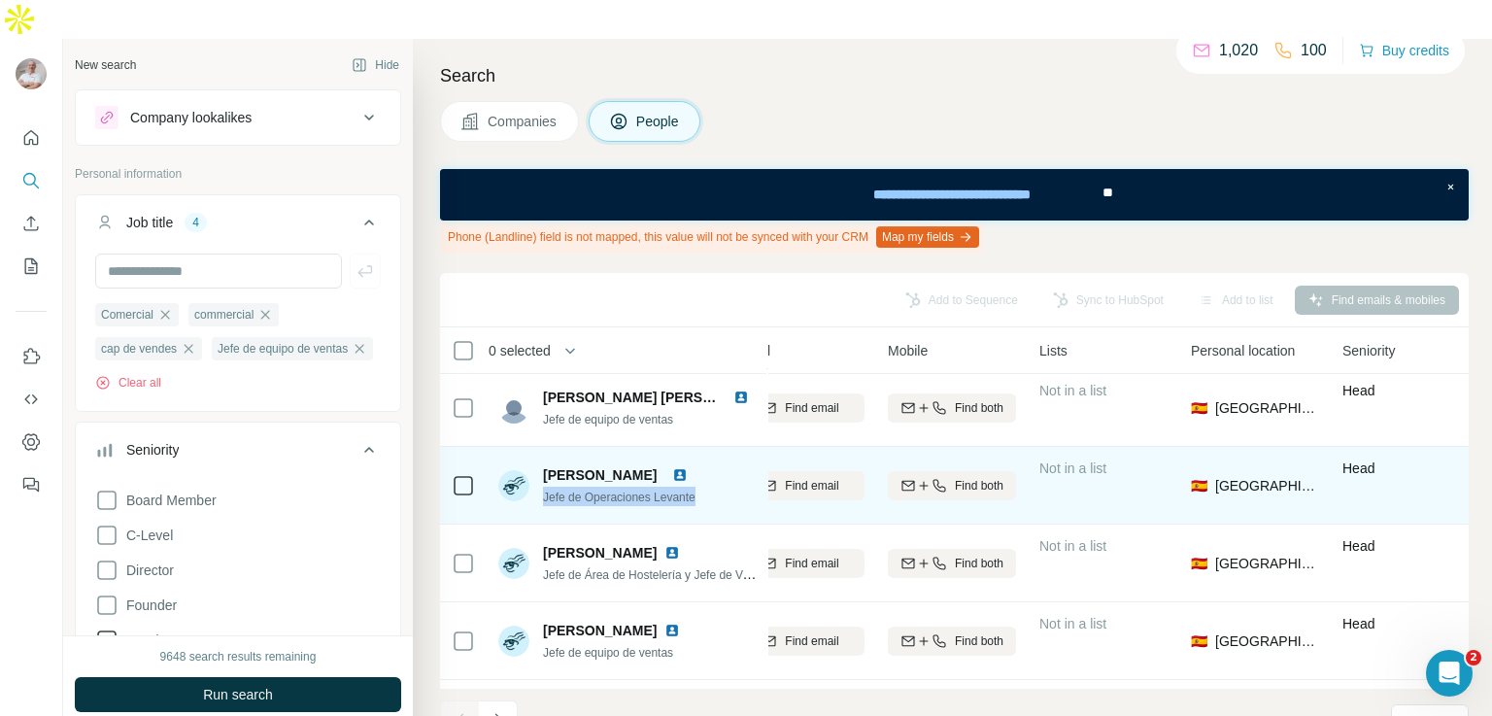
drag, startPoint x: 707, startPoint y: 457, endPoint x: 543, endPoint y: 466, distance: 164.5
click at [543, 466] on div "[PERSON_NAME] Folgado Jefe de Operaciones Levante" at bounding box center [627, 485] width 258 height 53
copy span "Jefe de Operaciones Levante"
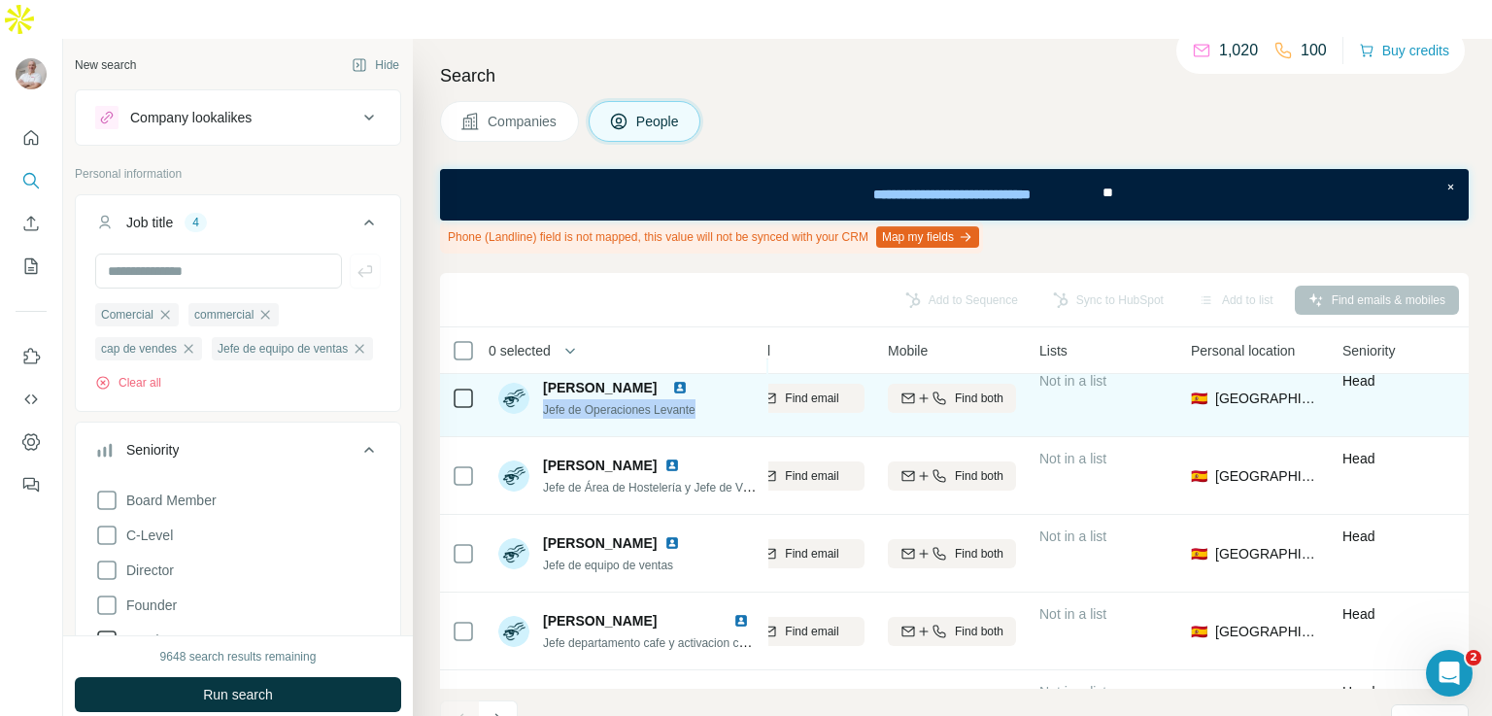
scroll to position [1104, 259]
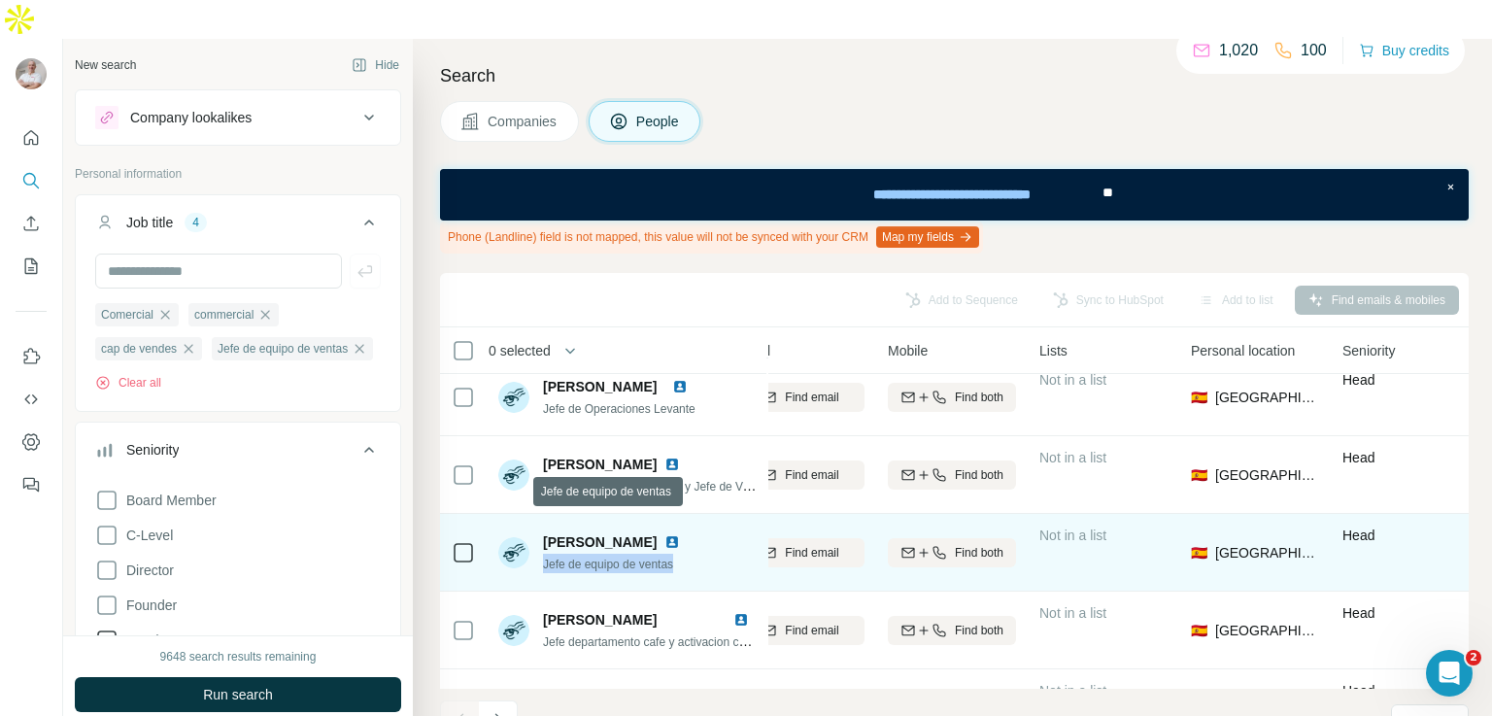
drag, startPoint x: 681, startPoint y: 524, endPoint x: 543, endPoint y: 530, distance: 138.1
click at [543, 558] on span "Jefe de equipo de ventas" at bounding box center [608, 565] width 130 height 14
copy span "Jefe de equipo de ventas"
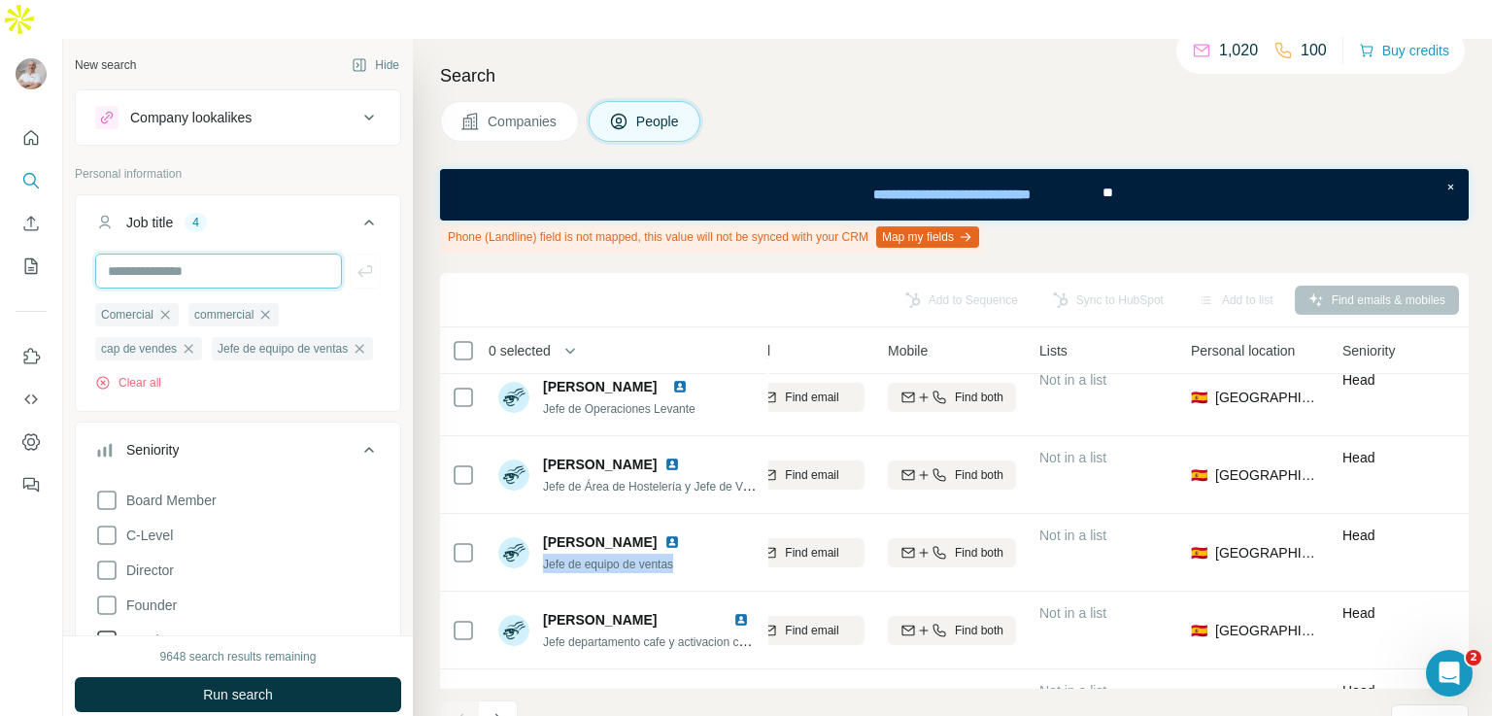
click at [201, 254] on input "text" at bounding box center [218, 271] width 247 height 35
type input "******"
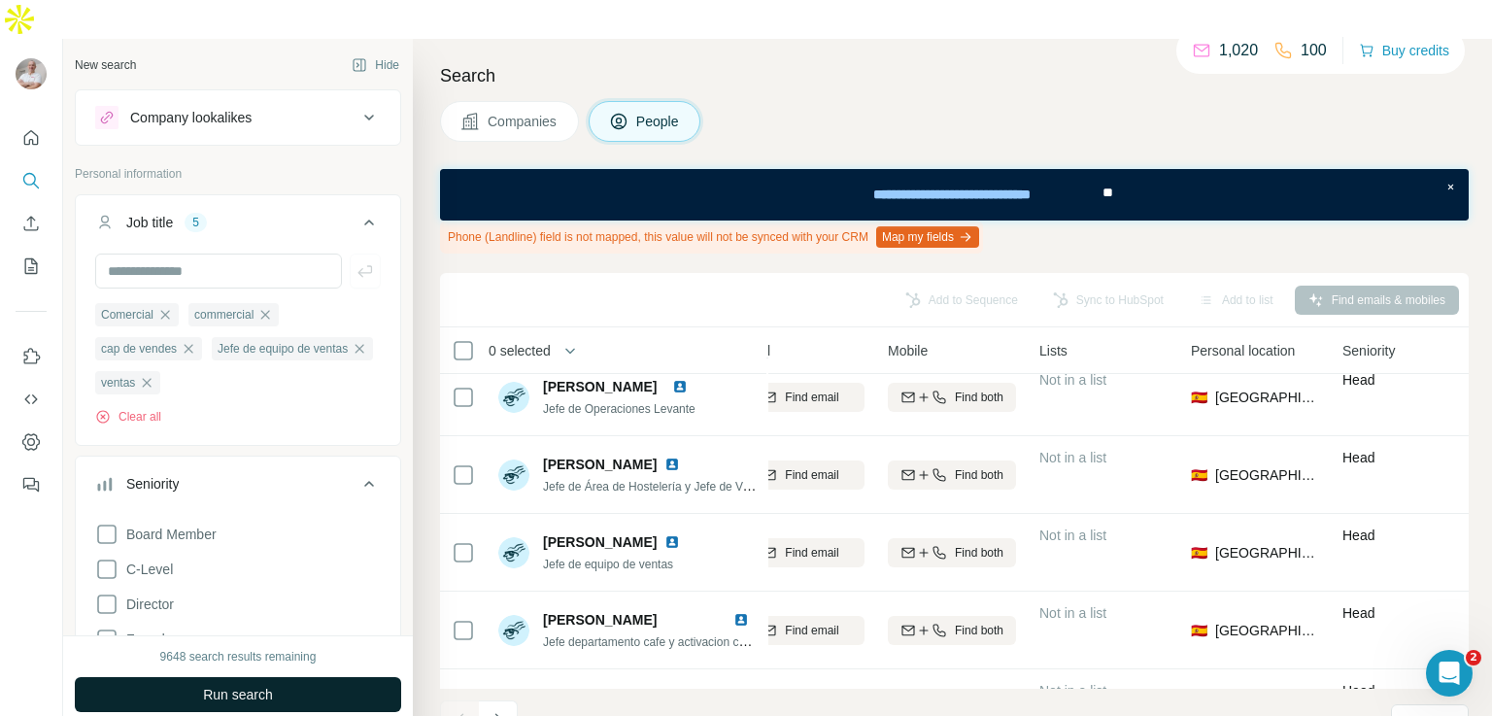
click at [252, 685] on span "Run search" at bounding box center [238, 694] width 70 height 19
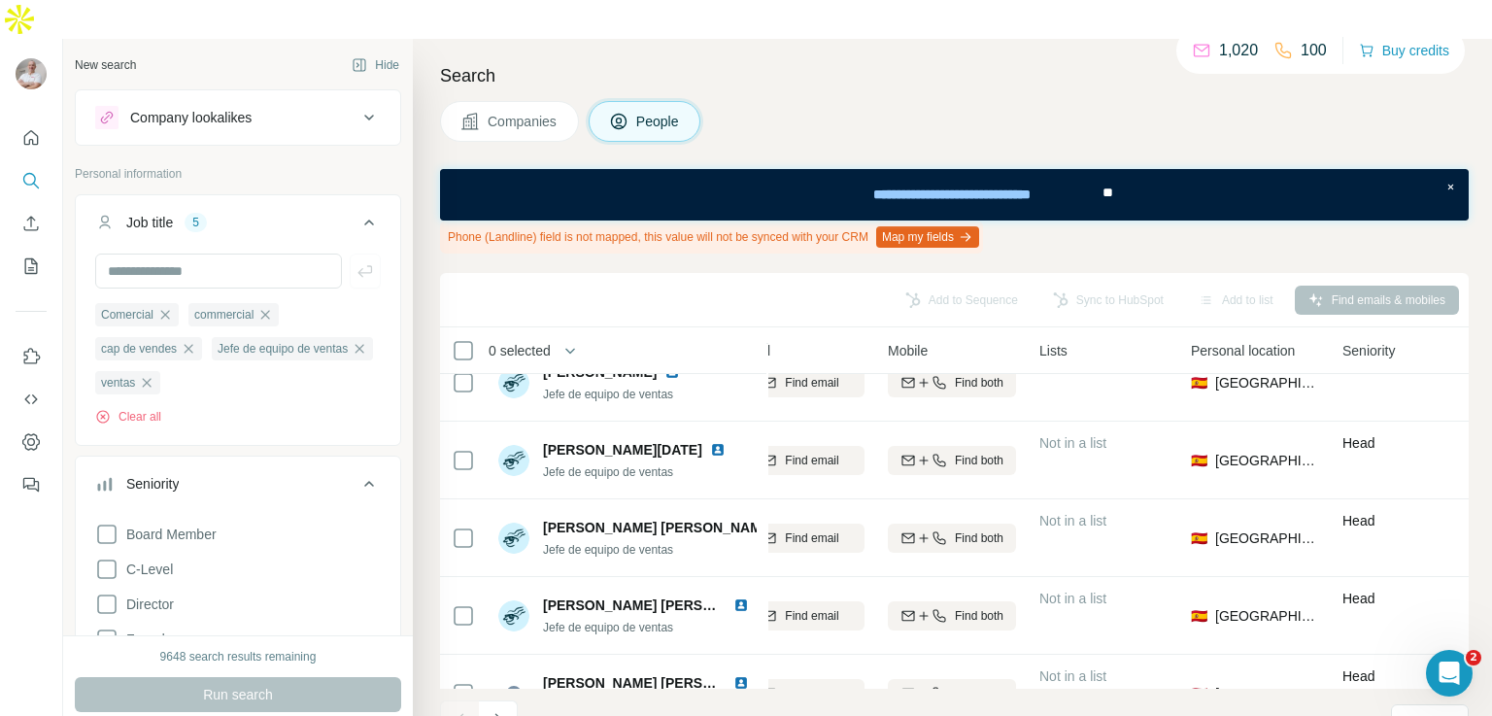
scroll to position [1104, 259]
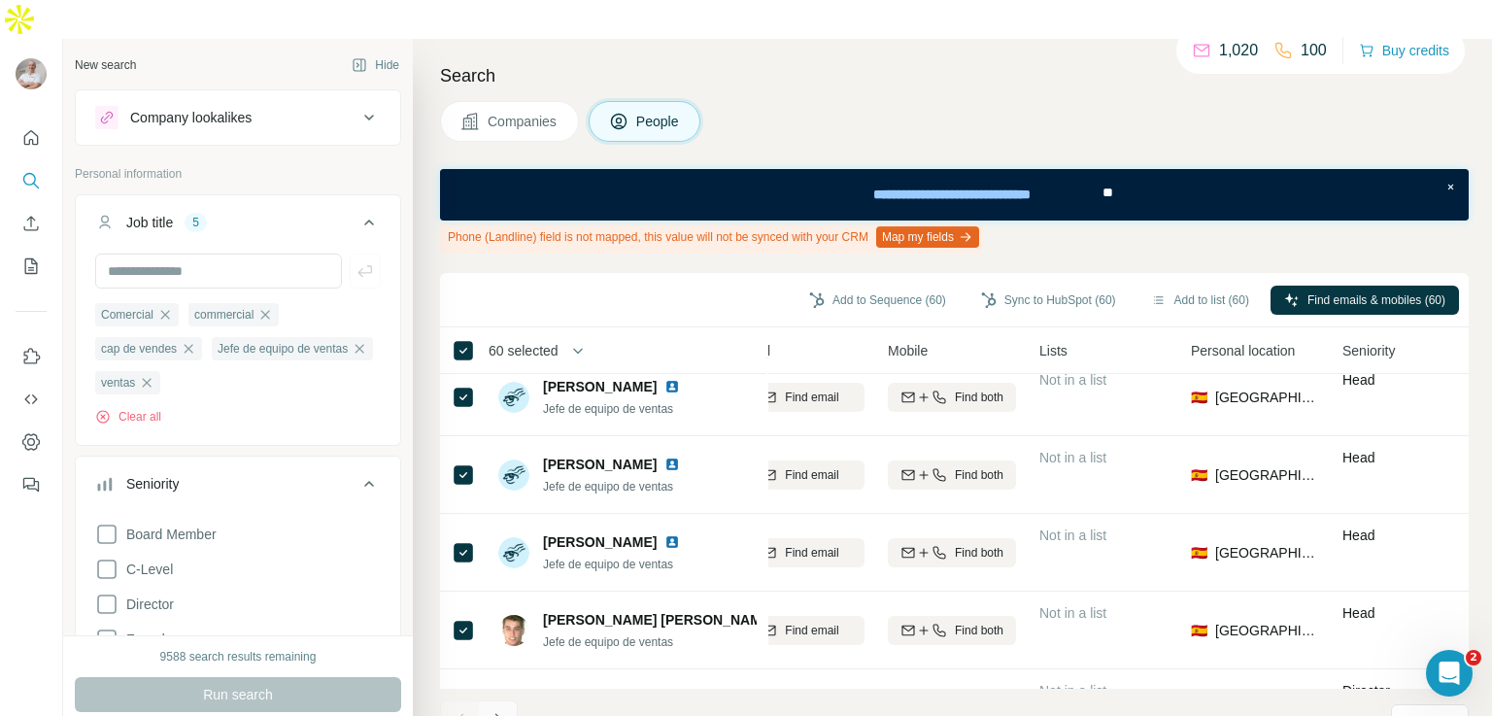
click at [496, 710] on icon "Navigate to next page" at bounding box center [498, 719] width 19 height 19
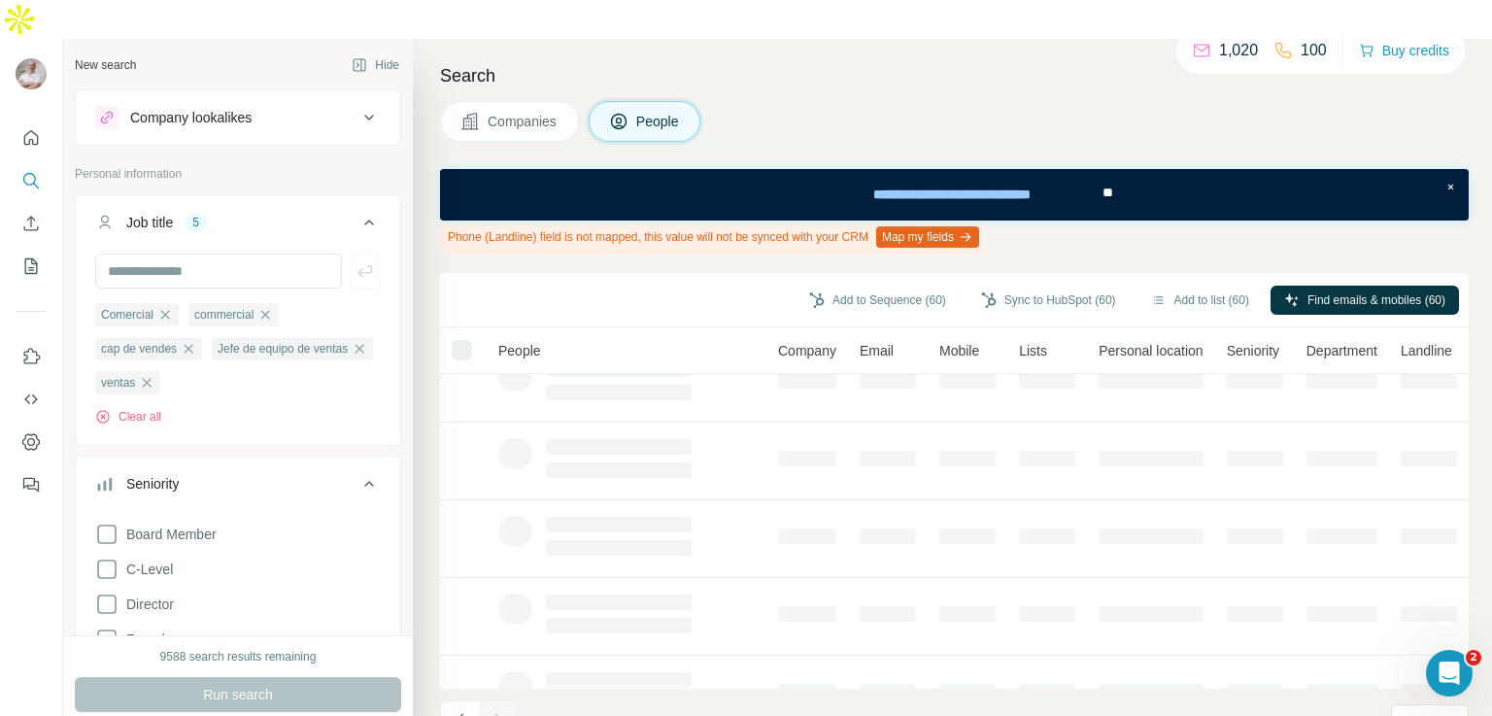
scroll to position [0, 0]
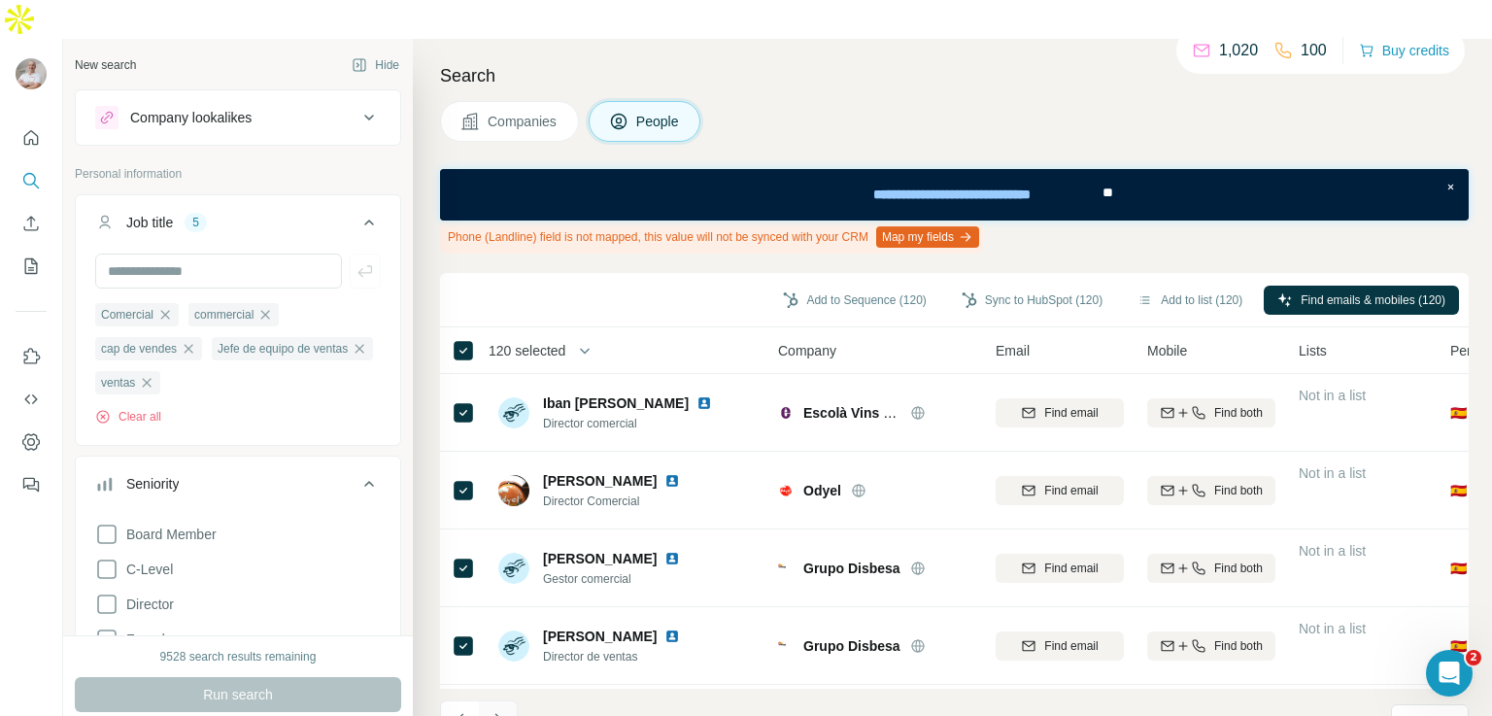
click at [505, 710] on icon "Navigate to next page" at bounding box center [498, 719] width 19 height 19
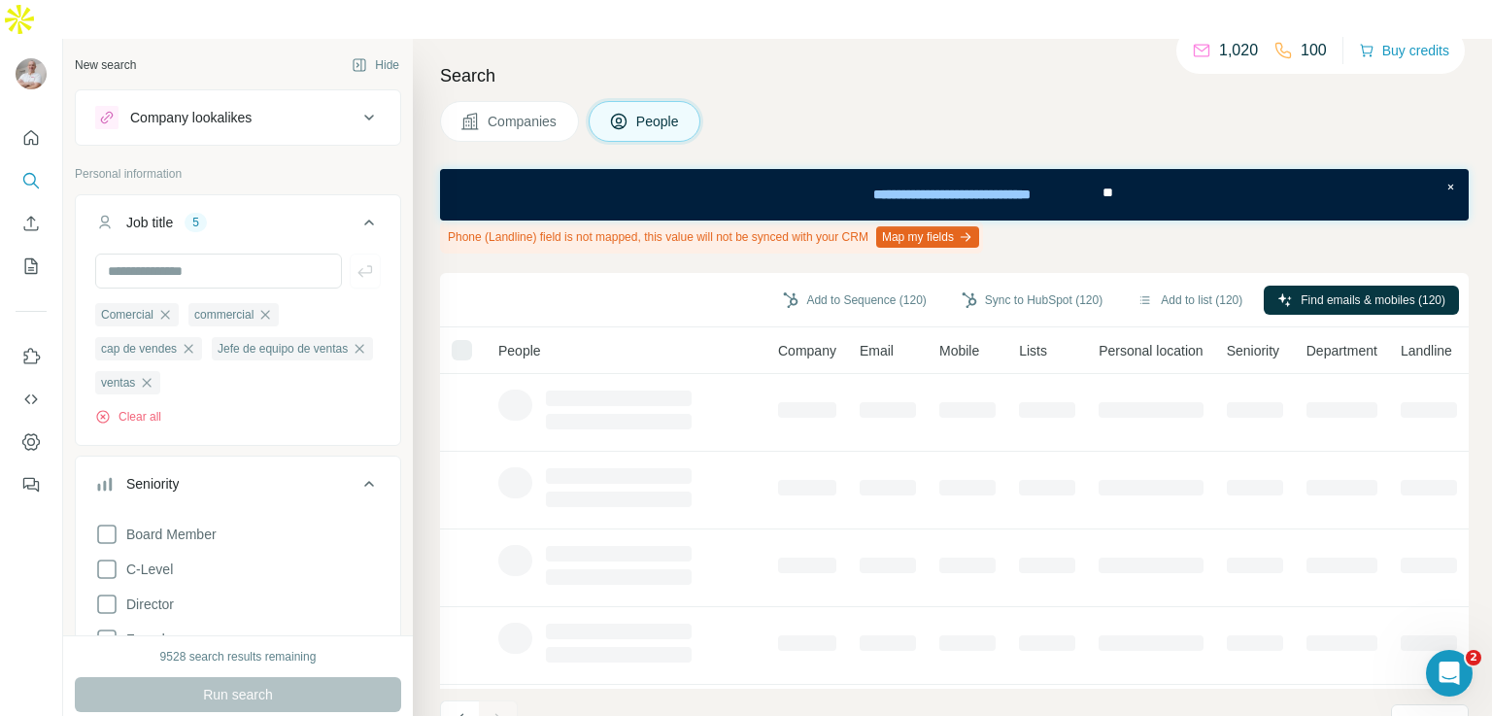
click at [456, 340] on div at bounding box center [462, 350] width 20 height 20
click at [464, 340] on div at bounding box center [462, 350] width 20 height 20
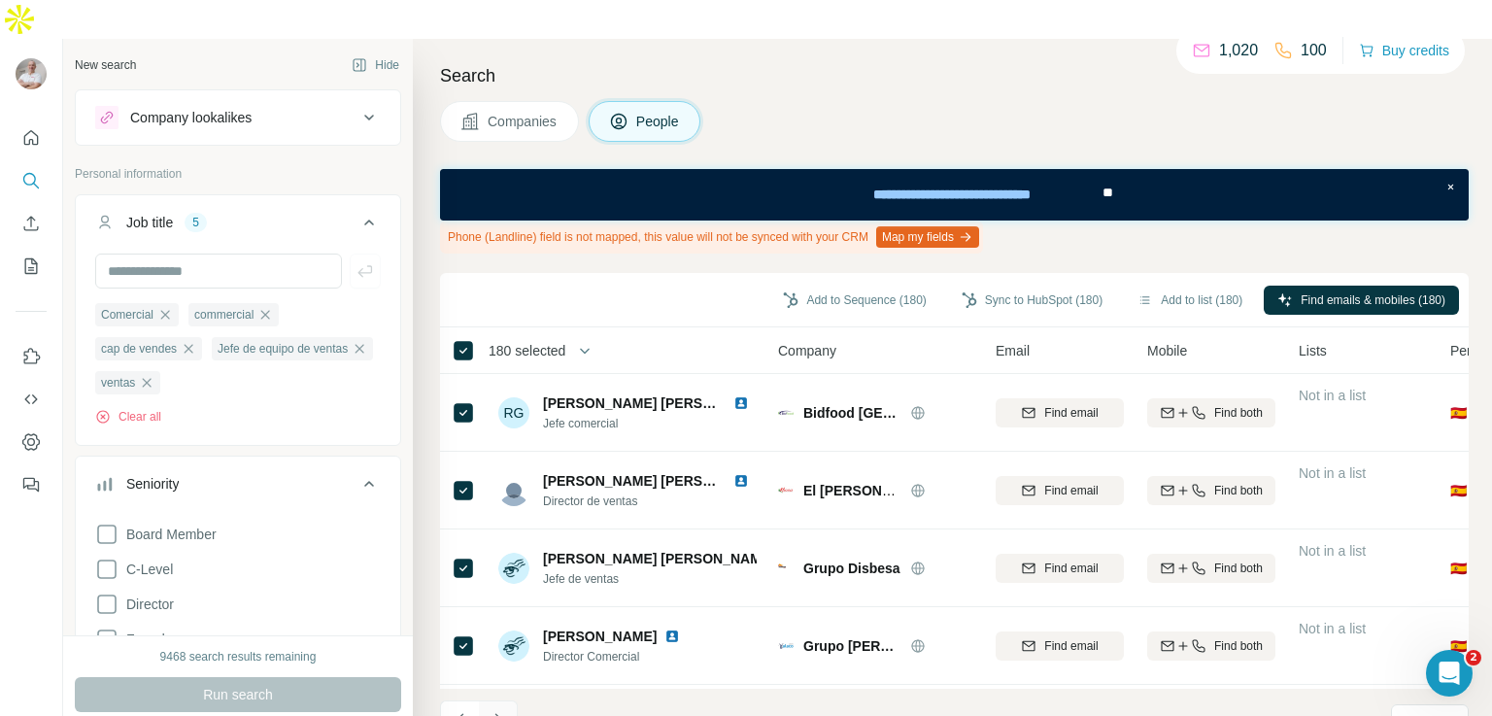
click at [497, 710] on icon "Navigate to next page" at bounding box center [498, 719] width 19 height 19
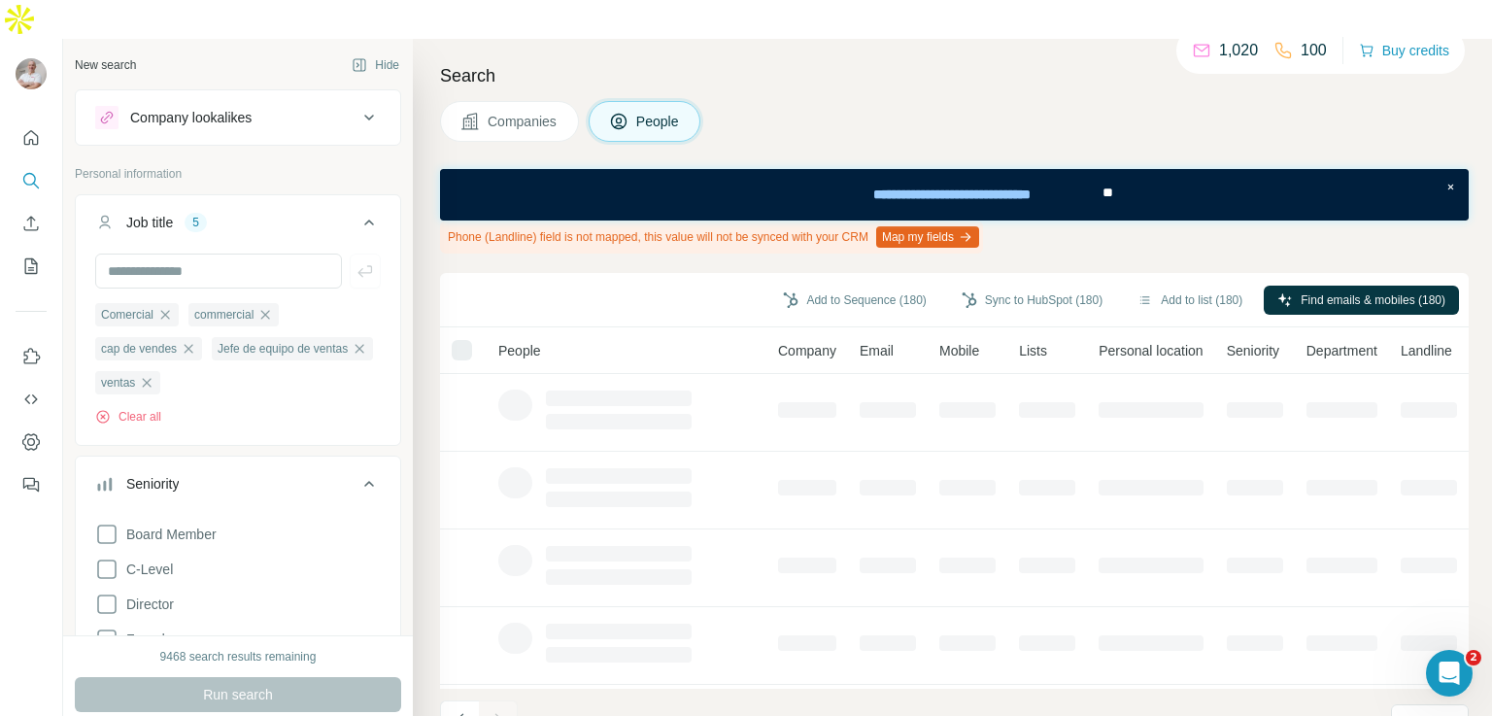
click at [458, 340] on div at bounding box center [462, 350] width 20 height 20
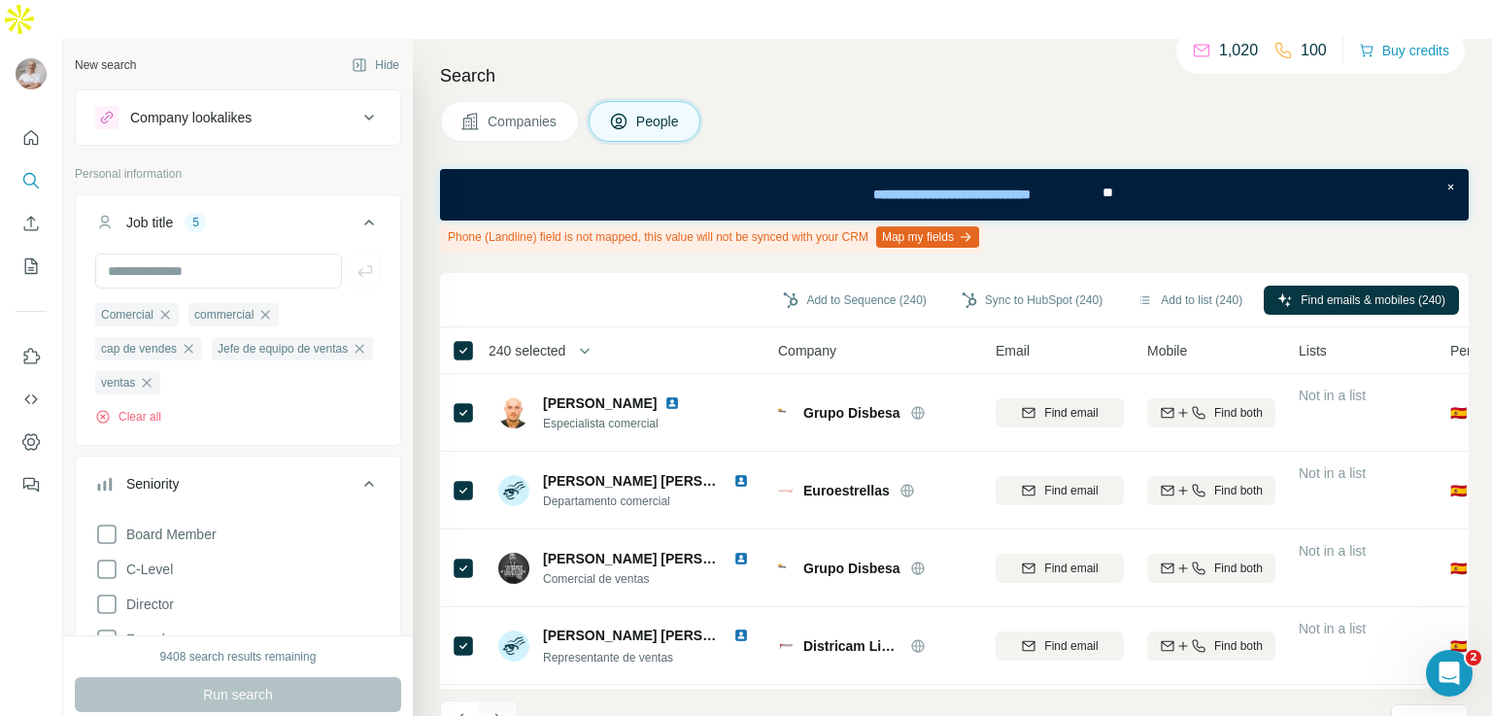
click at [500, 713] on icon "Navigate to next page" at bounding box center [498, 719] width 7 height 13
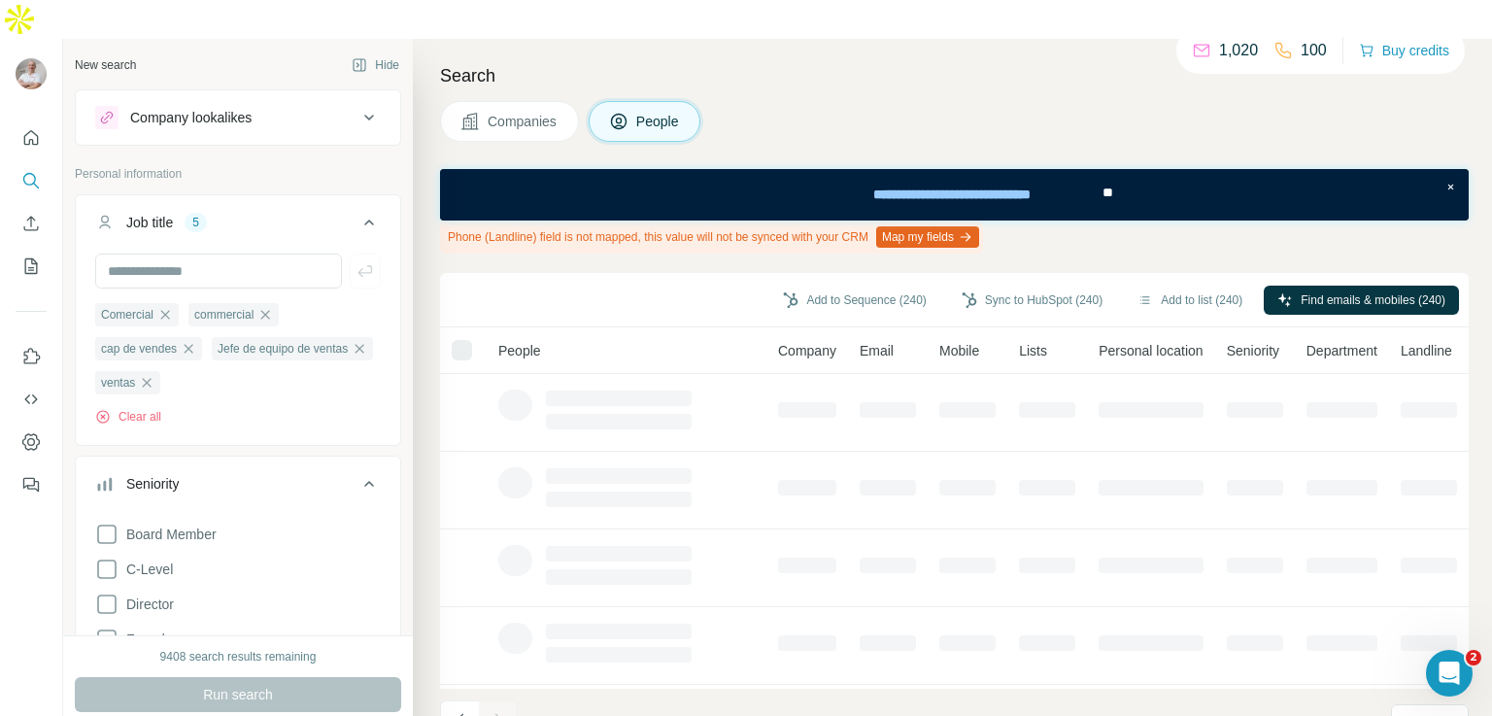
click at [459, 340] on div at bounding box center [462, 350] width 20 height 20
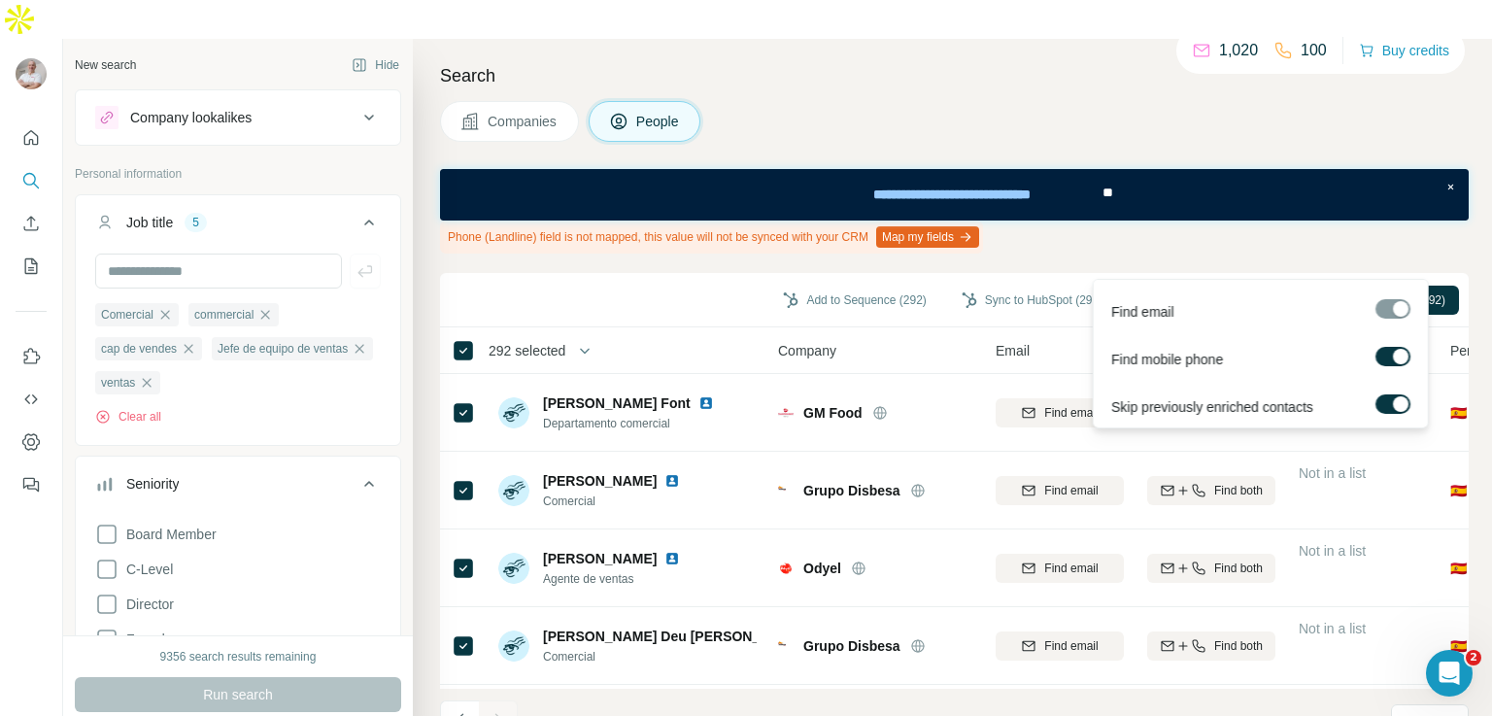
click at [1384, 352] on label at bounding box center [1393, 356] width 35 height 19
click at [1393, 291] on span "Find emails (292)" at bounding box center [1400, 299] width 90 height 17
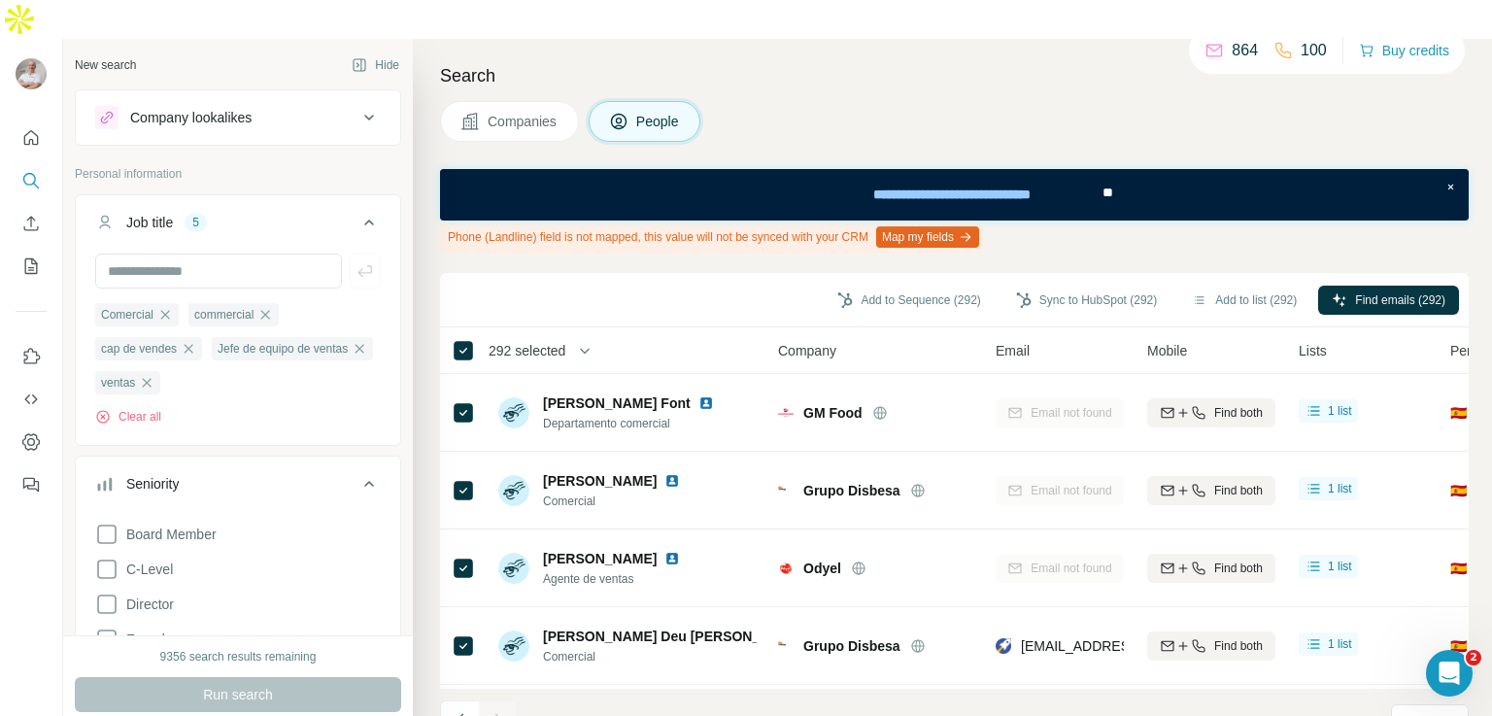
scroll to position [2289, 0]
